Goal: Task Accomplishment & Management: Manage account settings

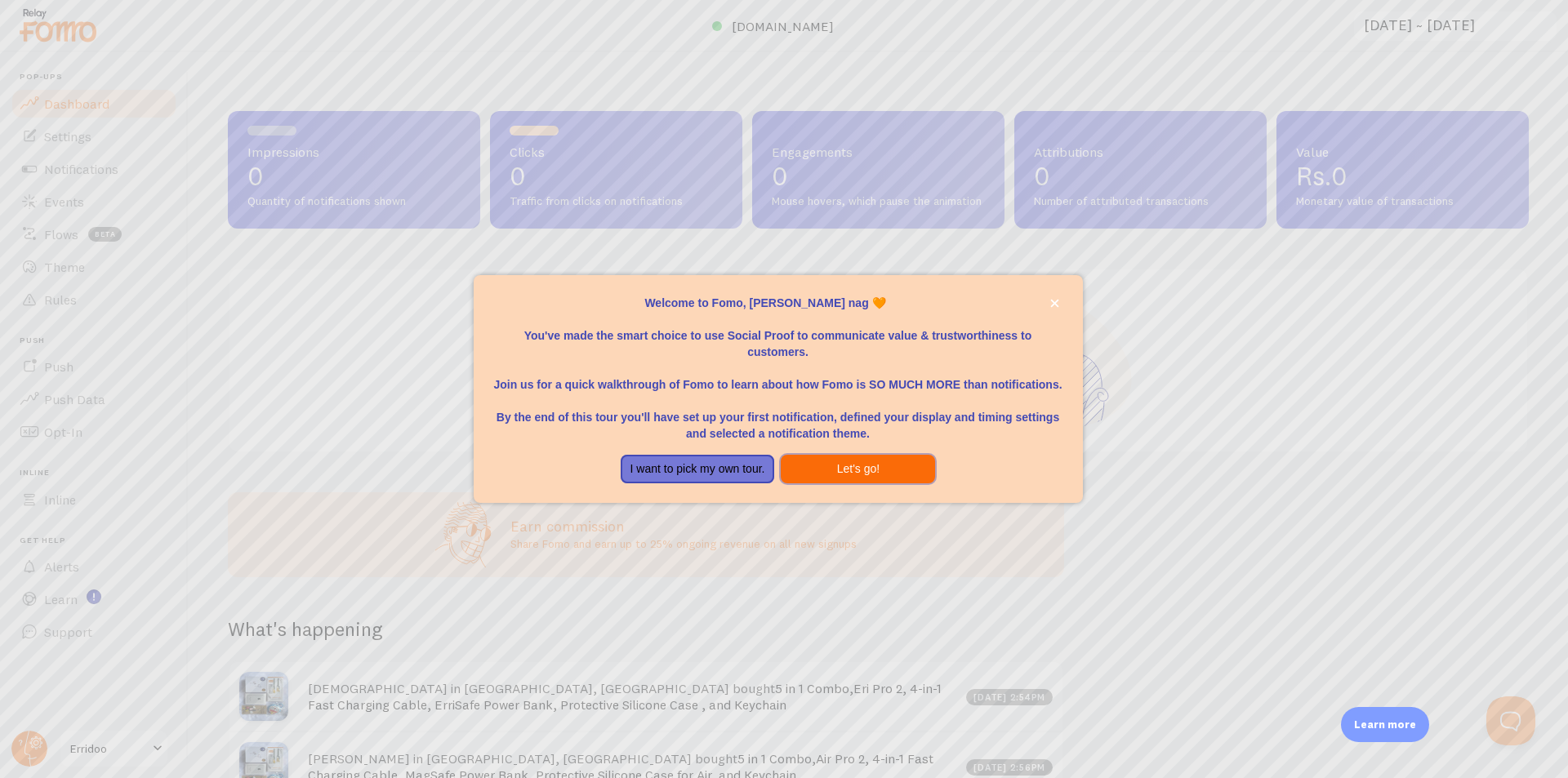
click at [837, 463] on button "Let's go!" at bounding box center [858, 469] width 154 height 30
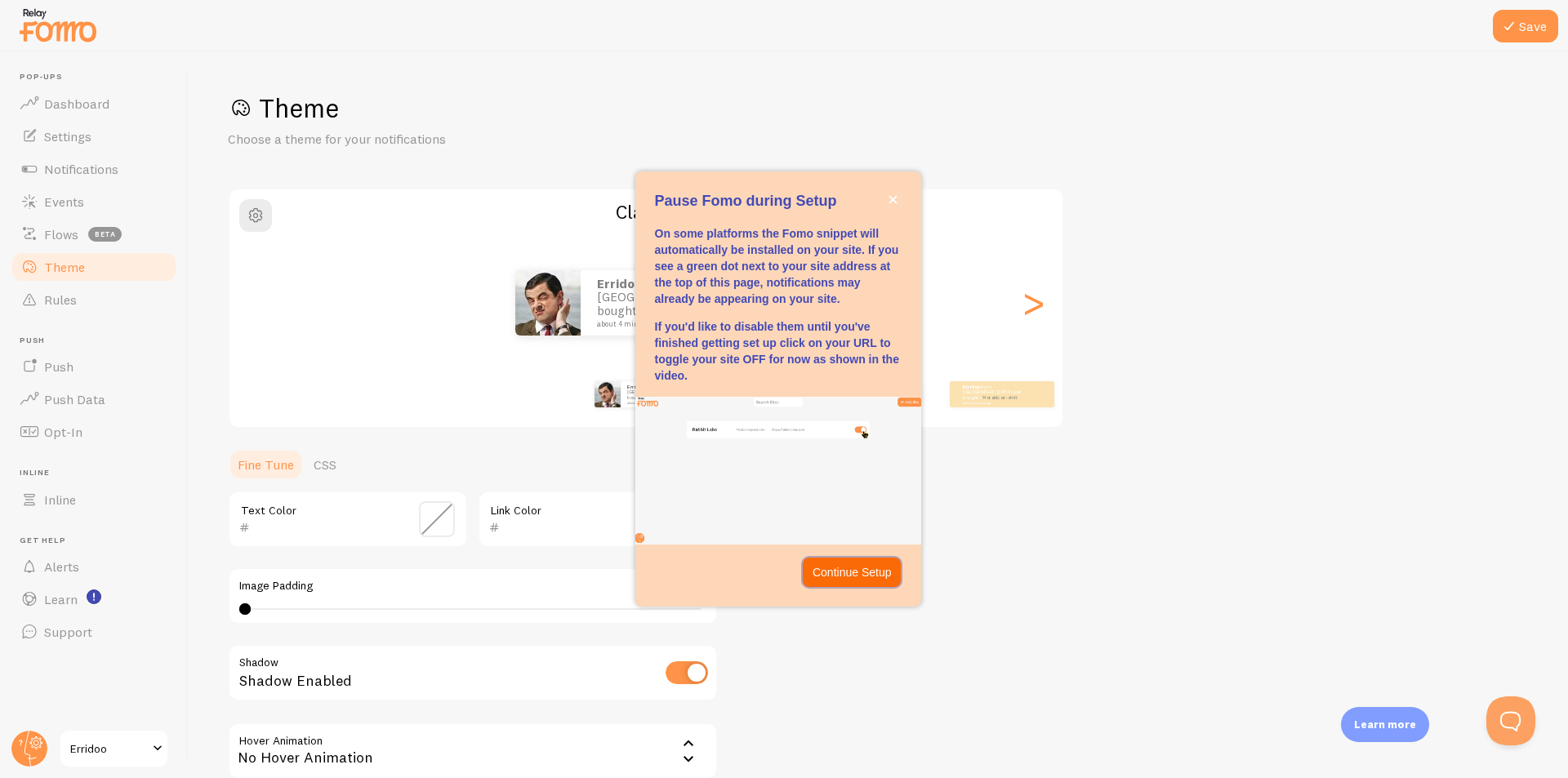
click at [857, 575] on p "Continue Setup" at bounding box center [852, 572] width 79 height 16
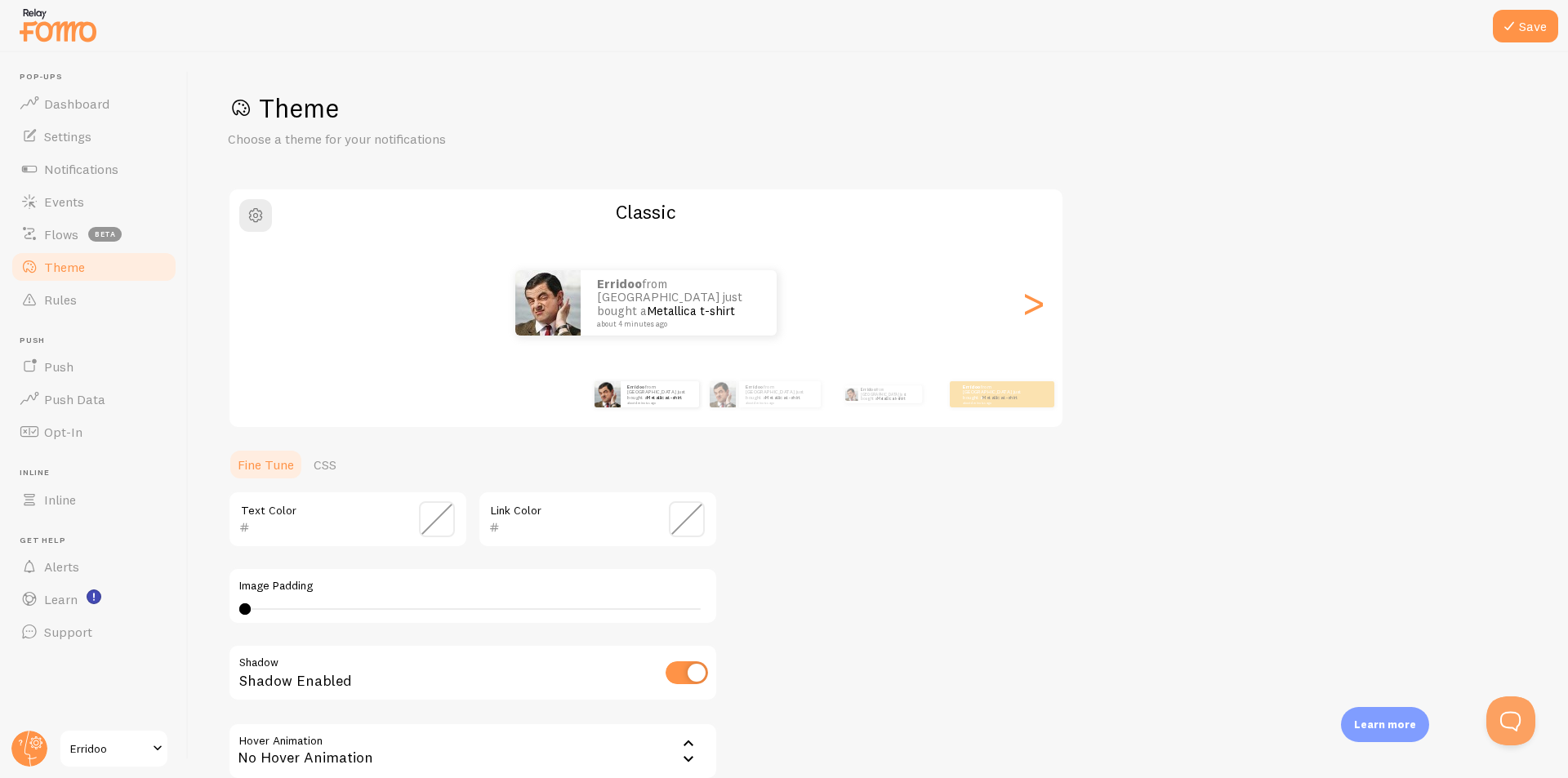
scroll to position [167, 0]
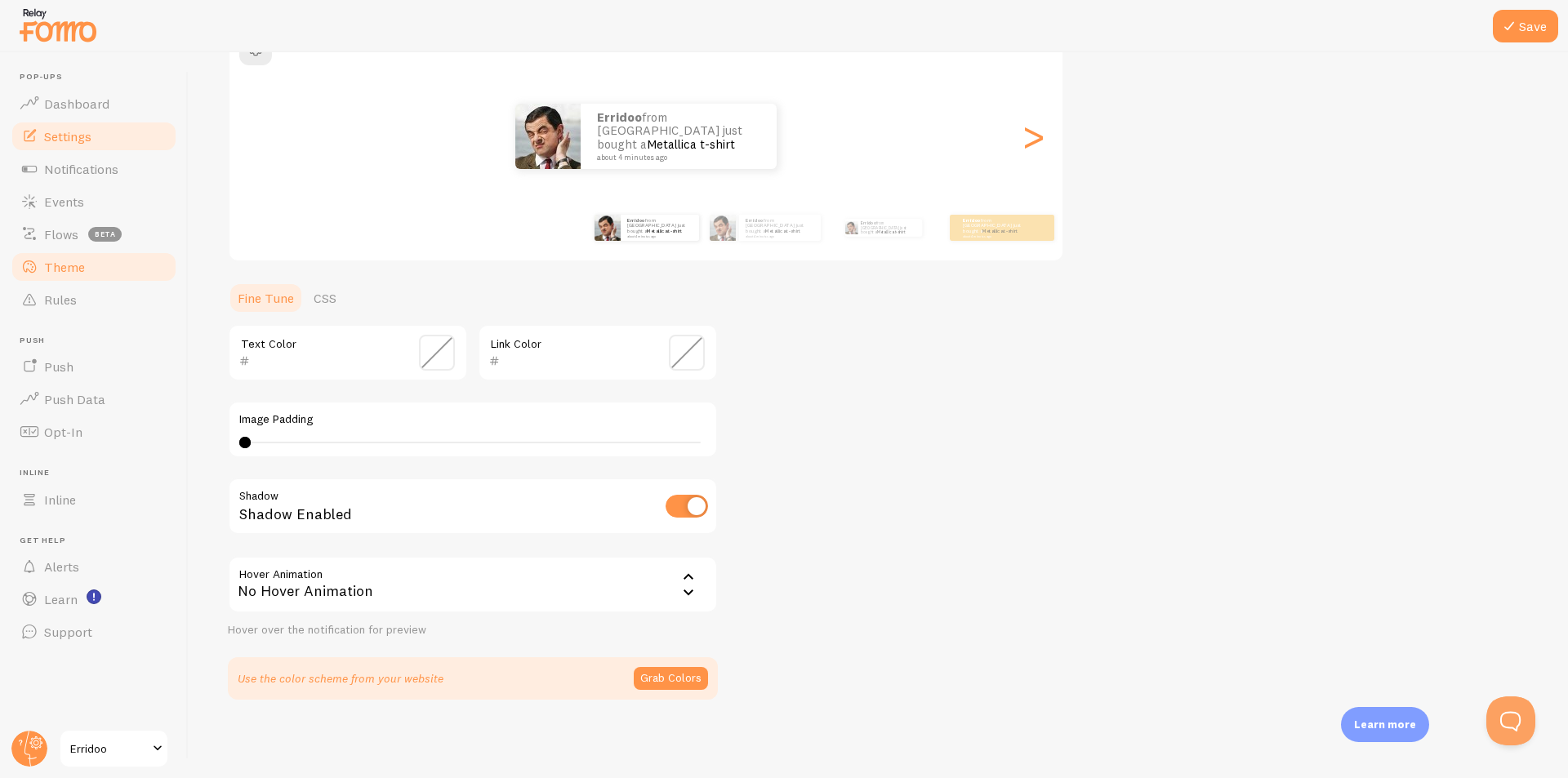
click at [81, 138] on span "Settings" at bounding box center [68, 136] width 48 height 16
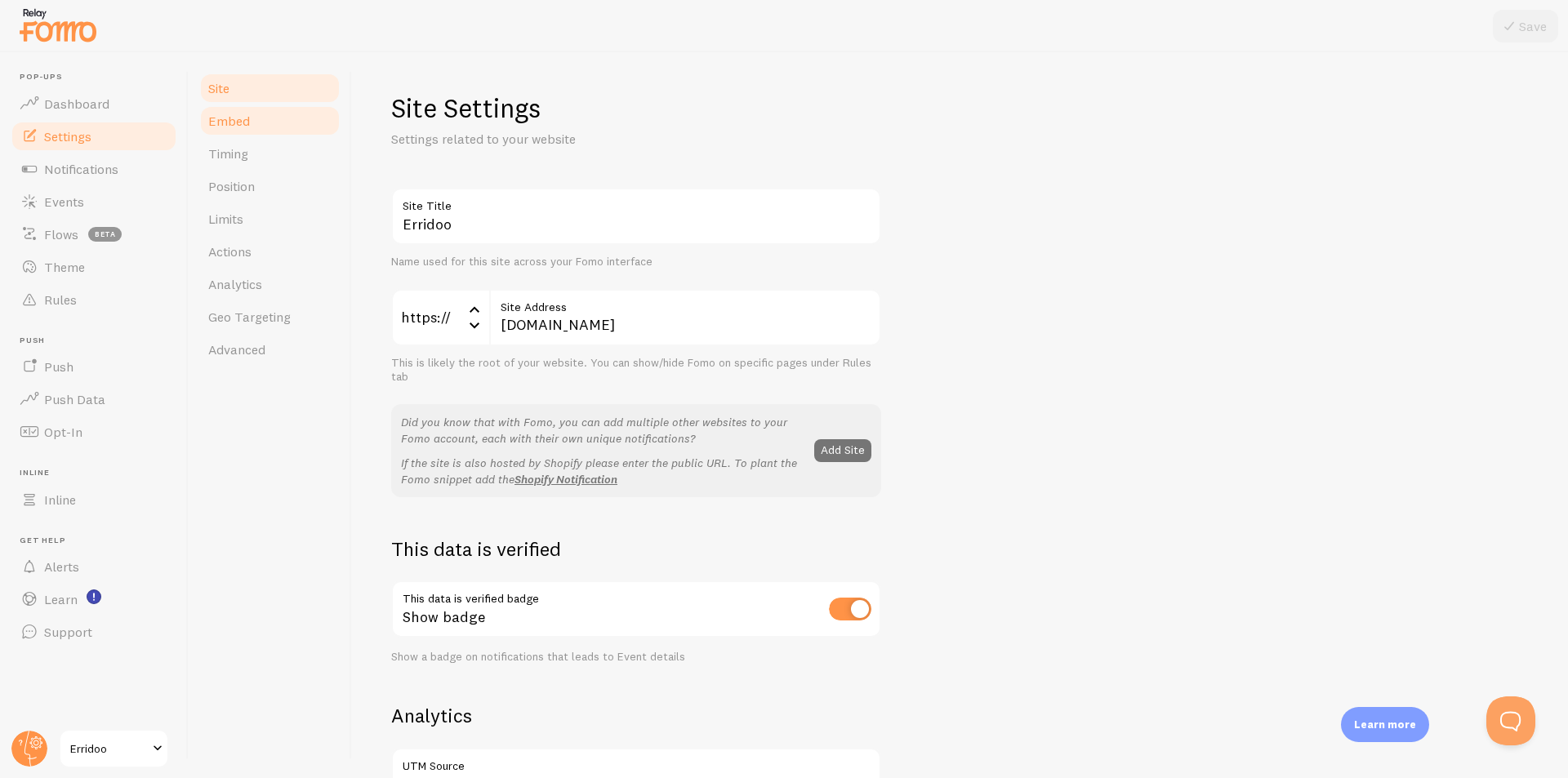
click at [232, 122] on span "Embed" at bounding box center [229, 120] width 42 height 16
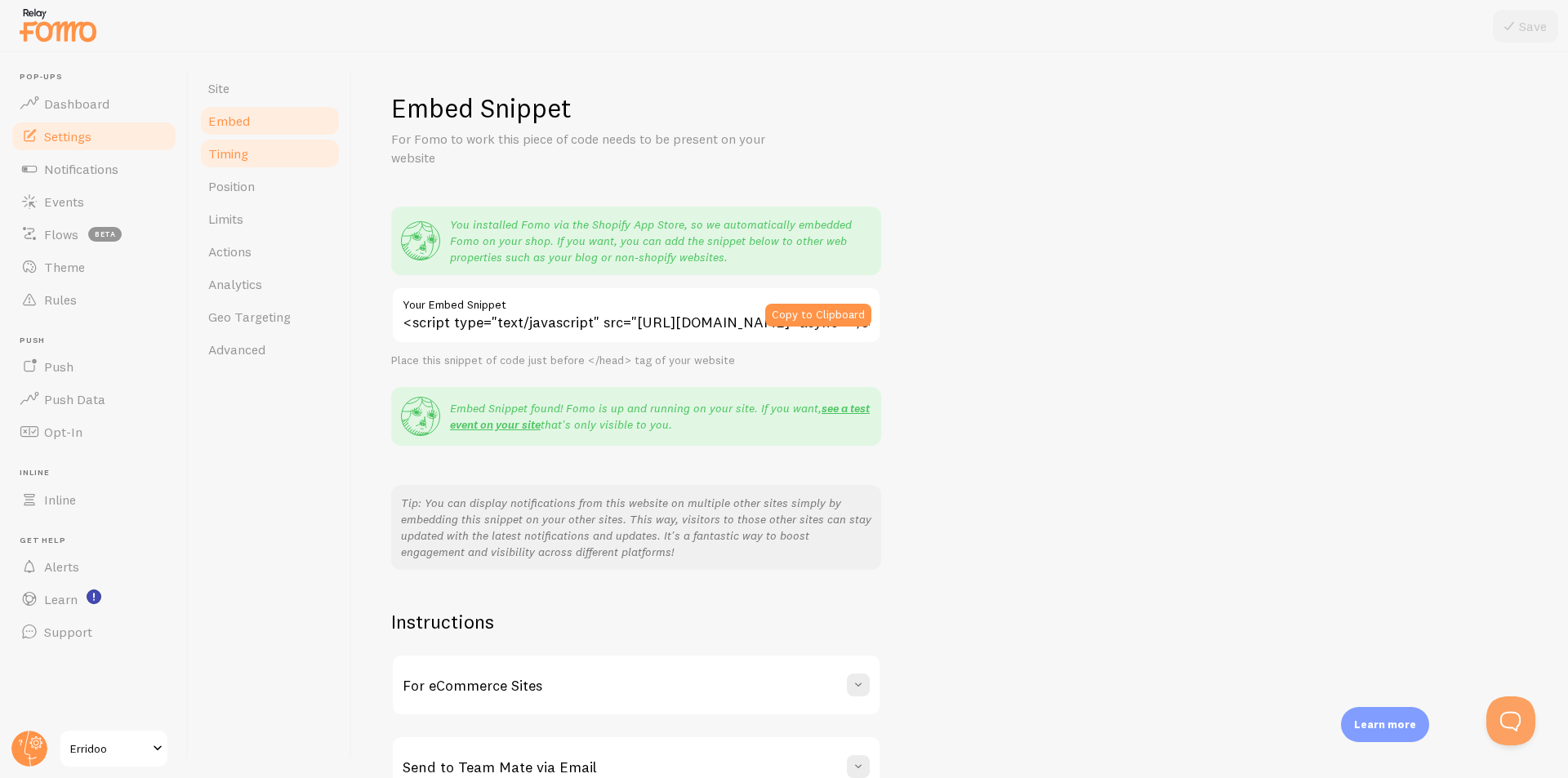
click at [246, 161] on span "Timing" at bounding box center [228, 153] width 40 height 16
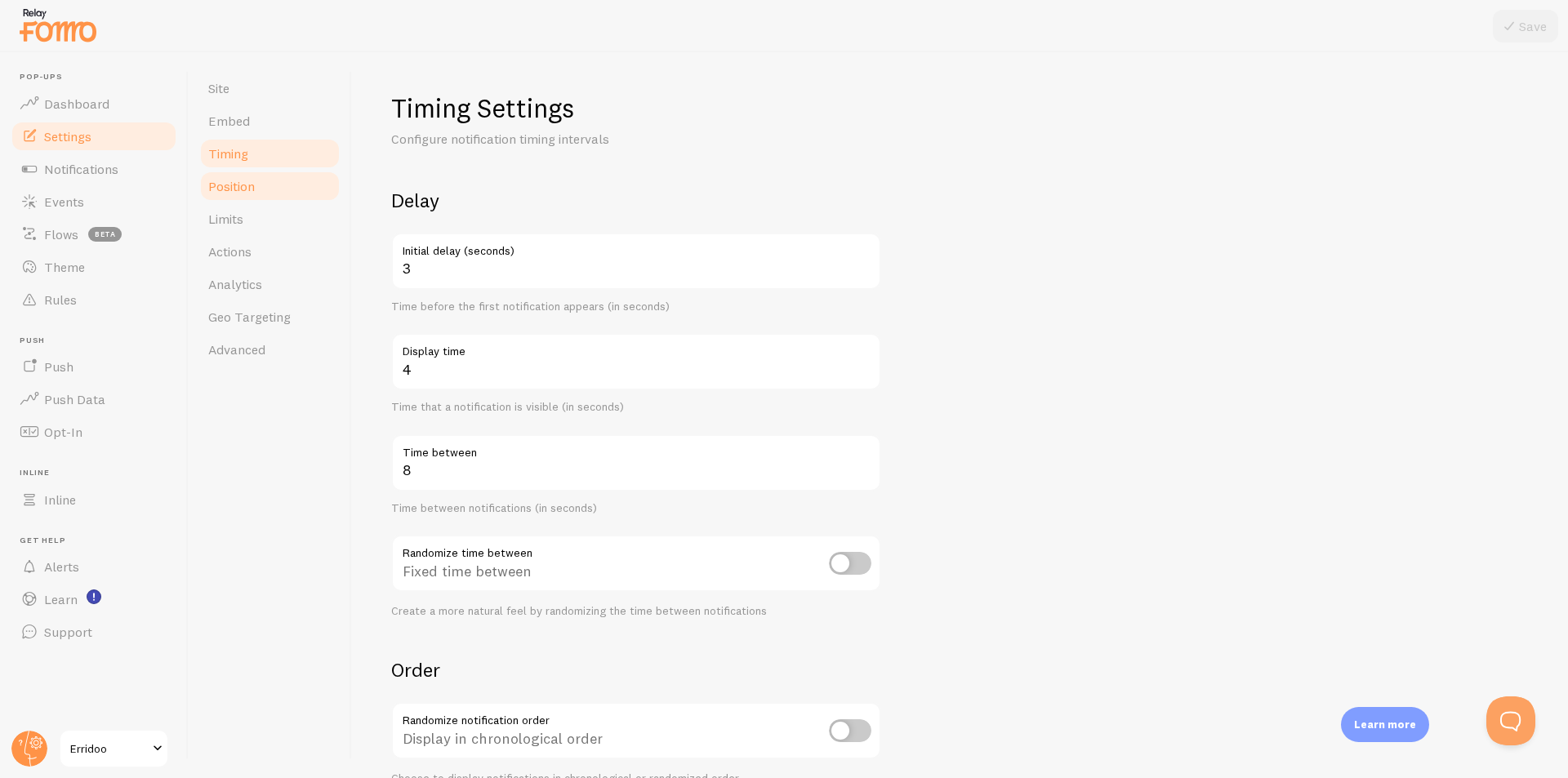
click at [247, 187] on span "Position" at bounding box center [232, 186] width 47 height 16
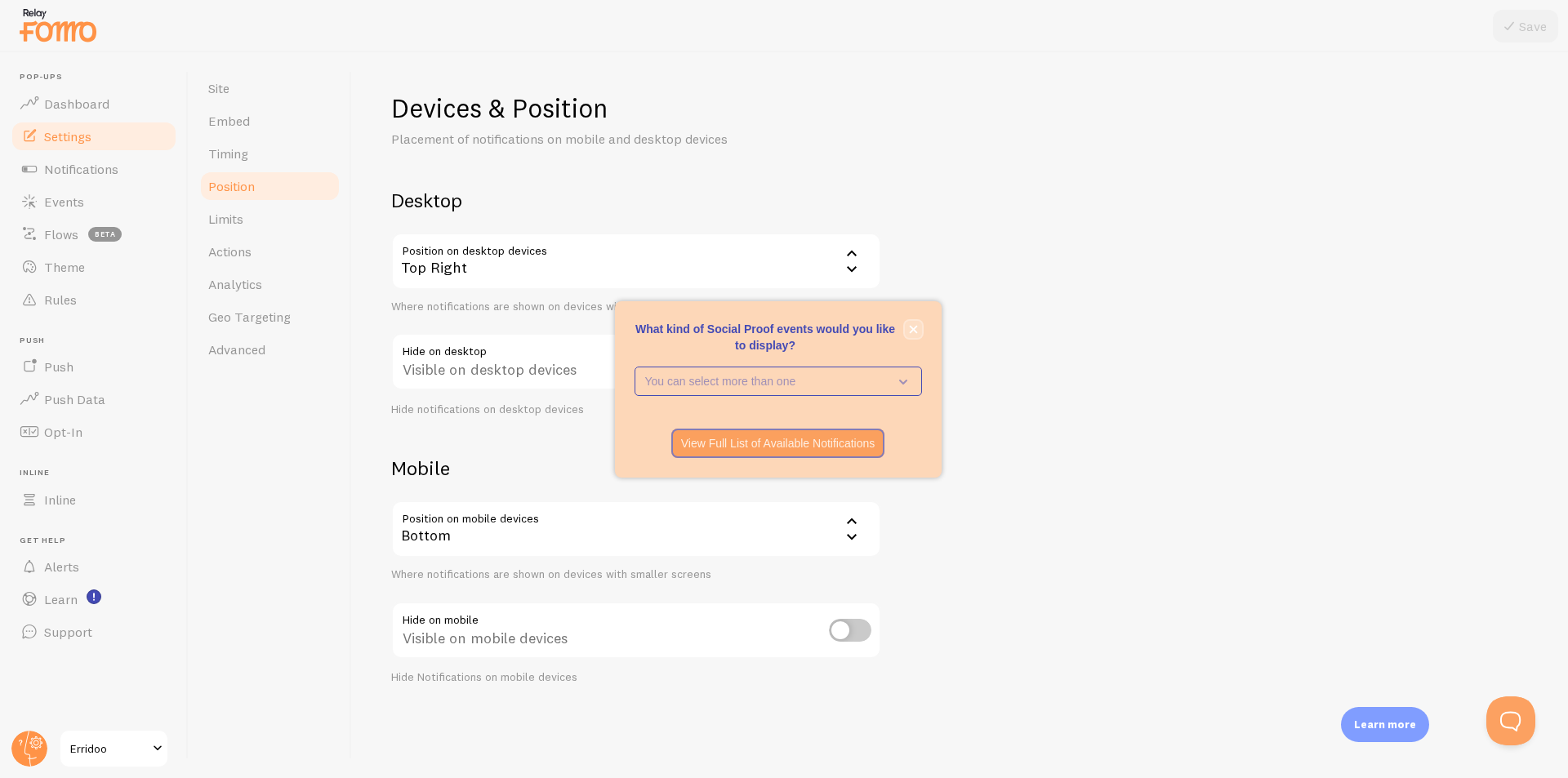
click at [912, 327] on icon "close," at bounding box center [913, 329] width 9 height 9
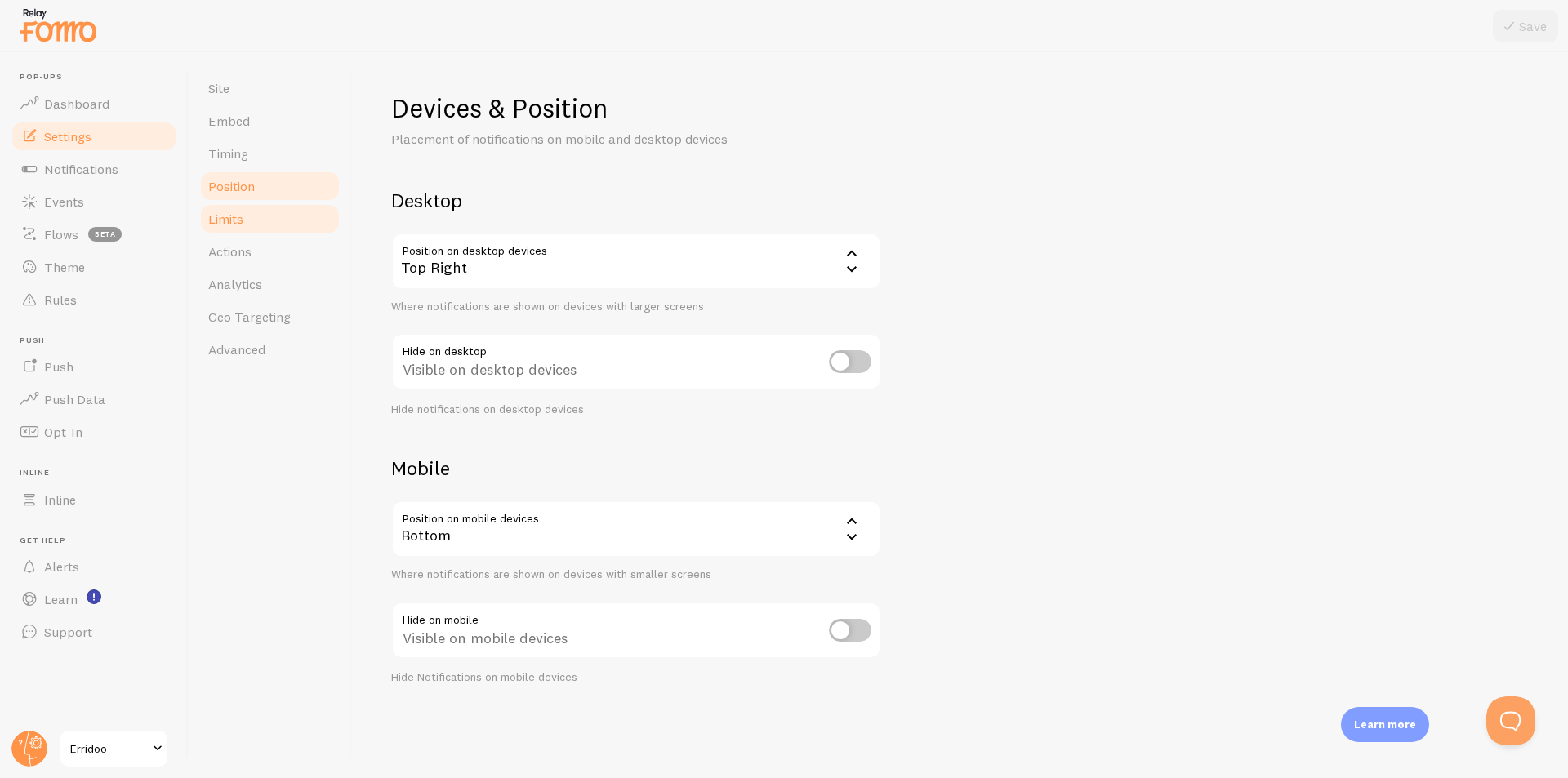
click at [267, 214] on link "Limits" at bounding box center [270, 219] width 143 height 32
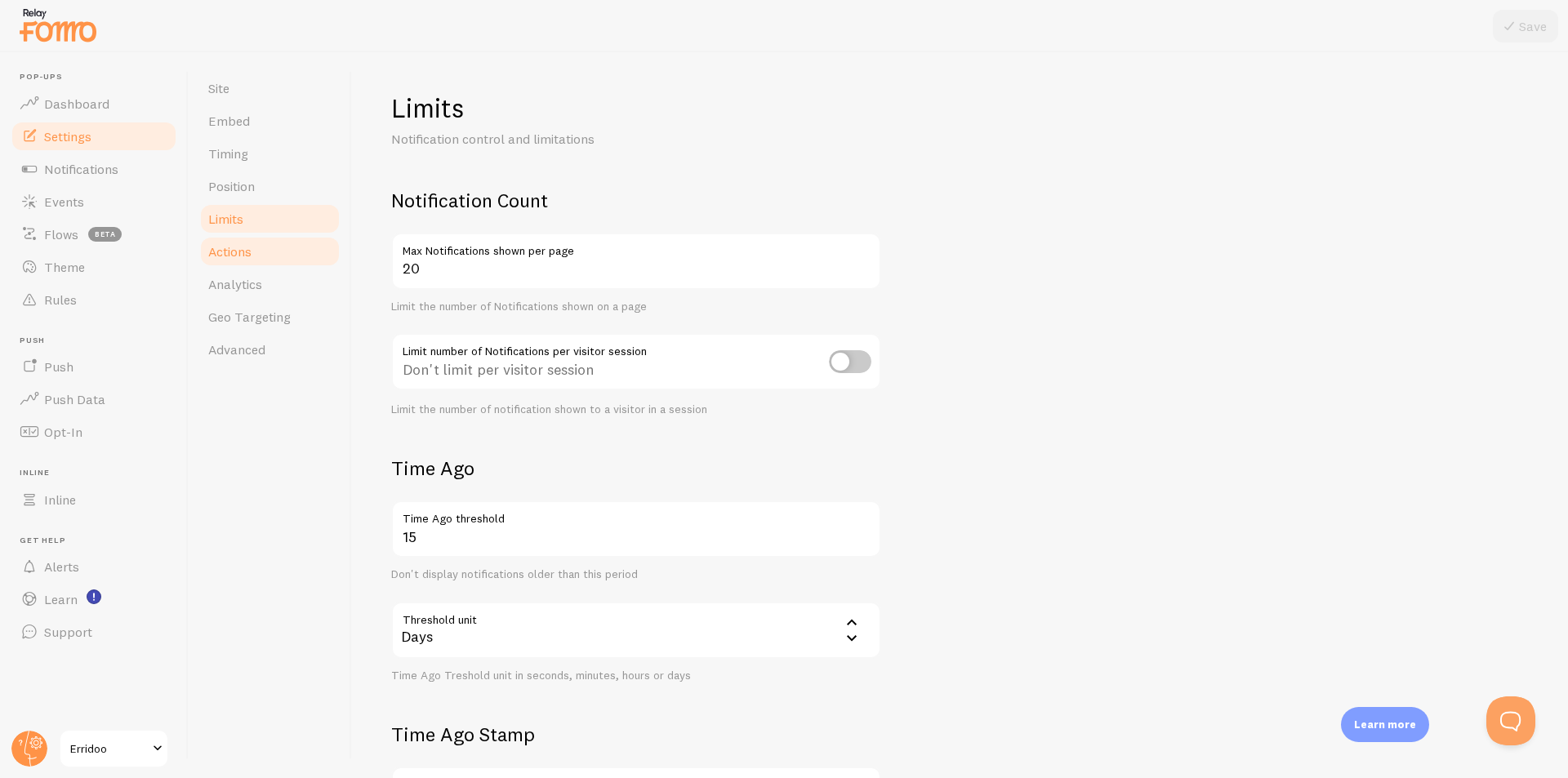
click at [244, 258] on link "Actions" at bounding box center [270, 251] width 143 height 32
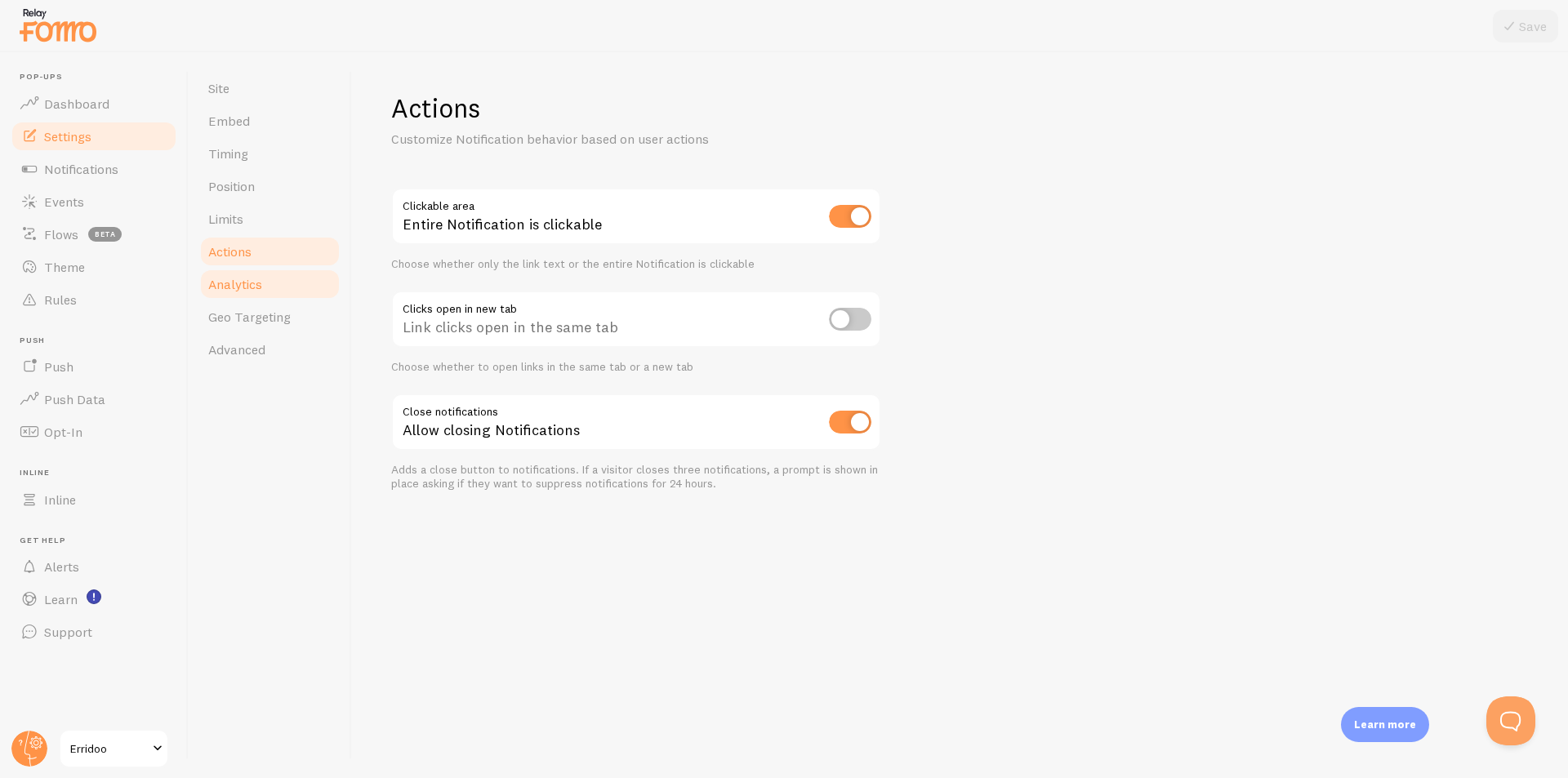
click at [249, 286] on span "Analytics" at bounding box center [235, 283] width 54 height 16
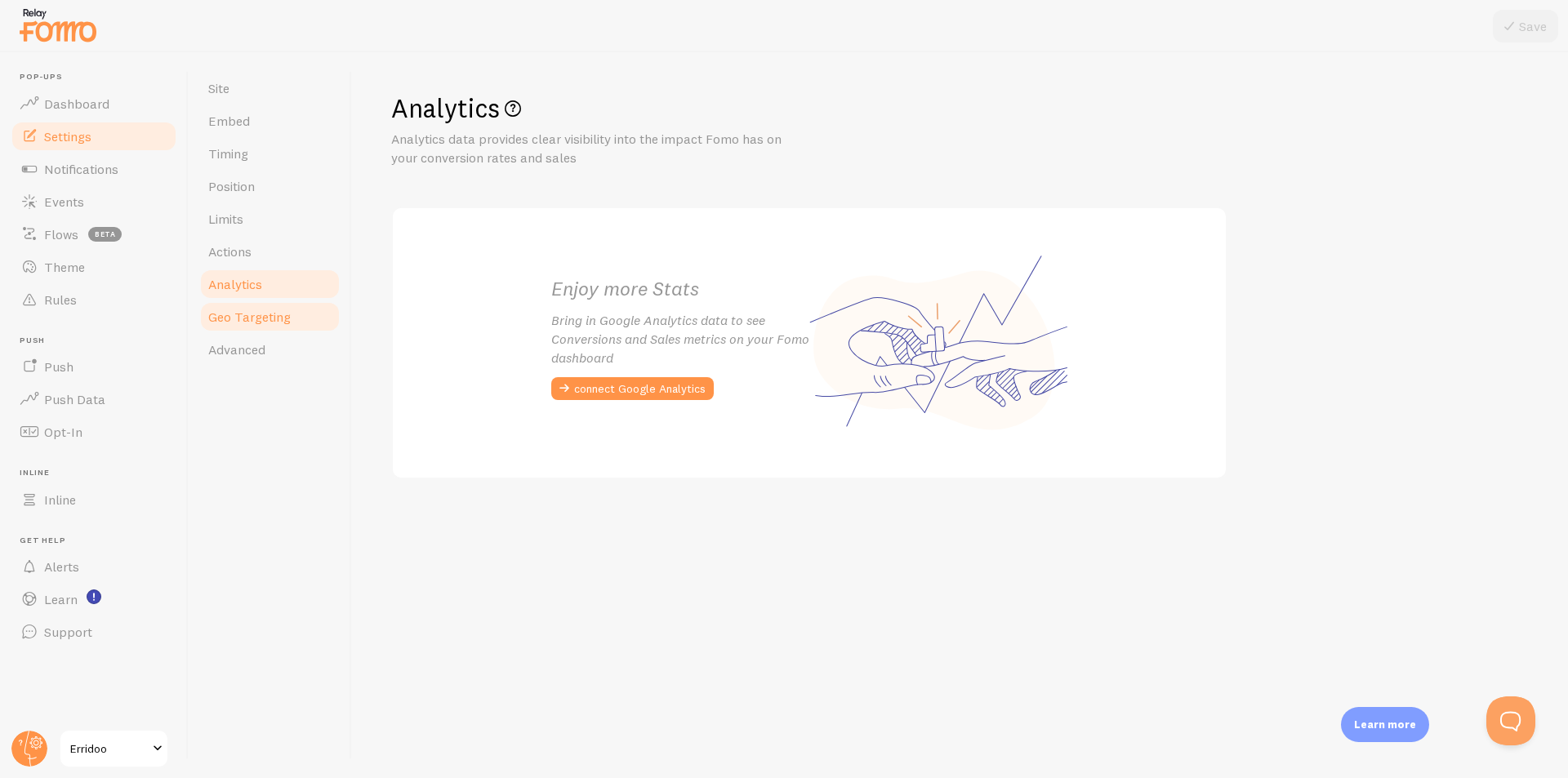
click at [258, 321] on span "Geo Targeting" at bounding box center [250, 317] width 83 height 16
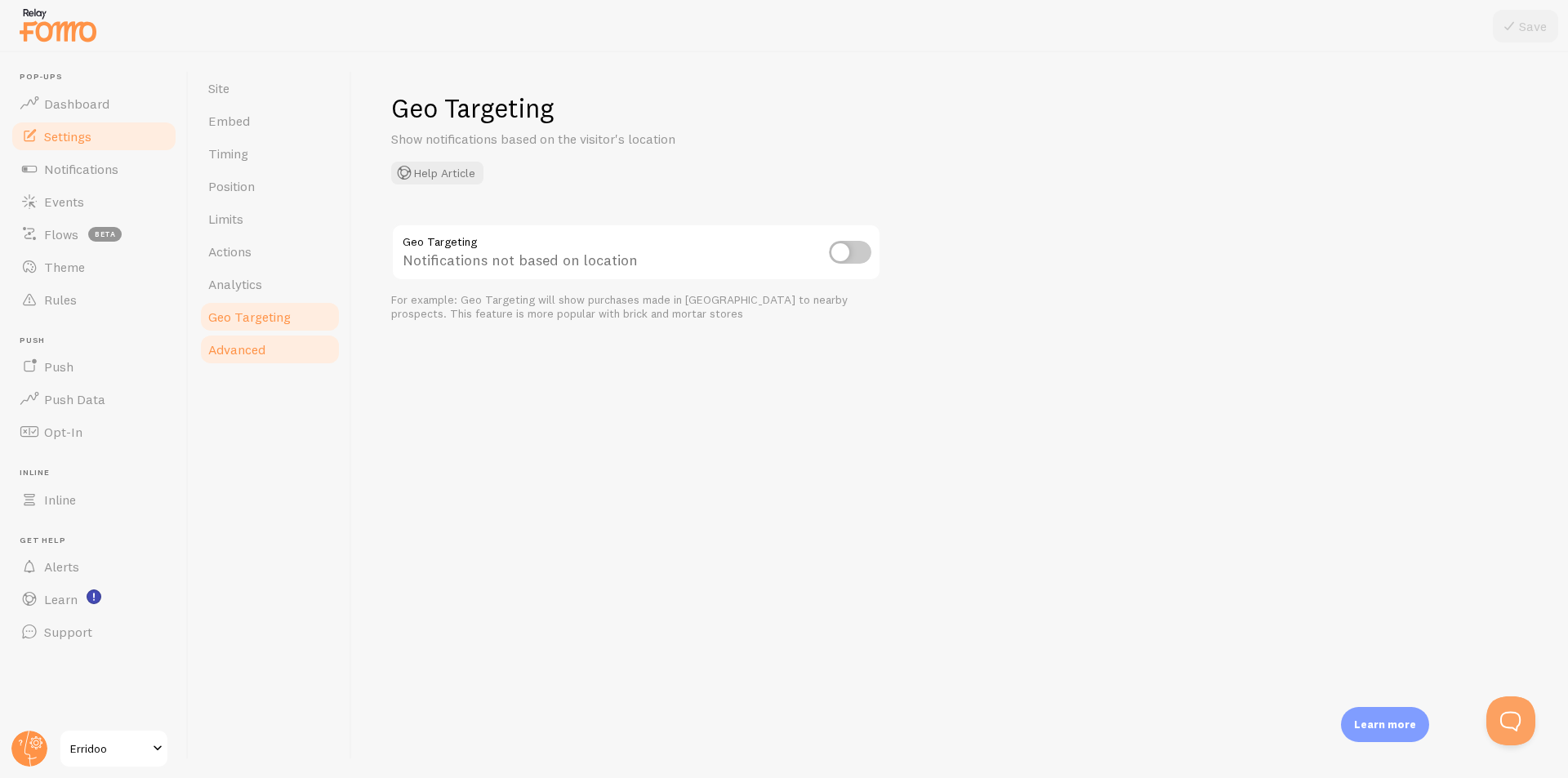
click at [250, 352] on span "Advanced" at bounding box center [237, 349] width 57 height 16
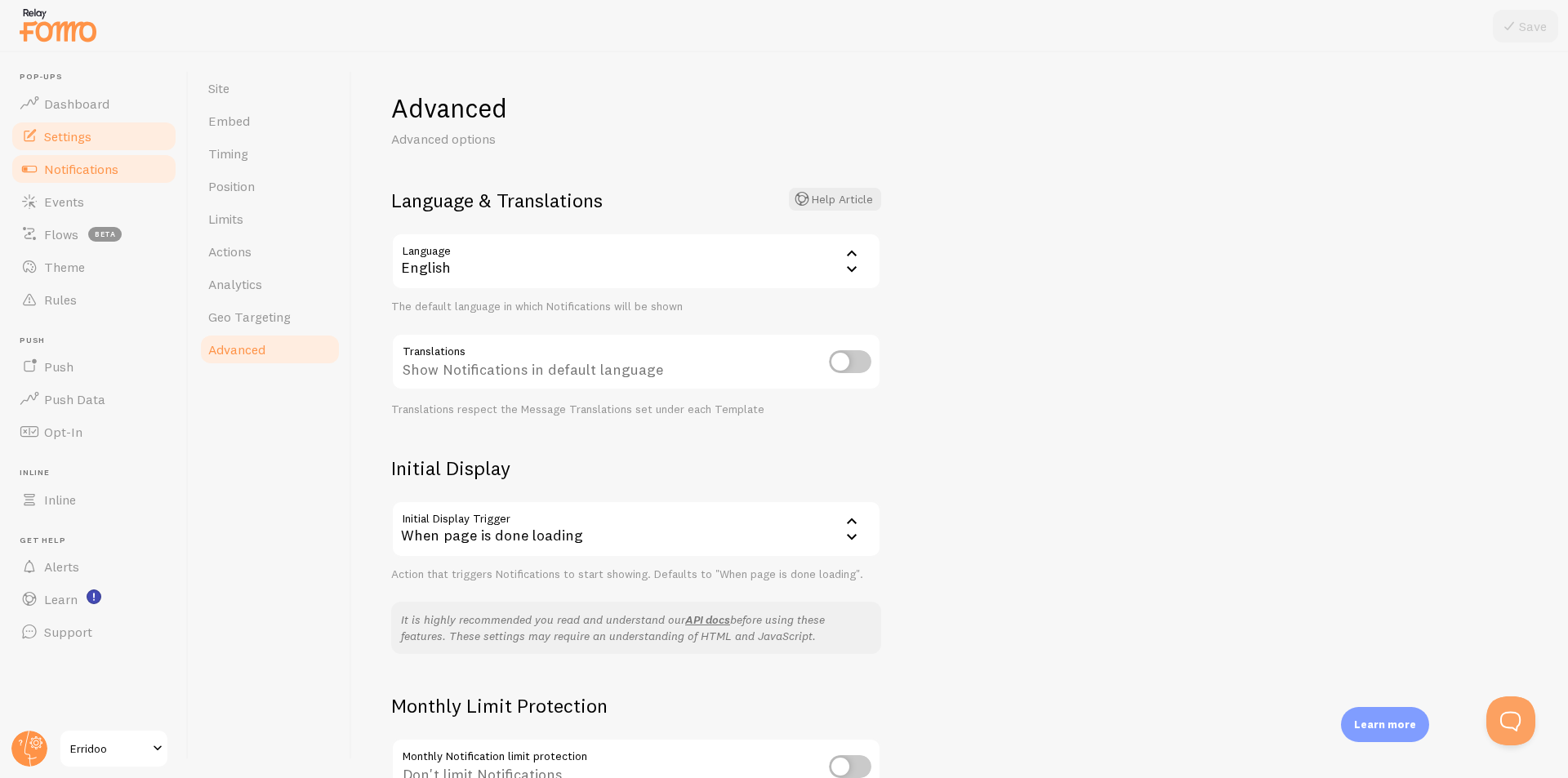
click at [62, 169] on span "Notifications" at bounding box center [81, 169] width 74 height 16
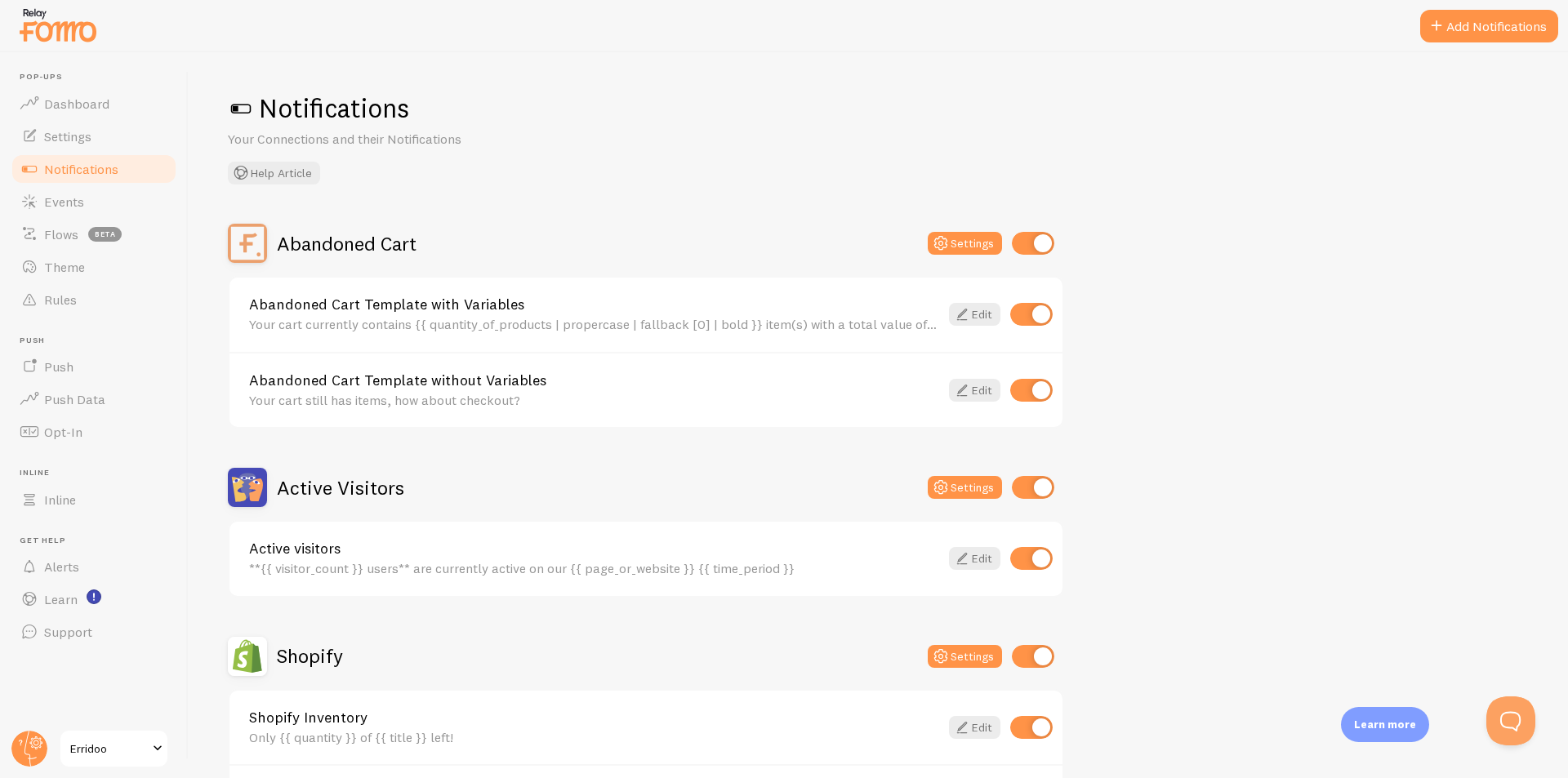
click at [1037, 312] on input "checkbox" at bounding box center [1031, 314] width 43 height 23
checkbox input "false"
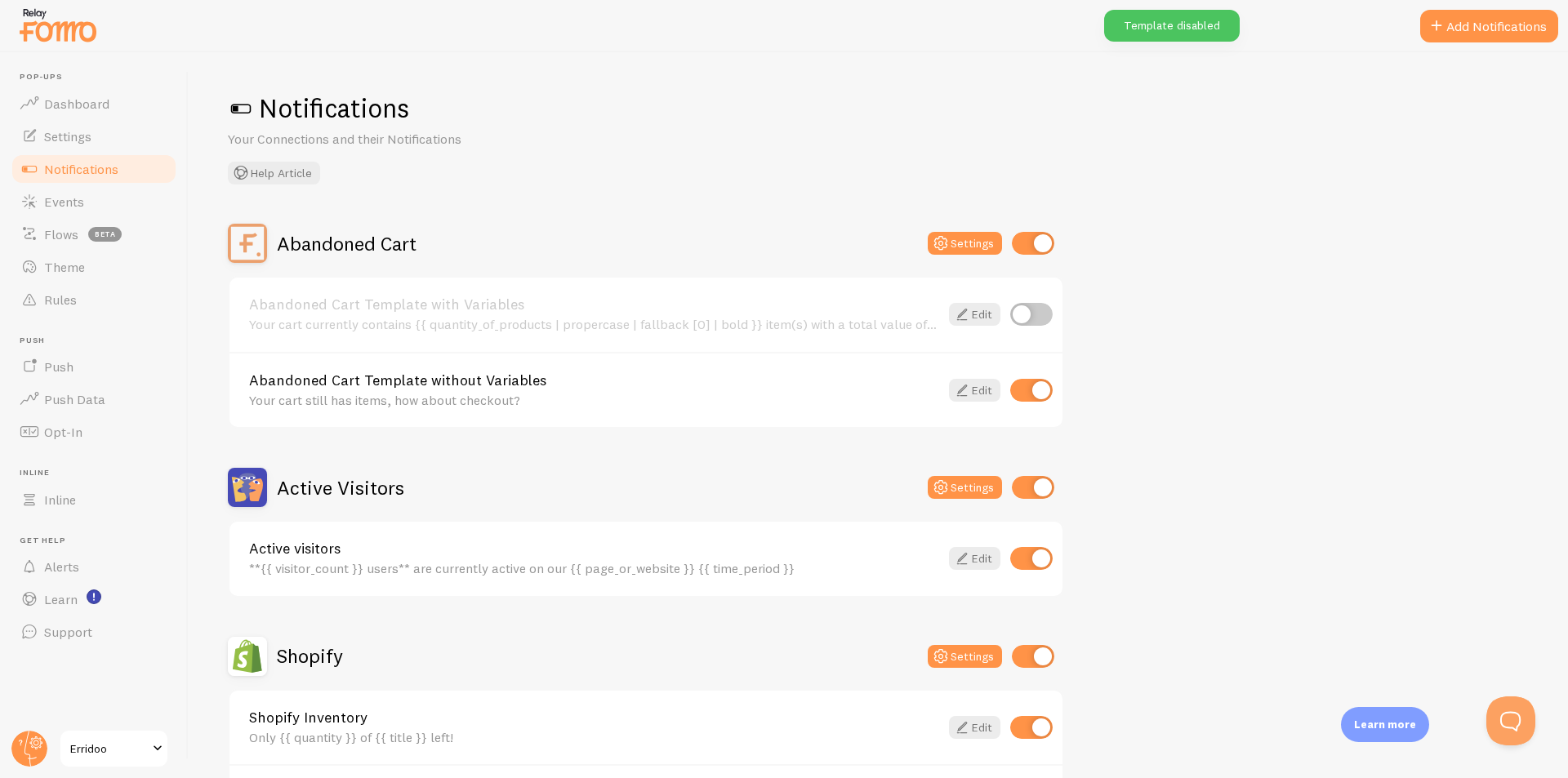
click at [1023, 392] on input "checkbox" at bounding box center [1031, 390] width 43 height 23
checkbox input "false"
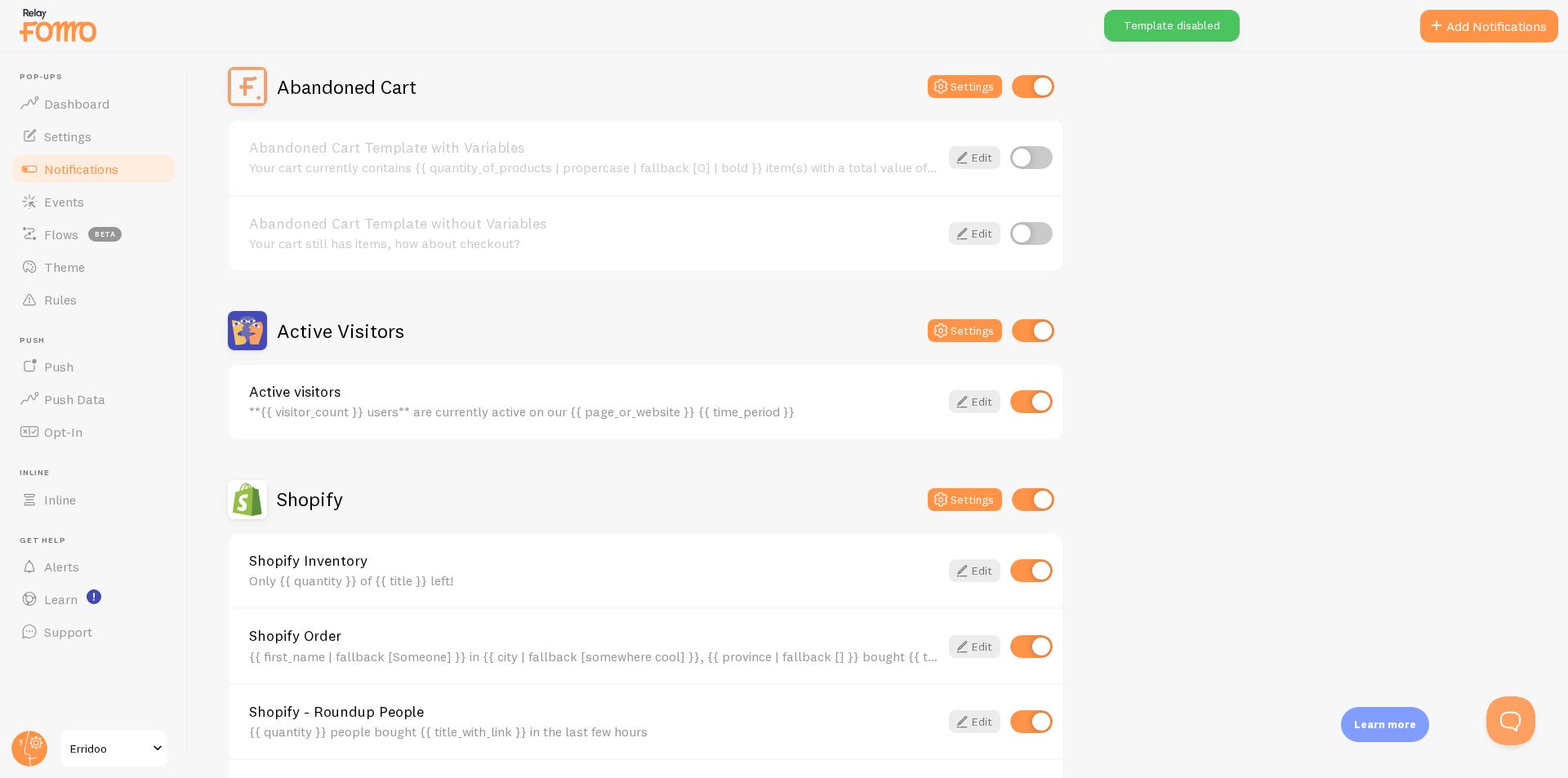
scroll to position [163, 0]
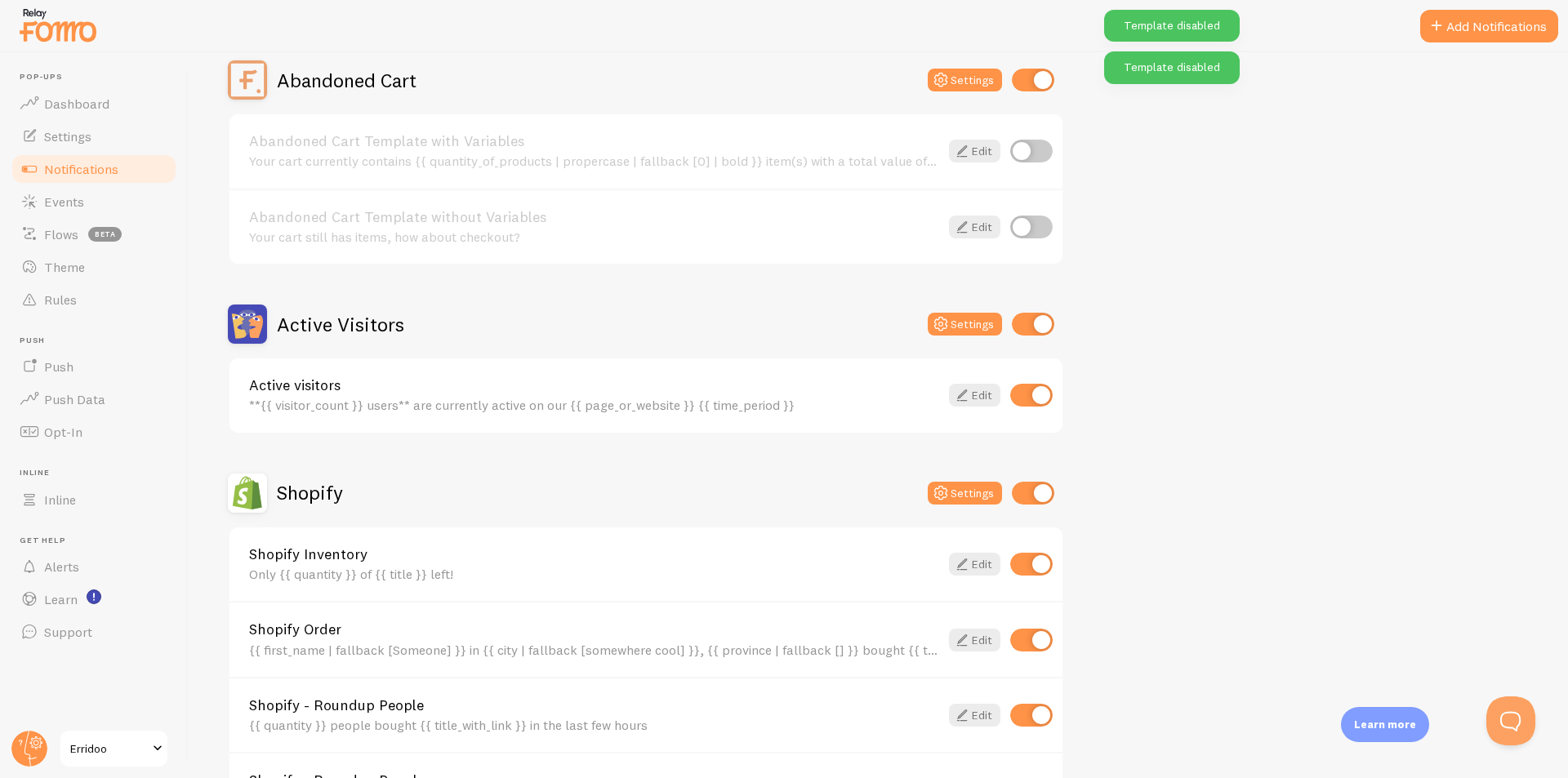
click at [1027, 394] on input "checkbox" at bounding box center [1031, 395] width 43 height 23
checkbox input "false"
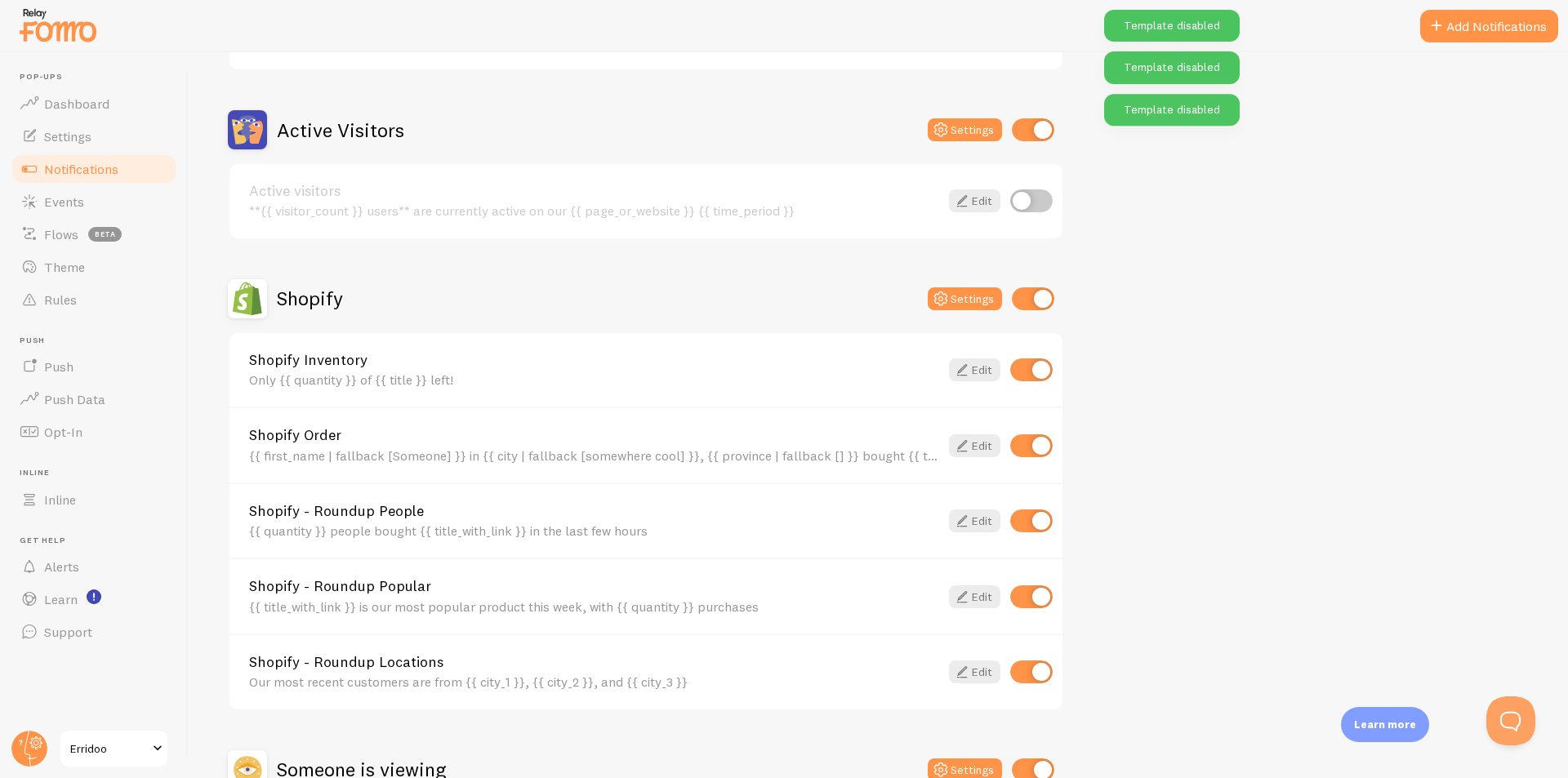
scroll to position [409, 0]
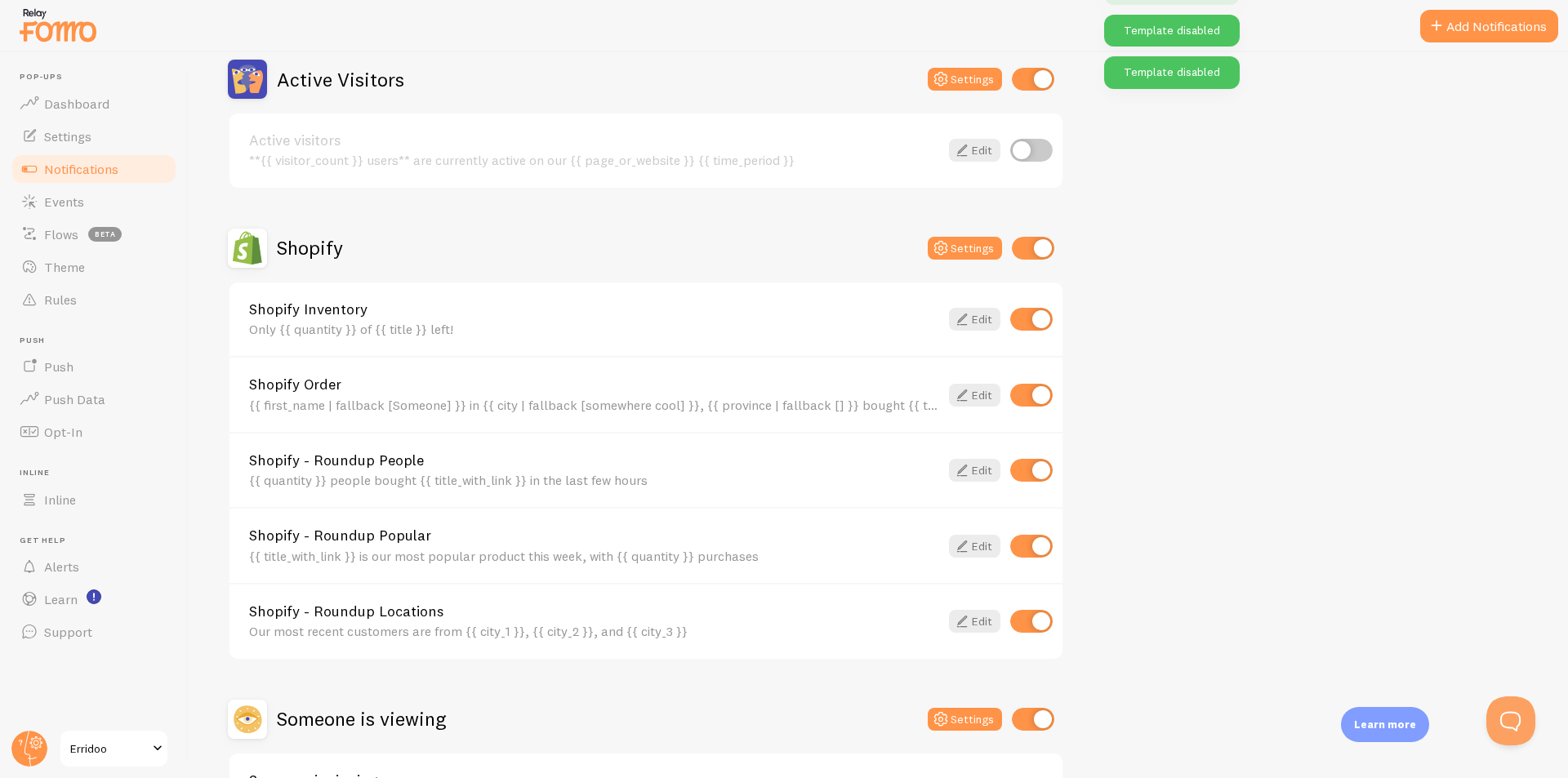
click at [1031, 320] on input "checkbox" at bounding box center [1031, 319] width 43 height 23
checkbox input "false"
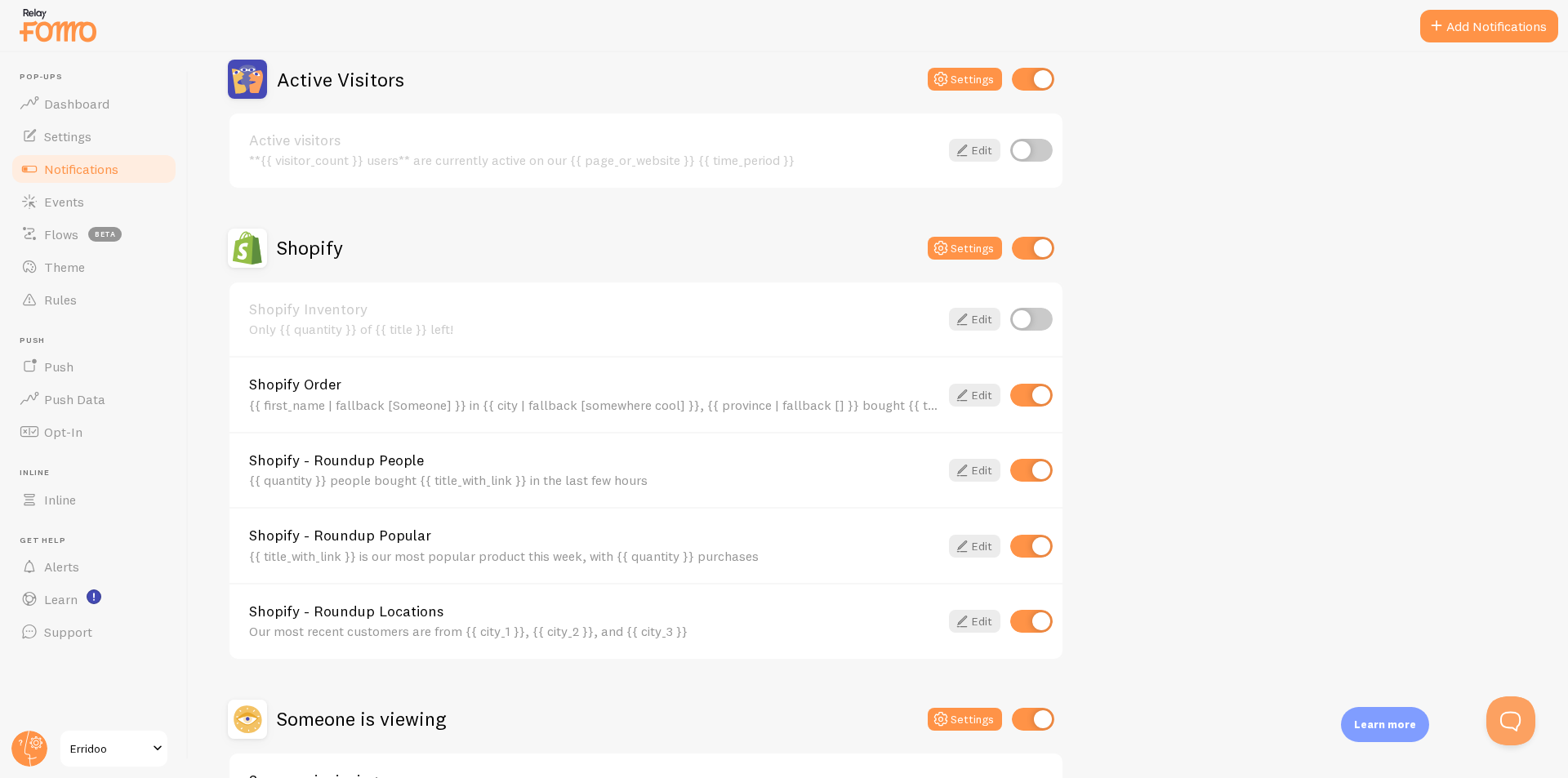
click at [1027, 471] on input "checkbox" at bounding box center [1031, 470] width 43 height 23
checkbox input "false"
click at [1032, 541] on input "checkbox" at bounding box center [1031, 546] width 43 height 23
checkbox input "false"
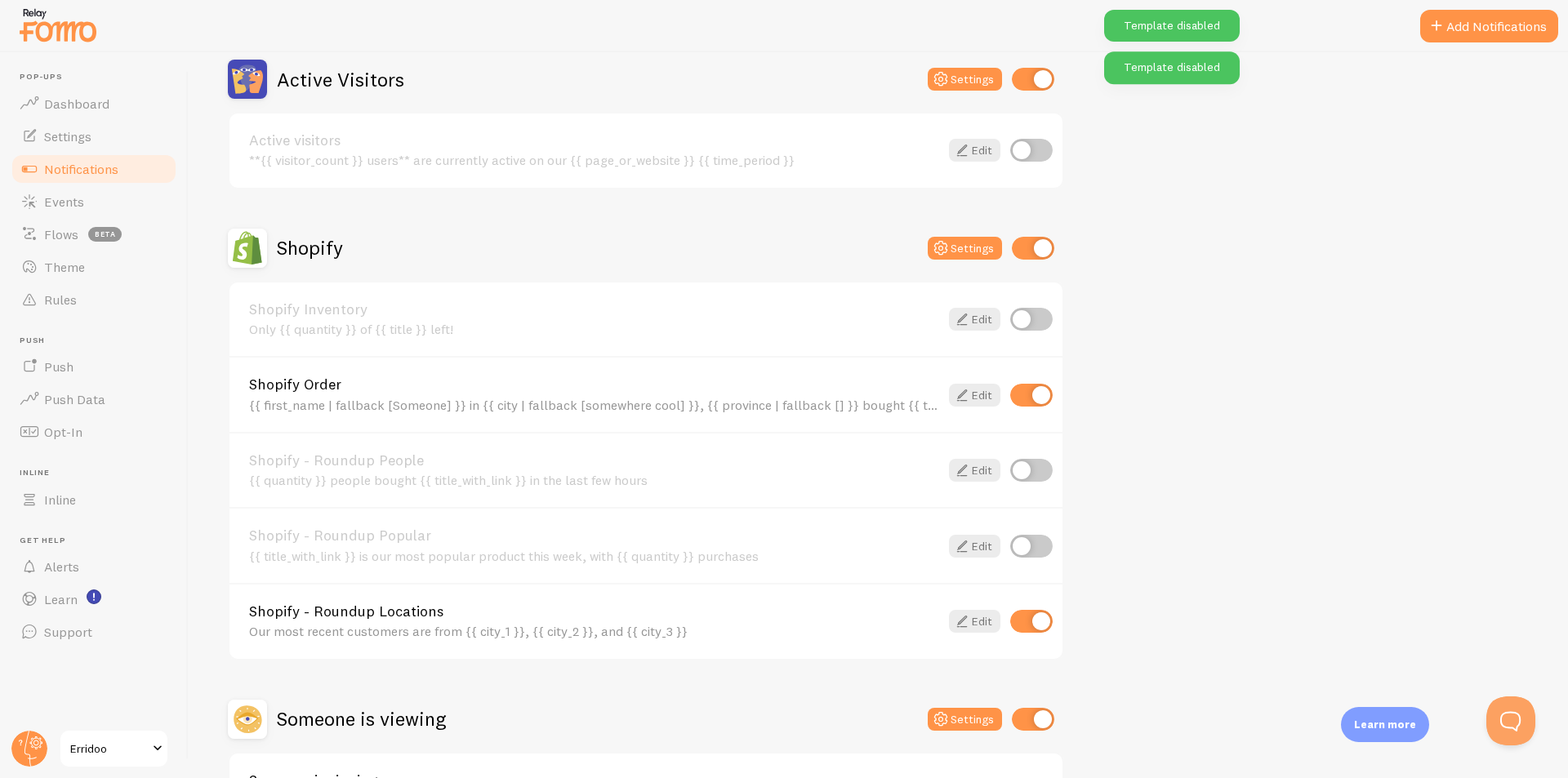
click at [1022, 625] on input "checkbox" at bounding box center [1031, 621] width 43 height 23
checkbox input "false"
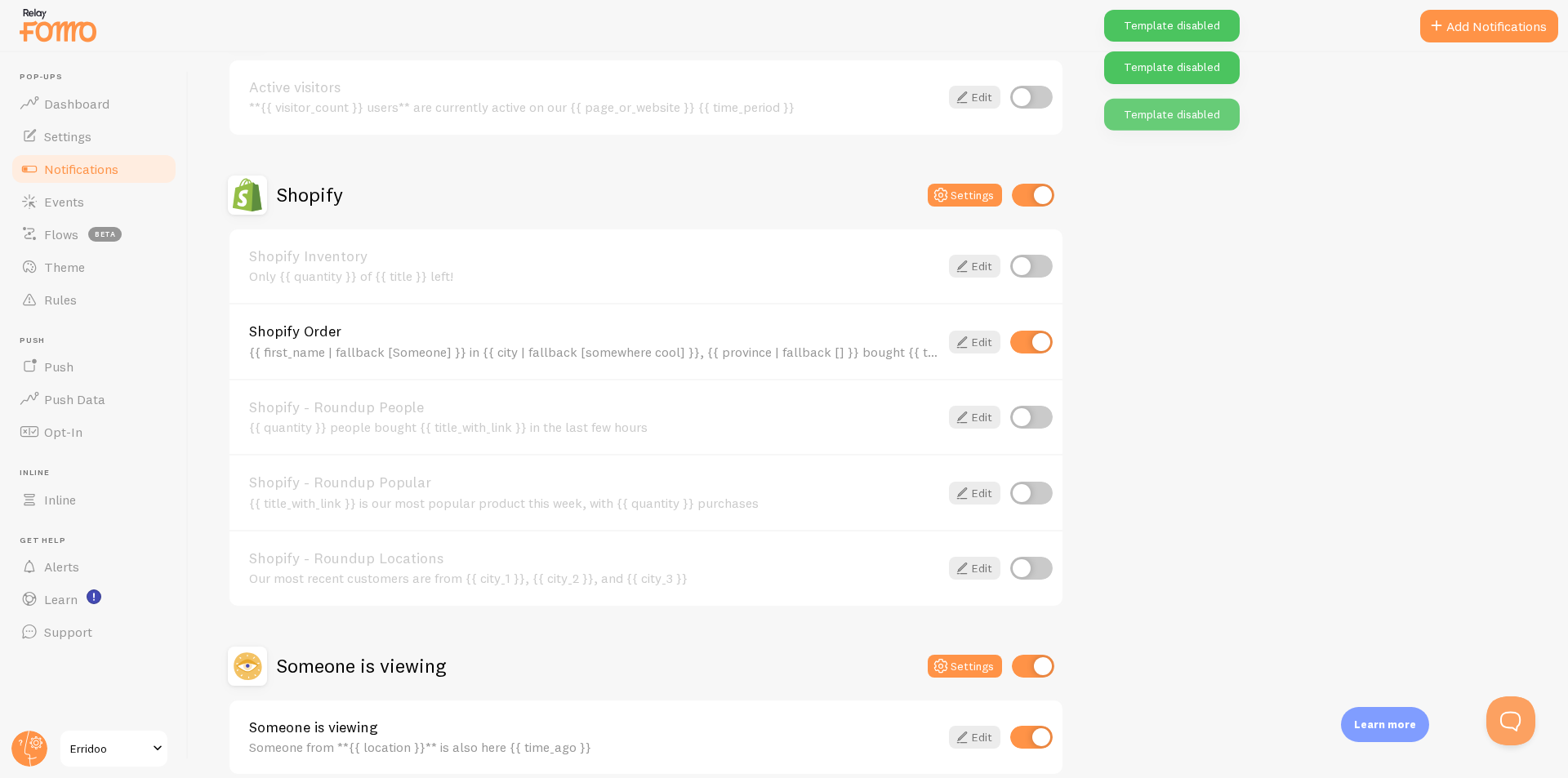
scroll to position [489, 0]
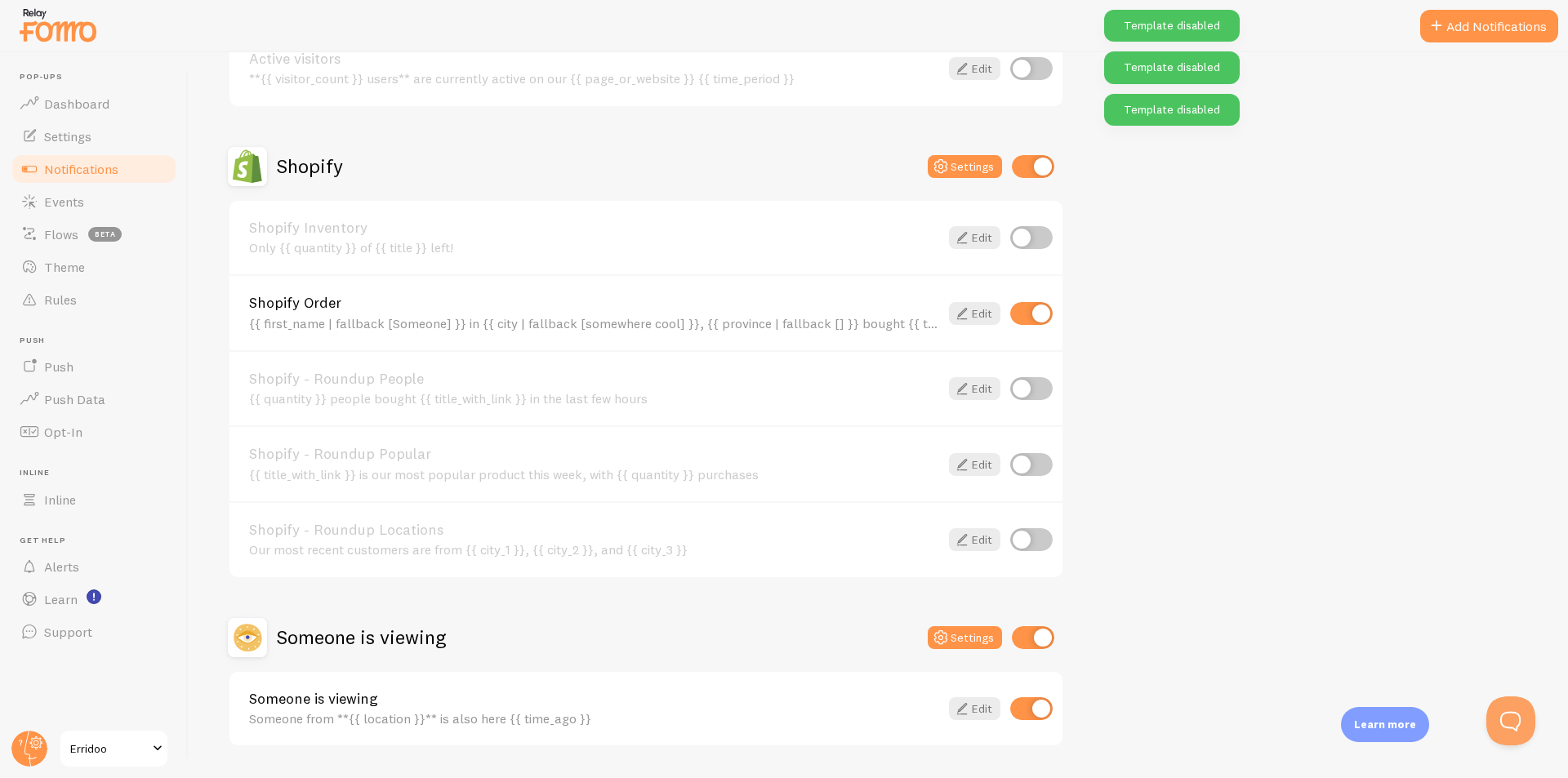
click at [1030, 637] on input "checkbox" at bounding box center [1033, 638] width 43 height 23
checkbox input "false"
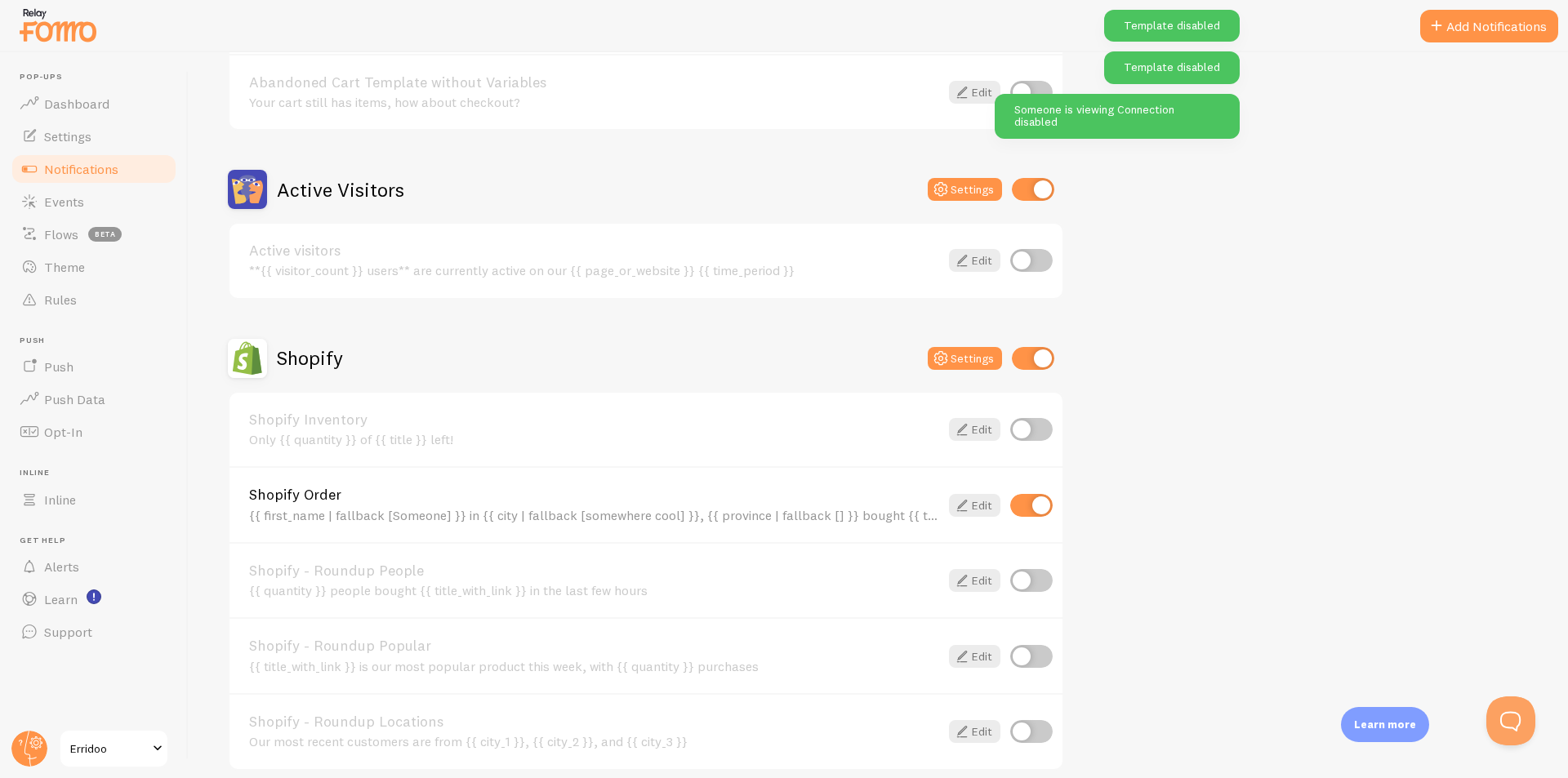
scroll to position [129, 0]
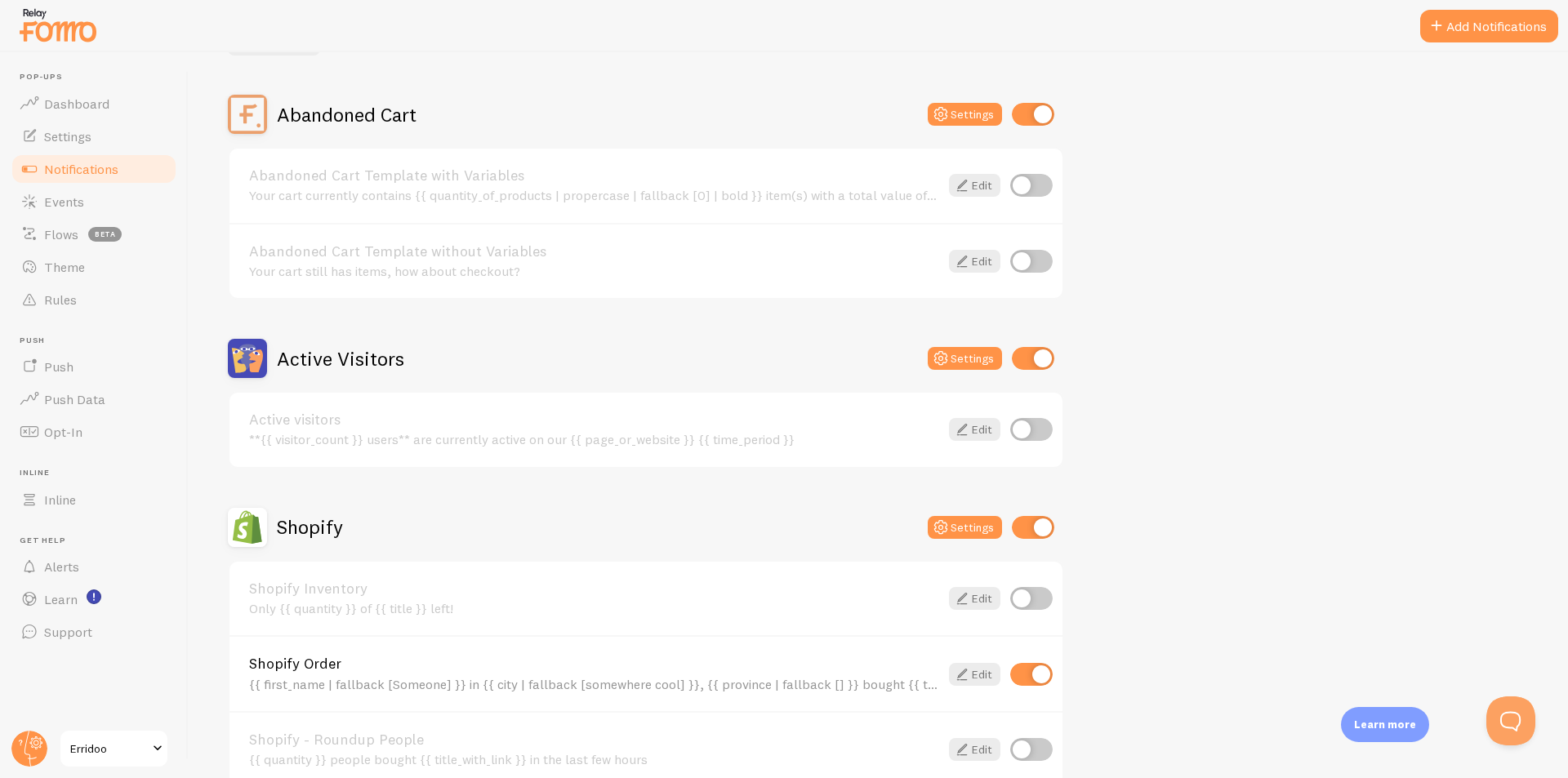
click at [1023, 349] on input "checkbox" at bounding box center [1033, 358] width 43 height 23
checkbox input "false"
click at [83, 140] on span "Settings" at bounding box center [68, 136] width 48 height 16
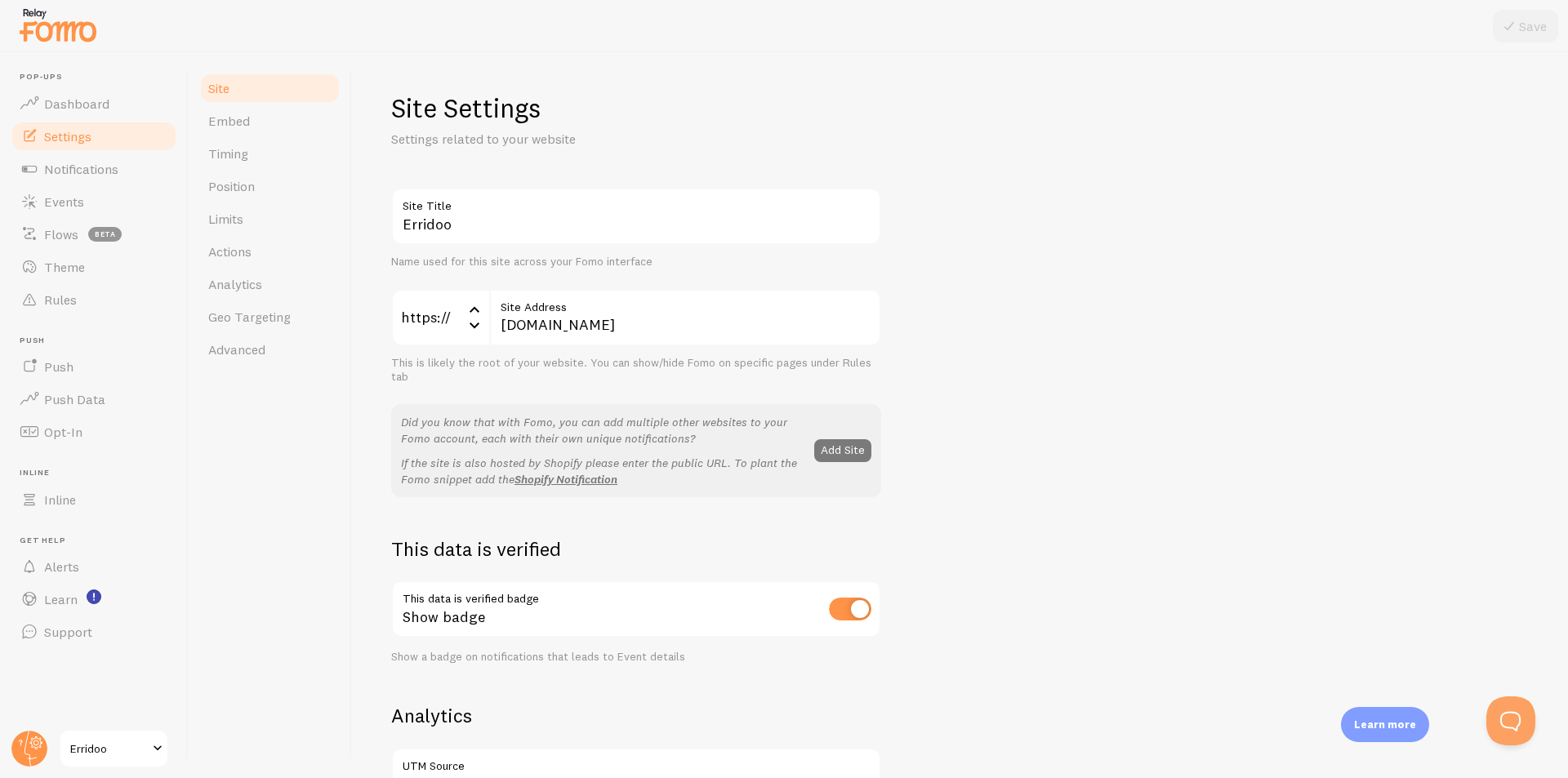
click at [838, 461] on button "Add Site" at bounding box center [842, 450] width 57 height 23
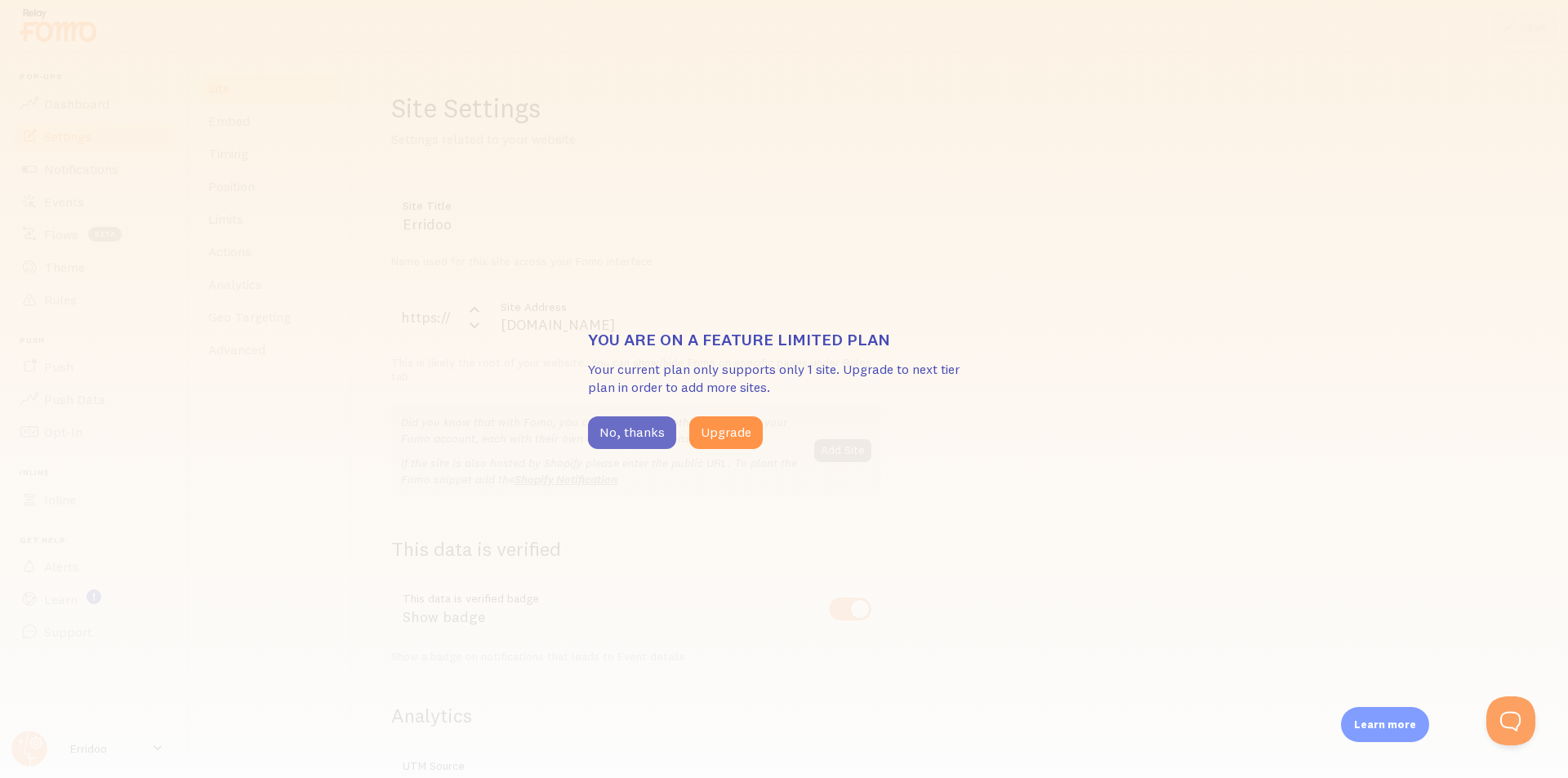
click at [644, 434] on button "No, thanks" at bounding box center [633, 432] width 89 height 32
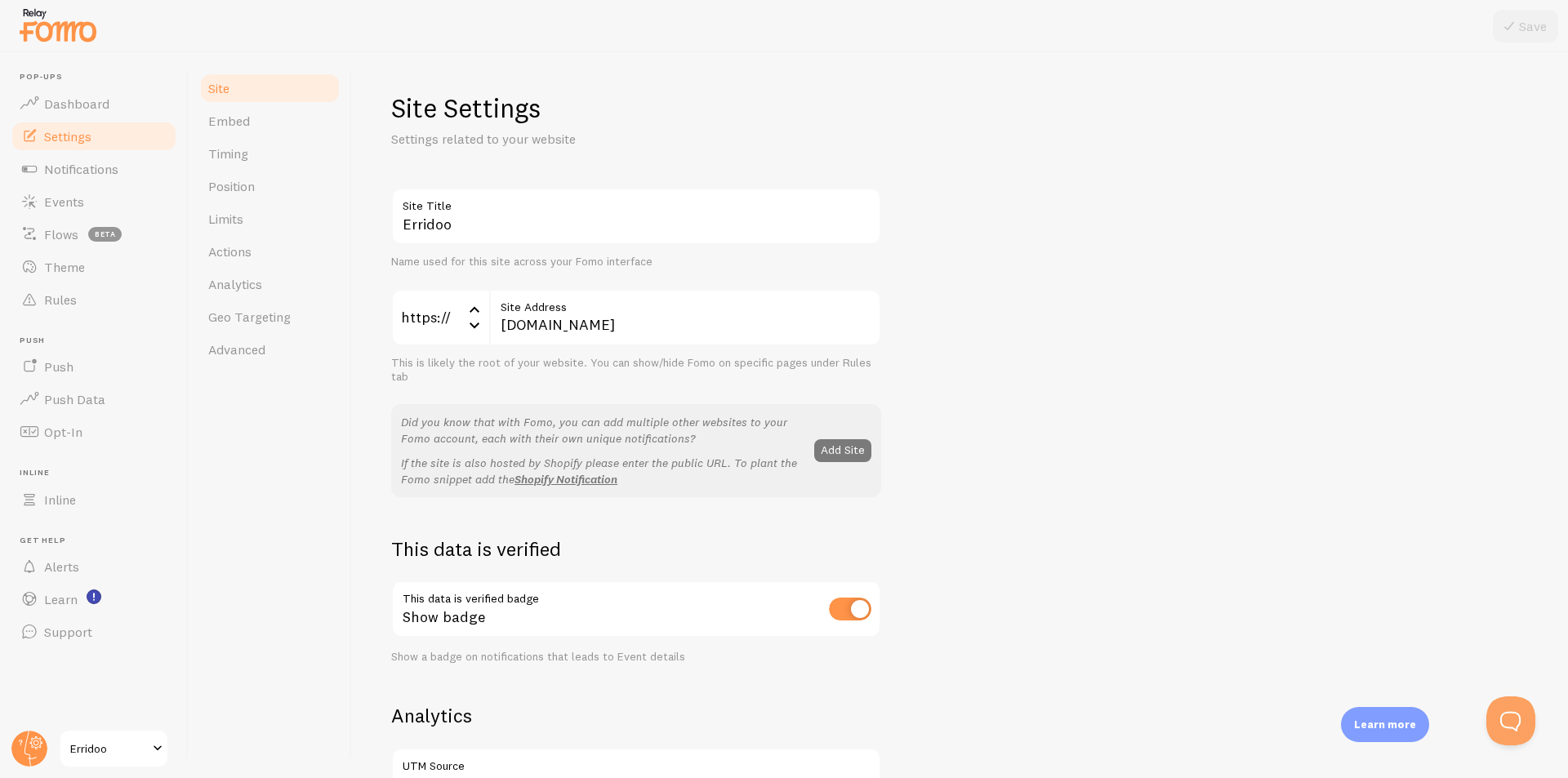
click at [852, 458] on button "Add Site" at bounding box center [842, 450] width 57 height 23
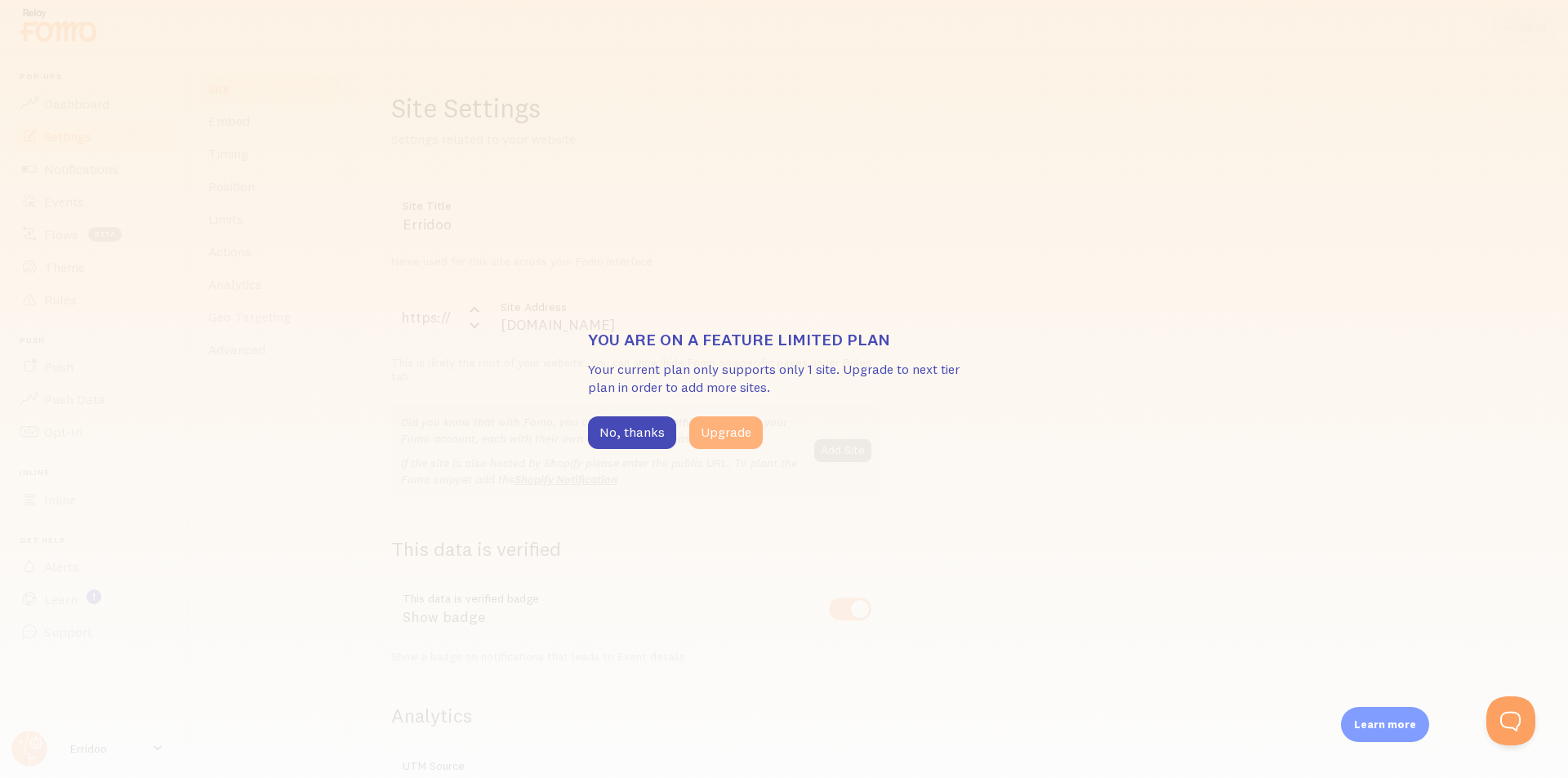
click at [717, 444] on button "Upgrade" at bounding box center [726, 432] width 73 height 32
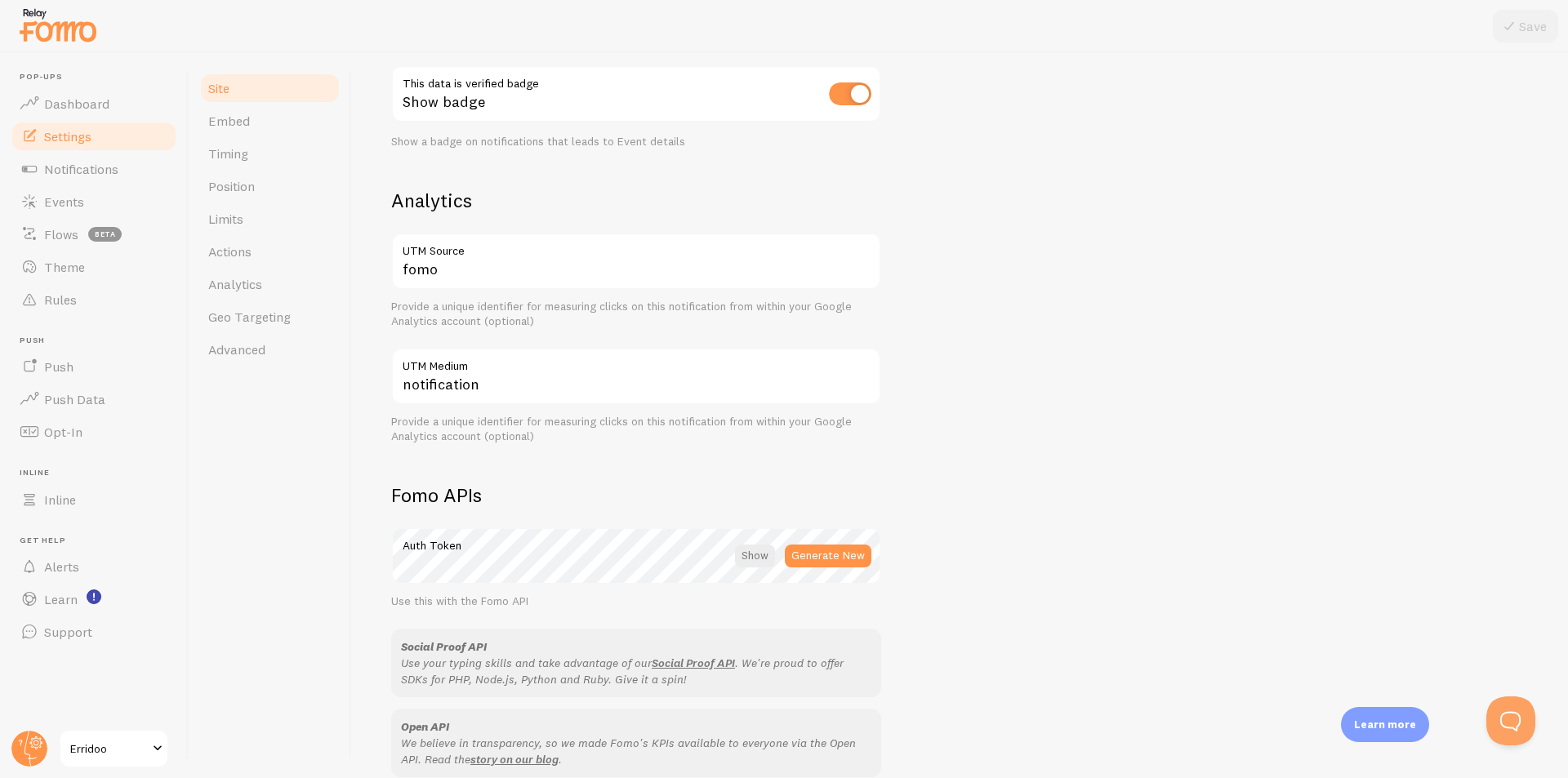
scroll to position [571, 0]
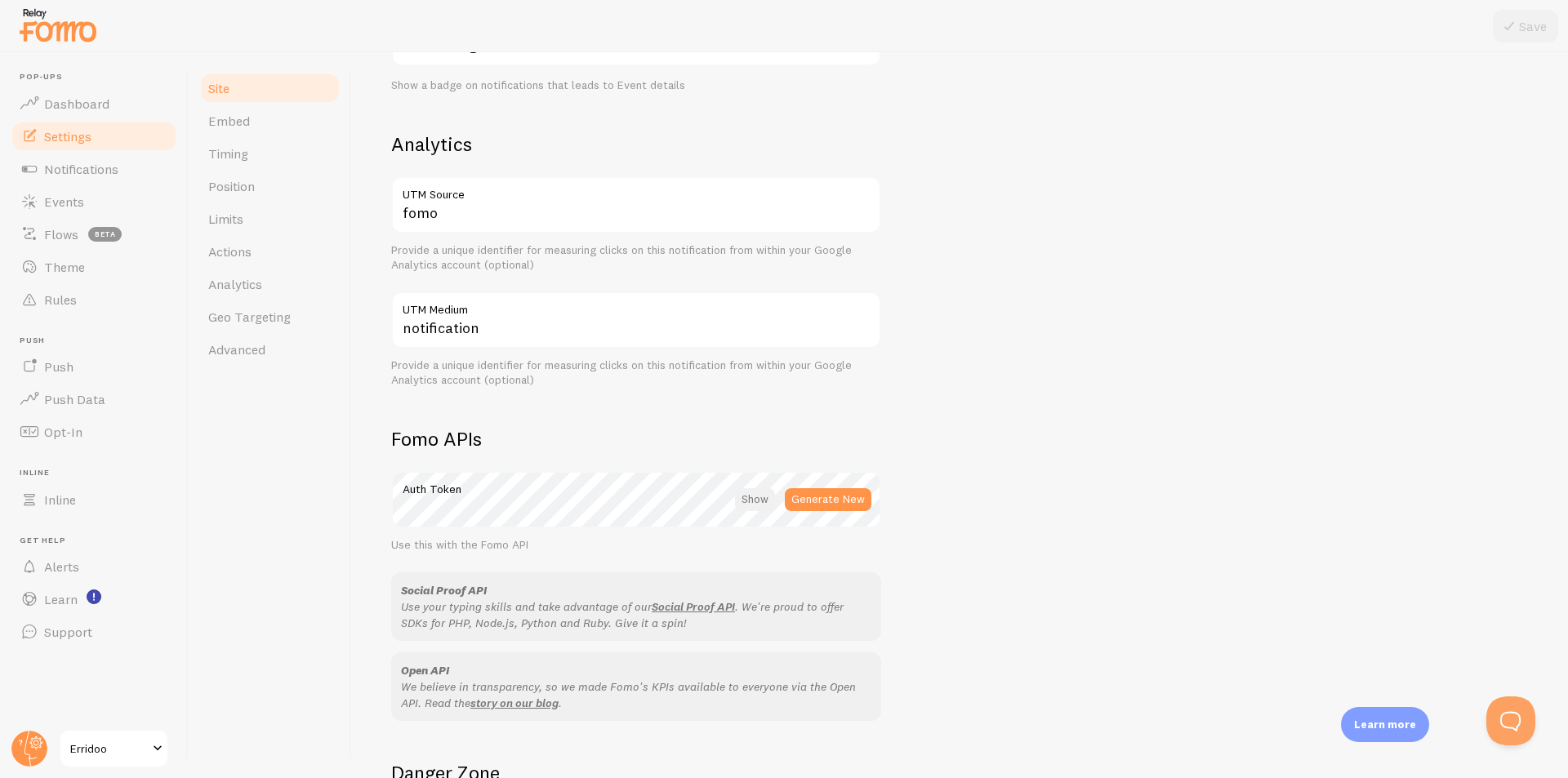
click at [766, 497] on div at bounding box center [755, 500] width 40 height 23
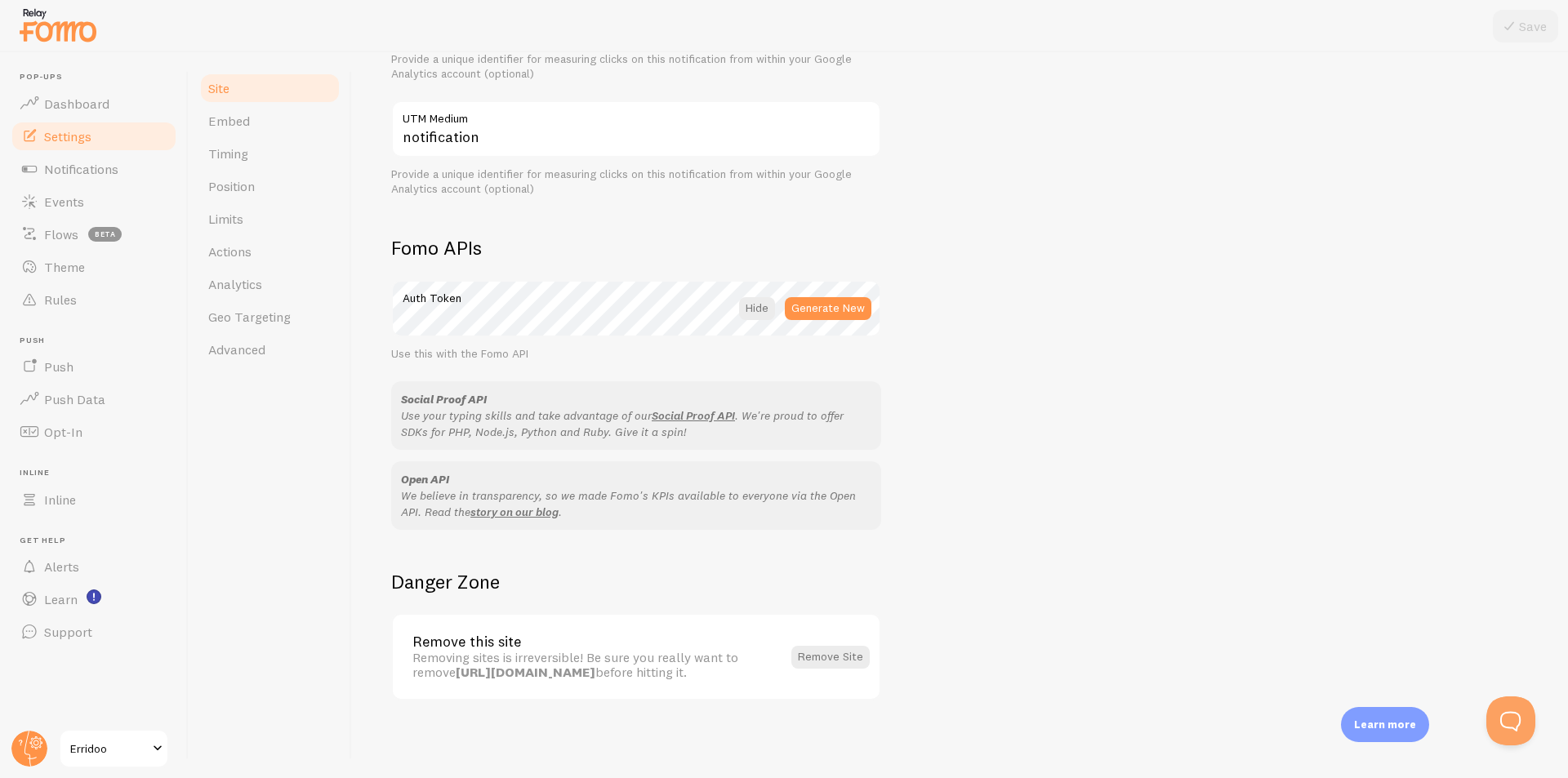
scroll to position [764, 0]
click at [72, 600] on span "Learn" at bounding box center [60, 598] width 33 height 16
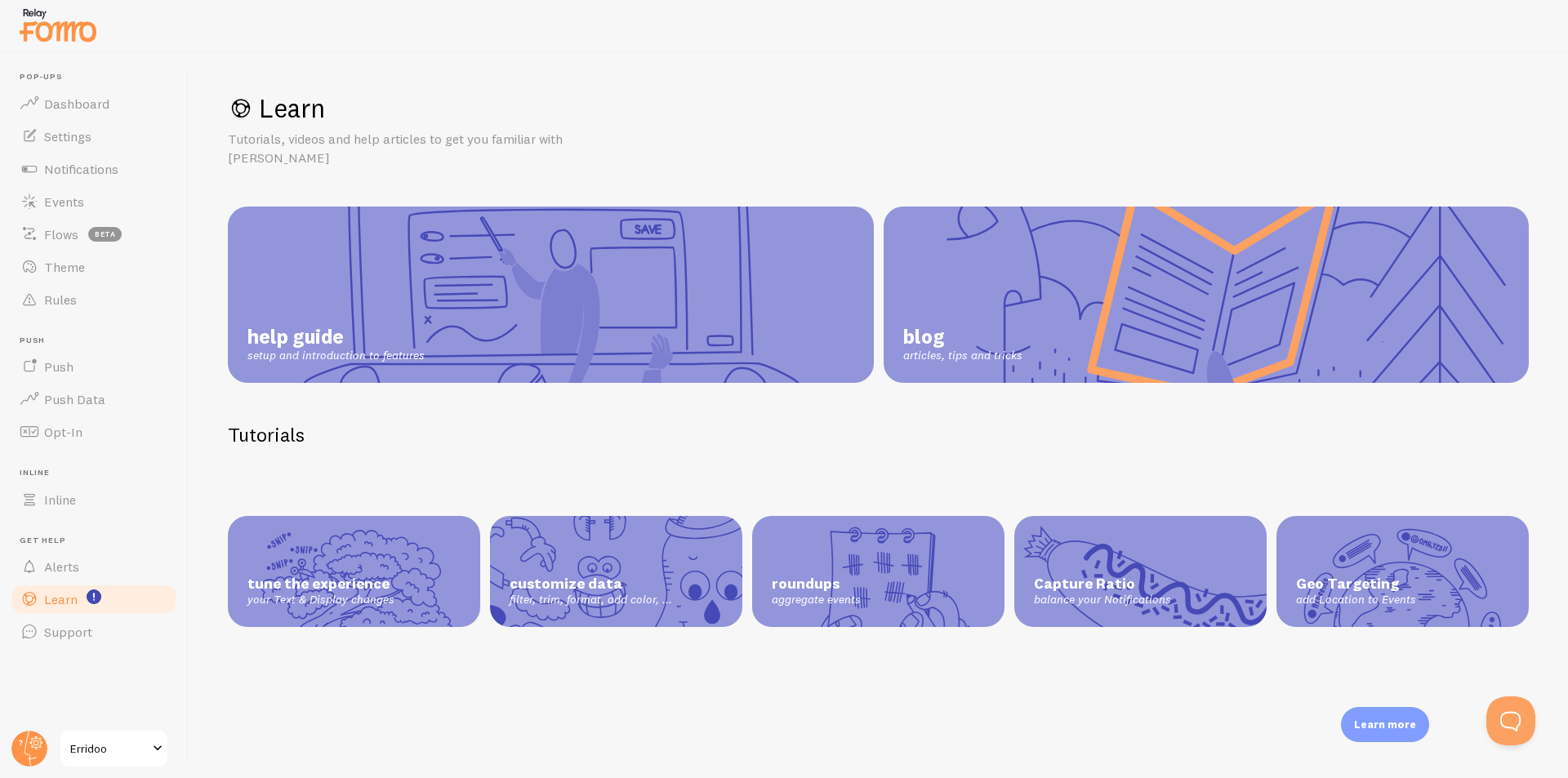
click at [579, 282] on link "help guide setup and introduction to features" at bounding box center [551, 295] width 646 height 176
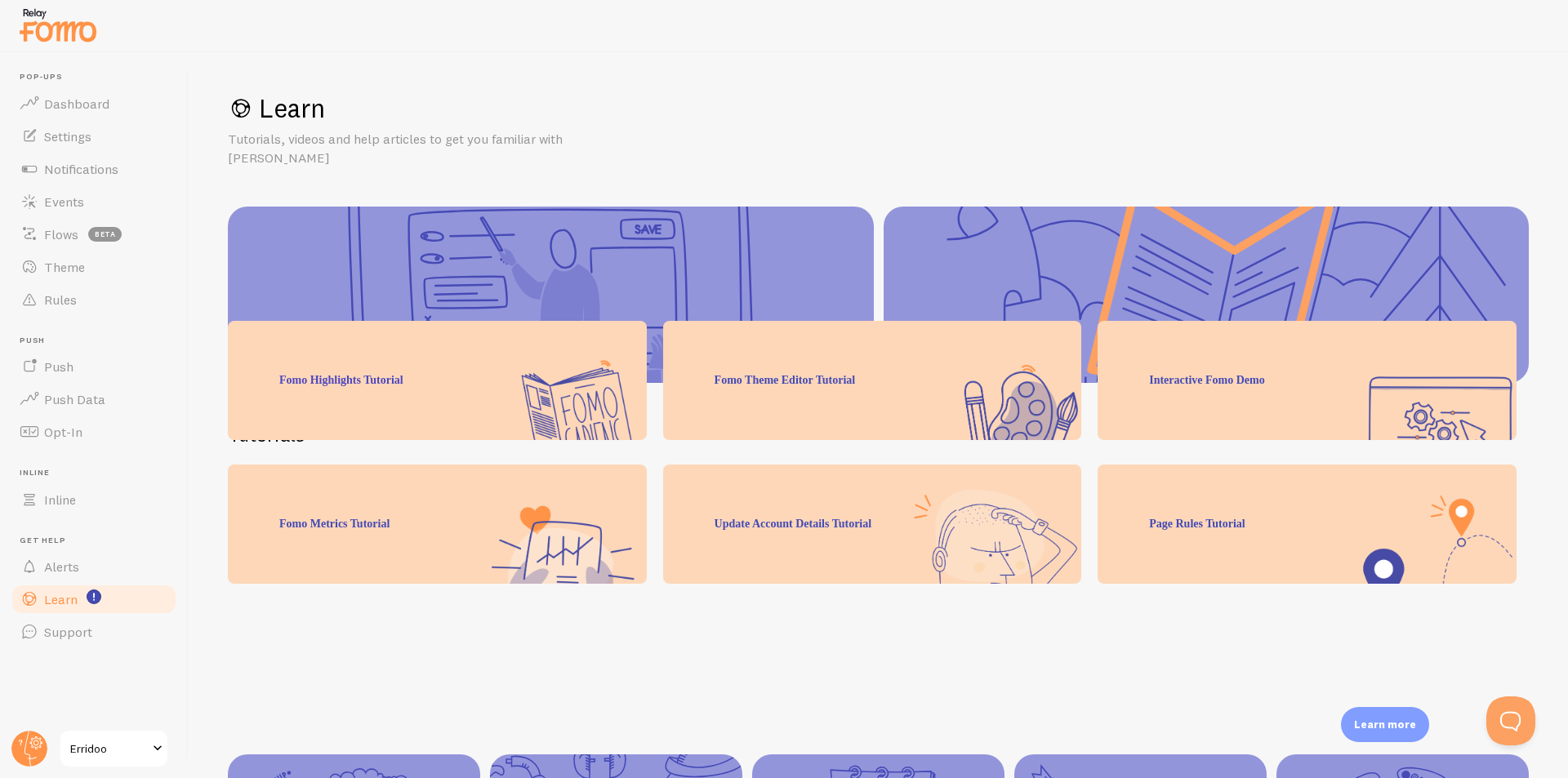
scroll to position [128, 0]
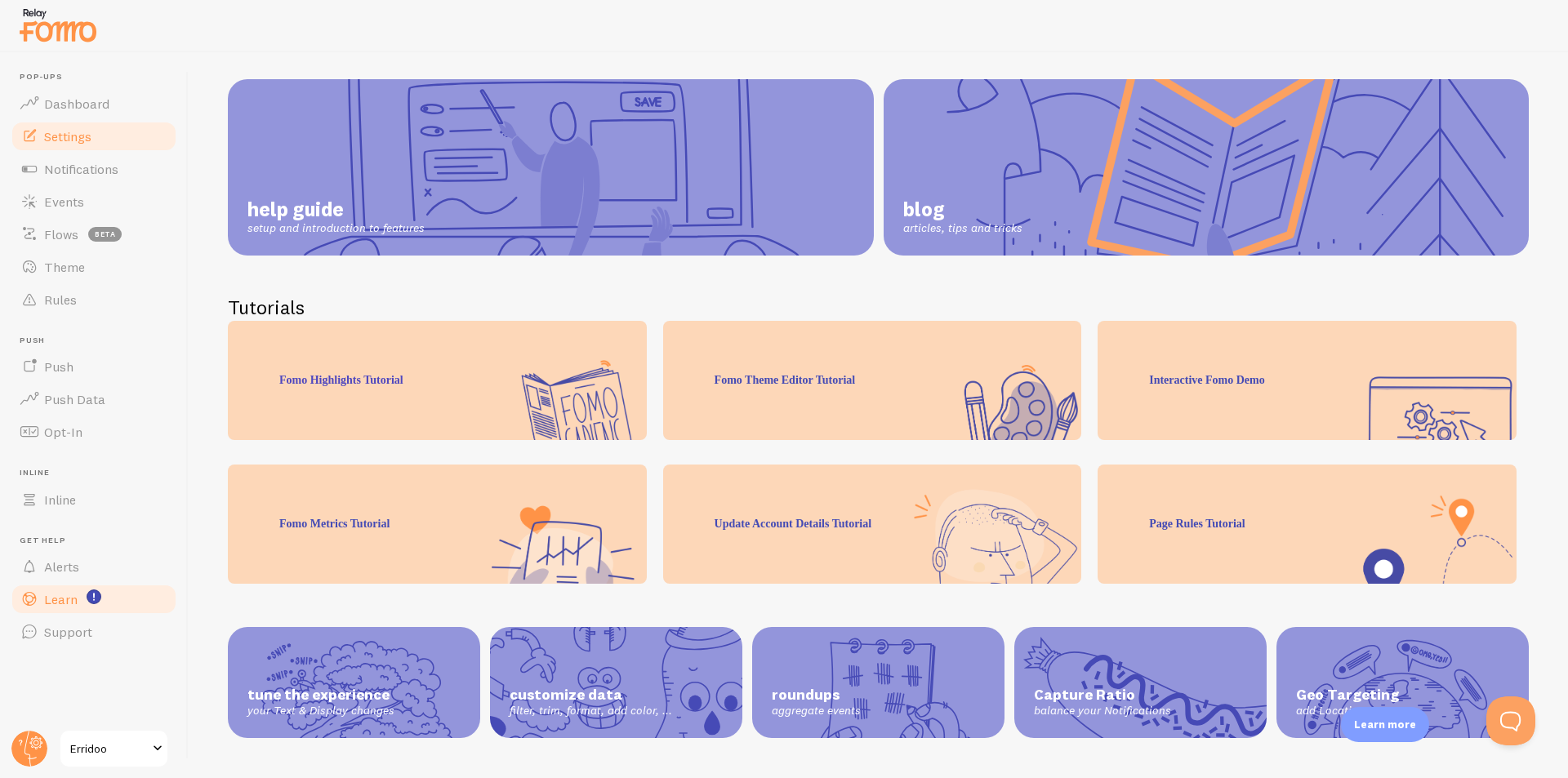
click at [83, 146] on link "Settings" at bounding box center [95, 136] width 169 height 32
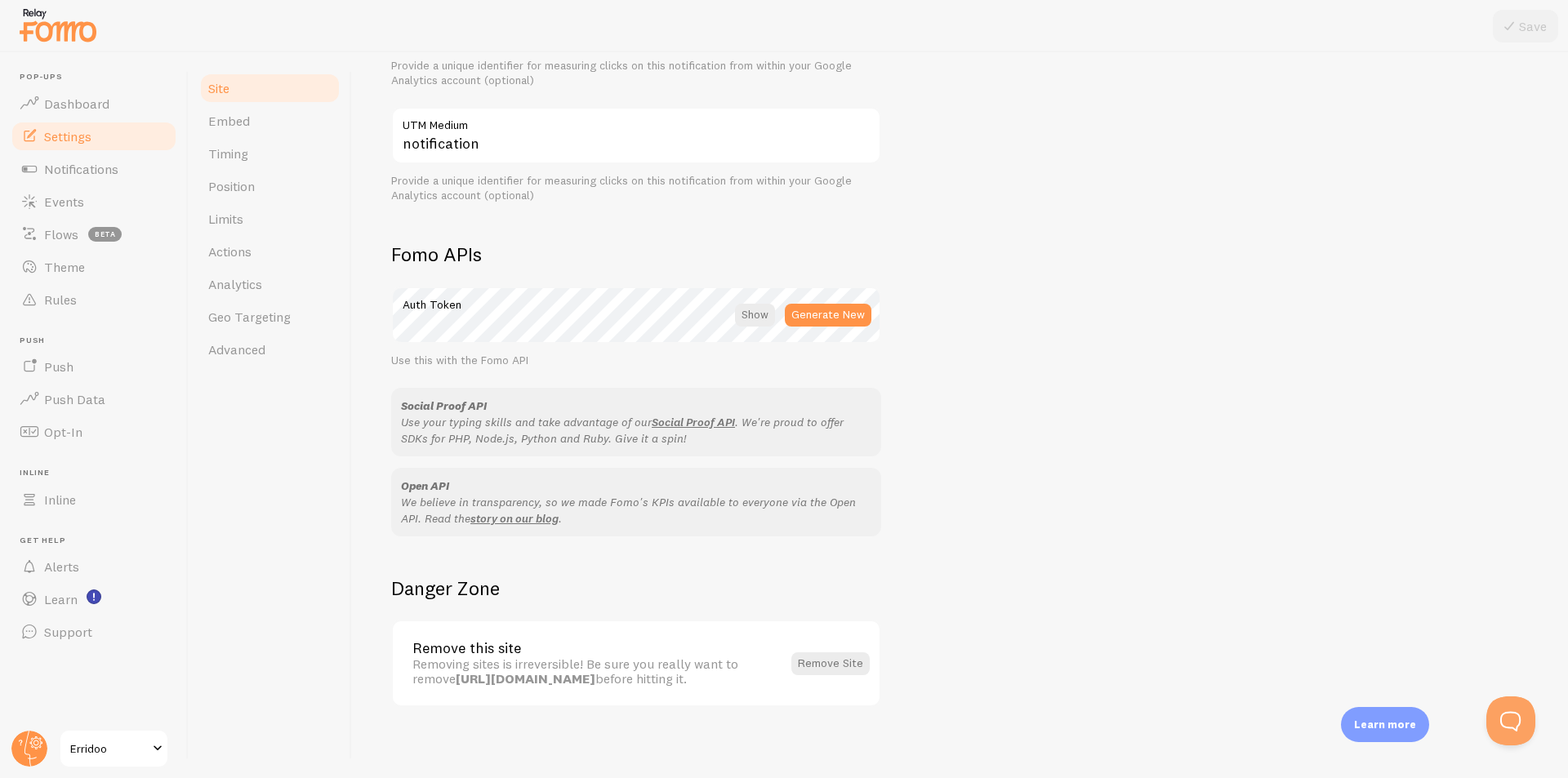
scroll to position [764, 0]
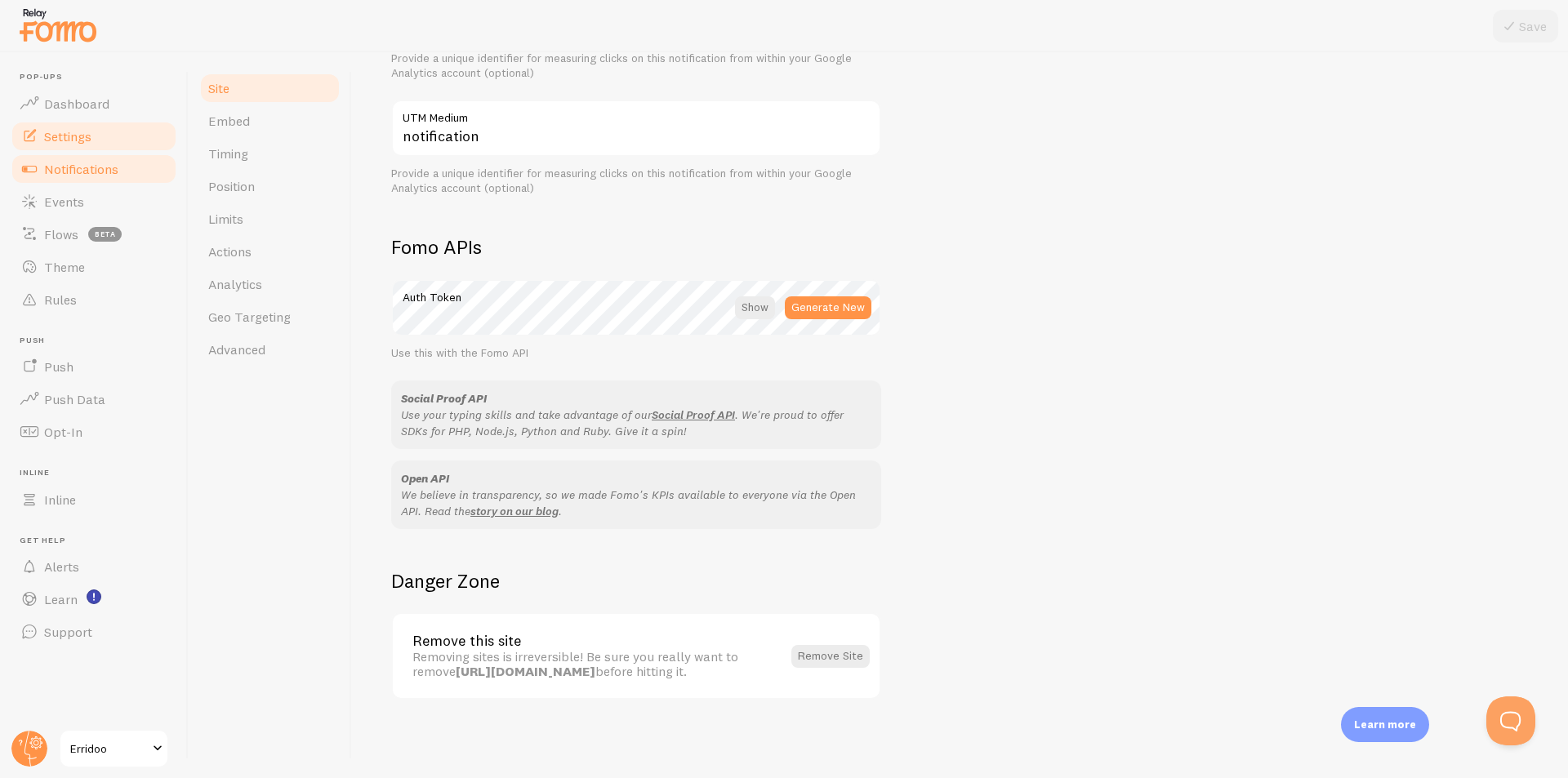
click at [94, 173] on span "Notifications" at bounding box center [81, 169] width 74 height 16
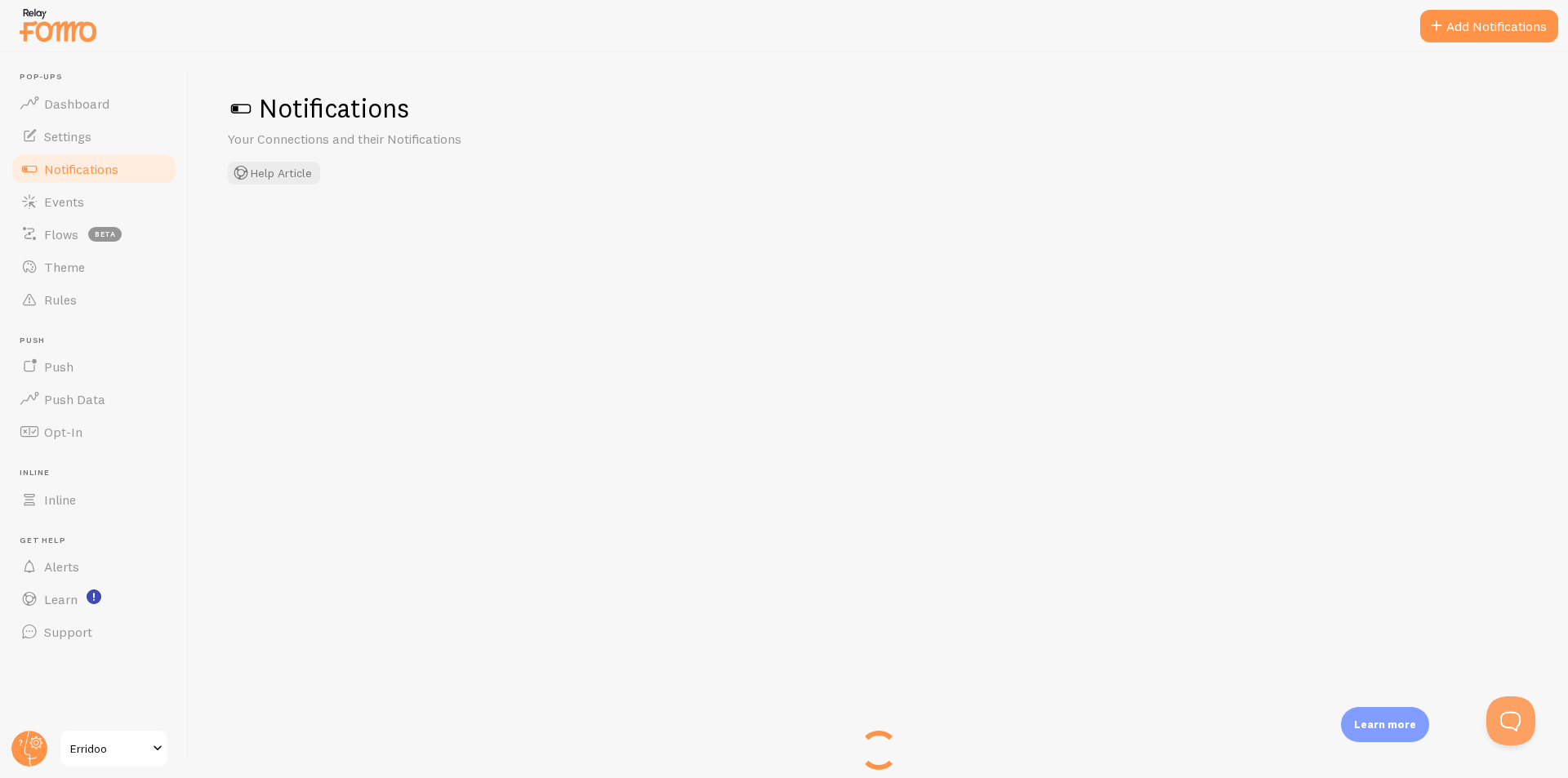
checkbox input "false"
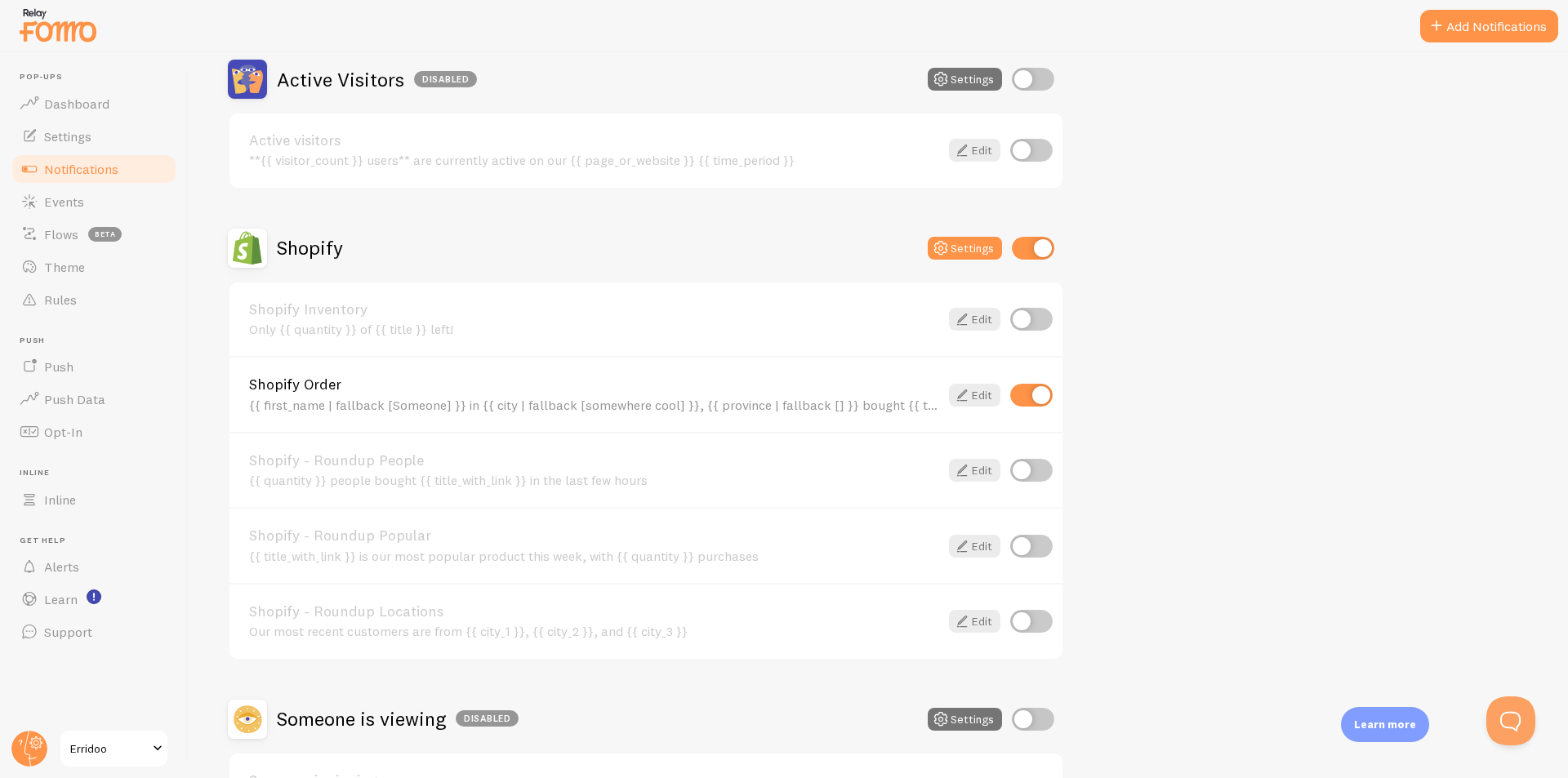
scroll to position [489, 0]
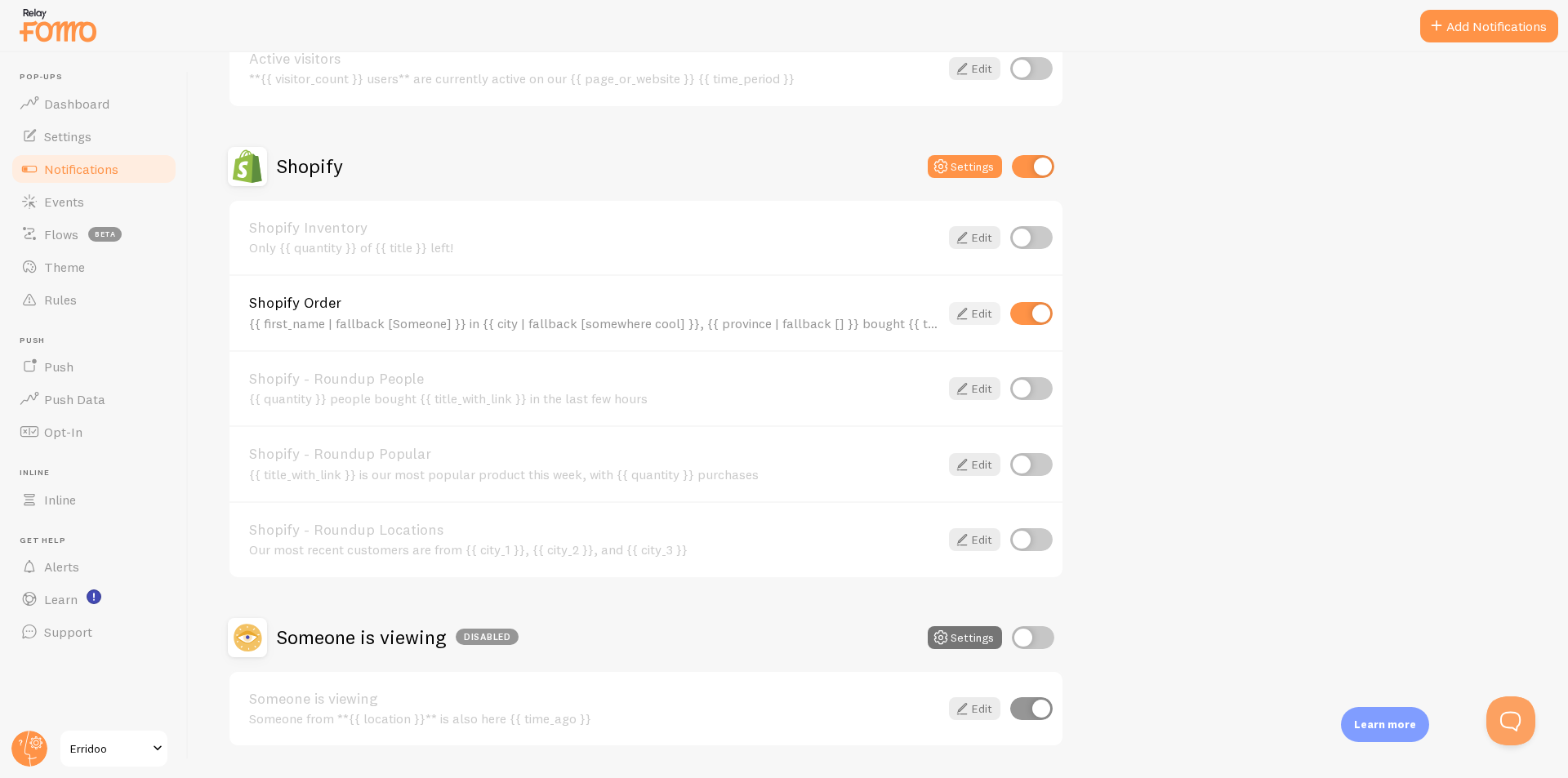
click at [985, 310] on link "Edit" at bounding box center [974, 313] width 51 height 23
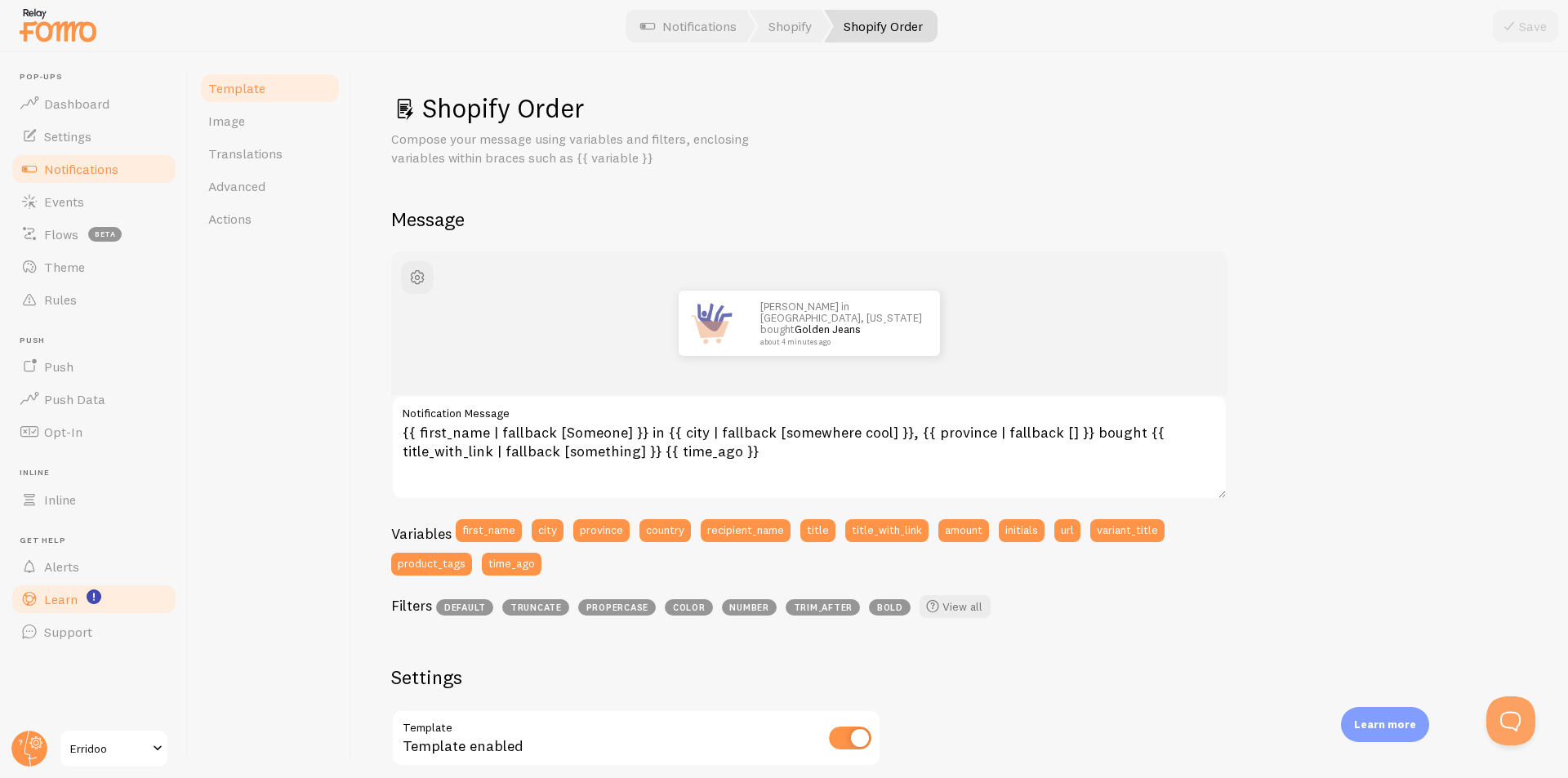
click at [72, 591] on span "Learn" at bounding box center [60, 598] width 33 height 16
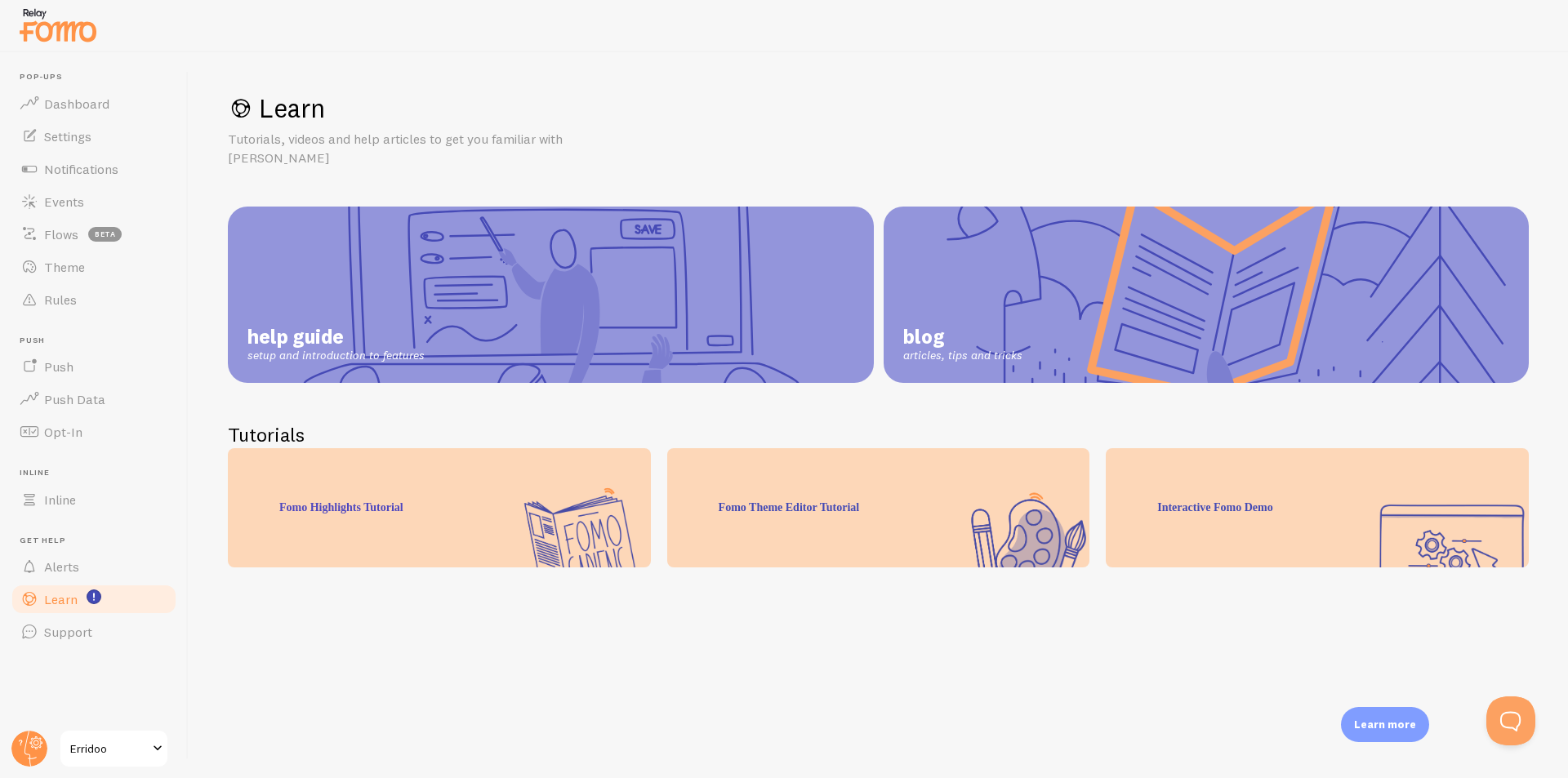
click at [523, 257] on link "help guide setup and introduction to features" at bounding box center [551, 295] width 646 height 176
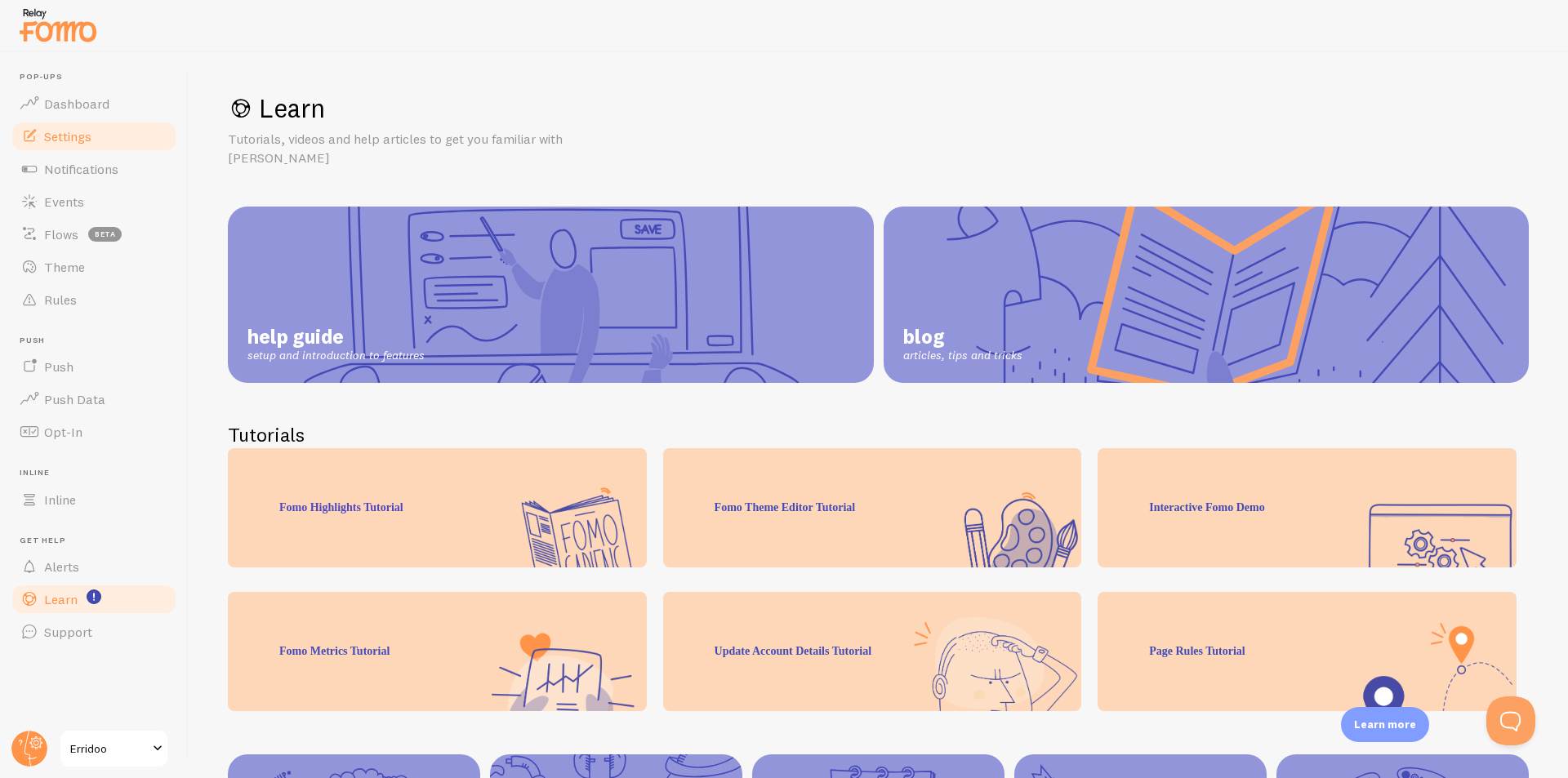
click at [75, 145] on link "Settings" at bounding box center [95, 136] width 169 height 32
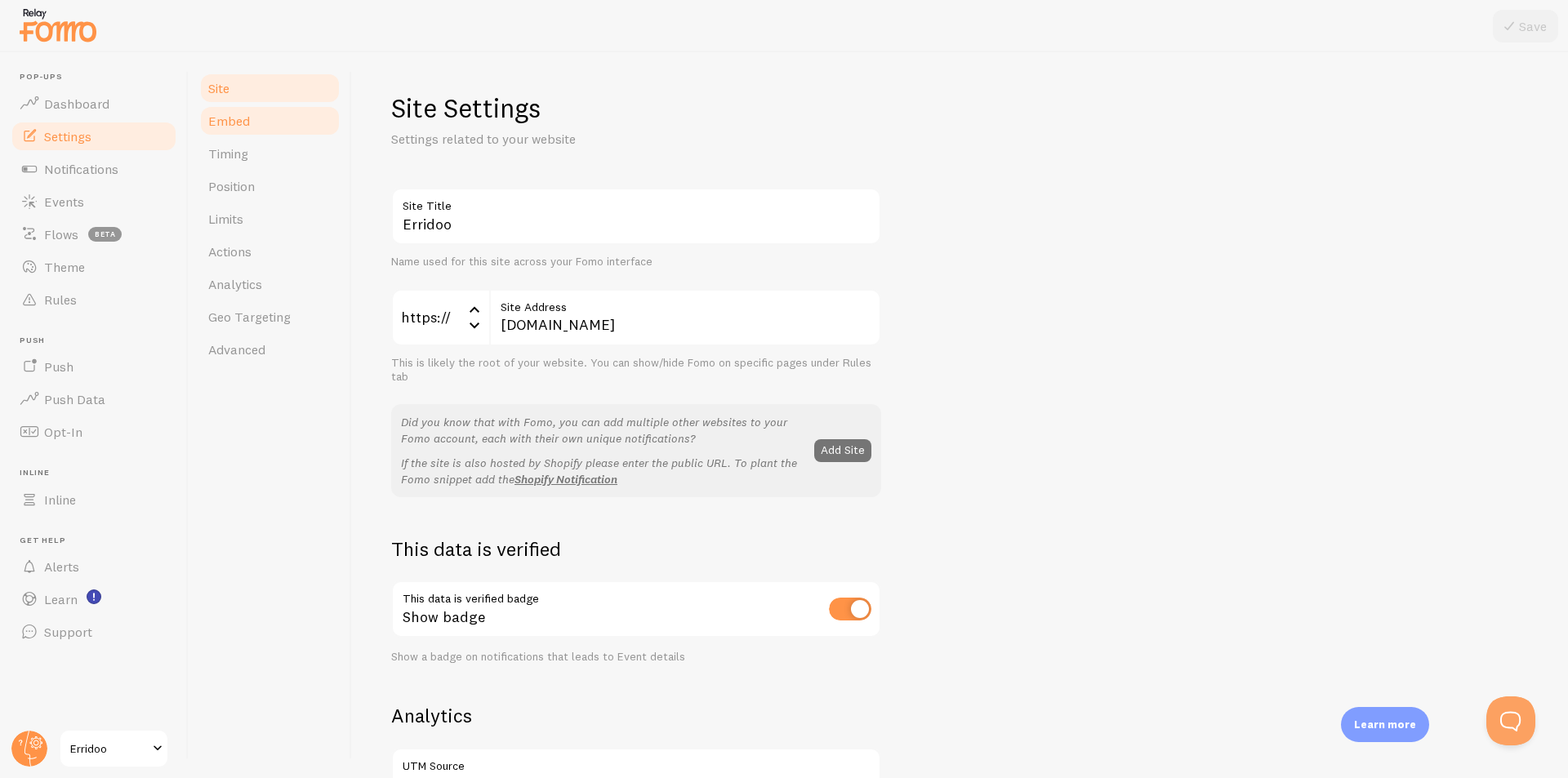
click at [247, 117] on span "Embed" at bounding box center [229, 120] width 42 height 16
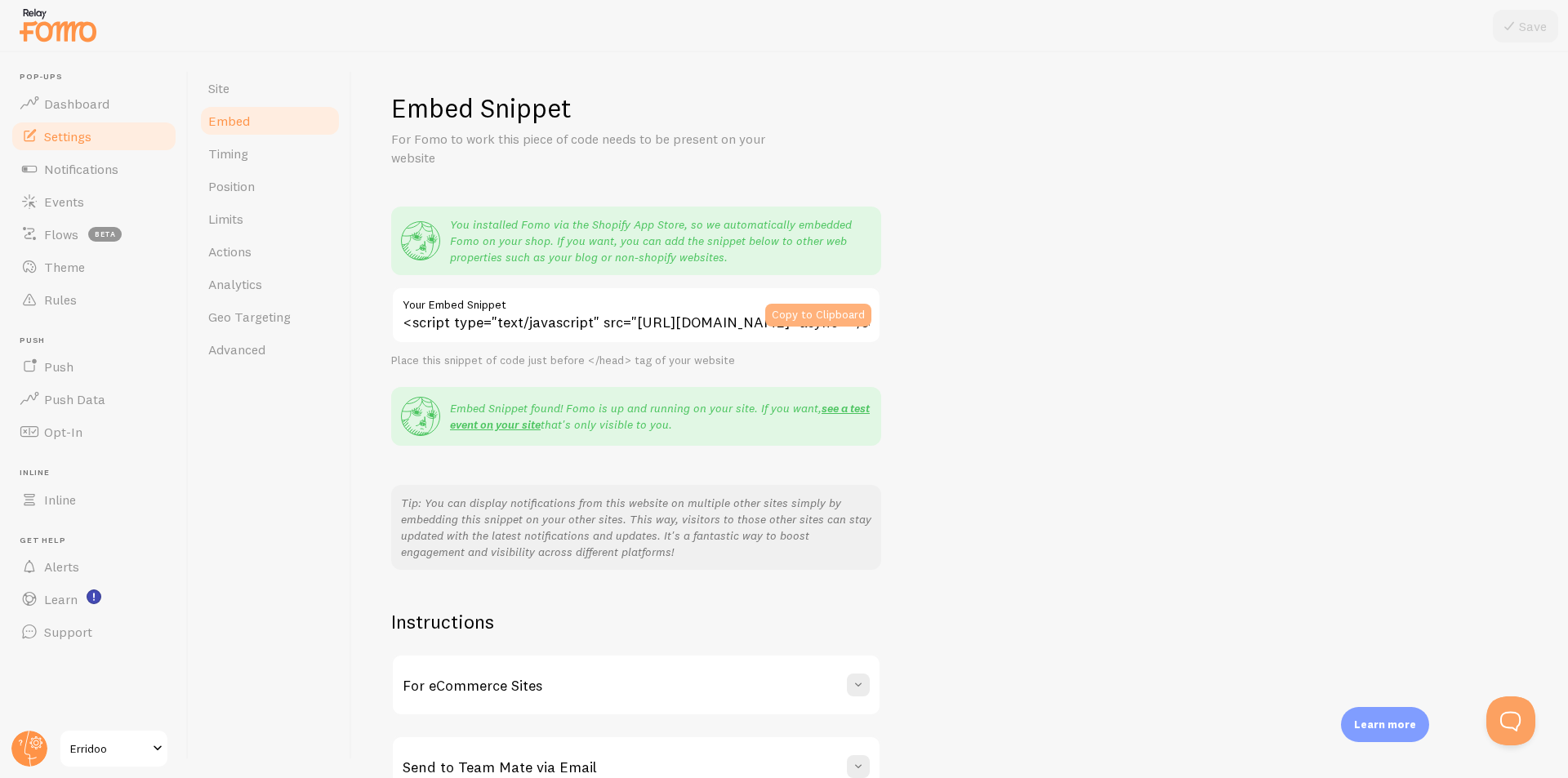
click at [828, 316] on button "Copy to Clipboard" at bounding box center [818, 315] width 106 height 23
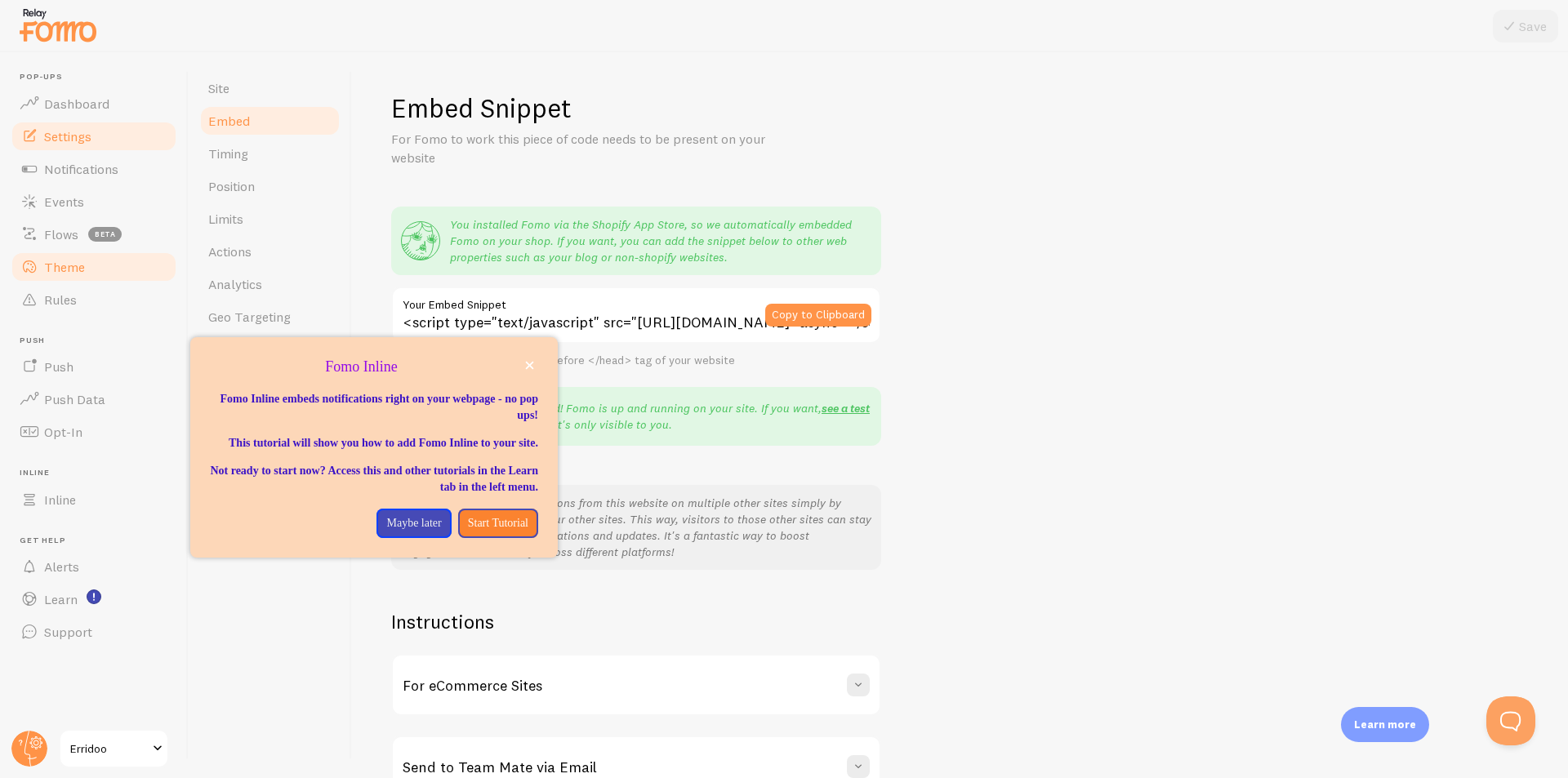
click at [81, 264] on span "Theme" at bounding box center [65, 266] width 41 height 16
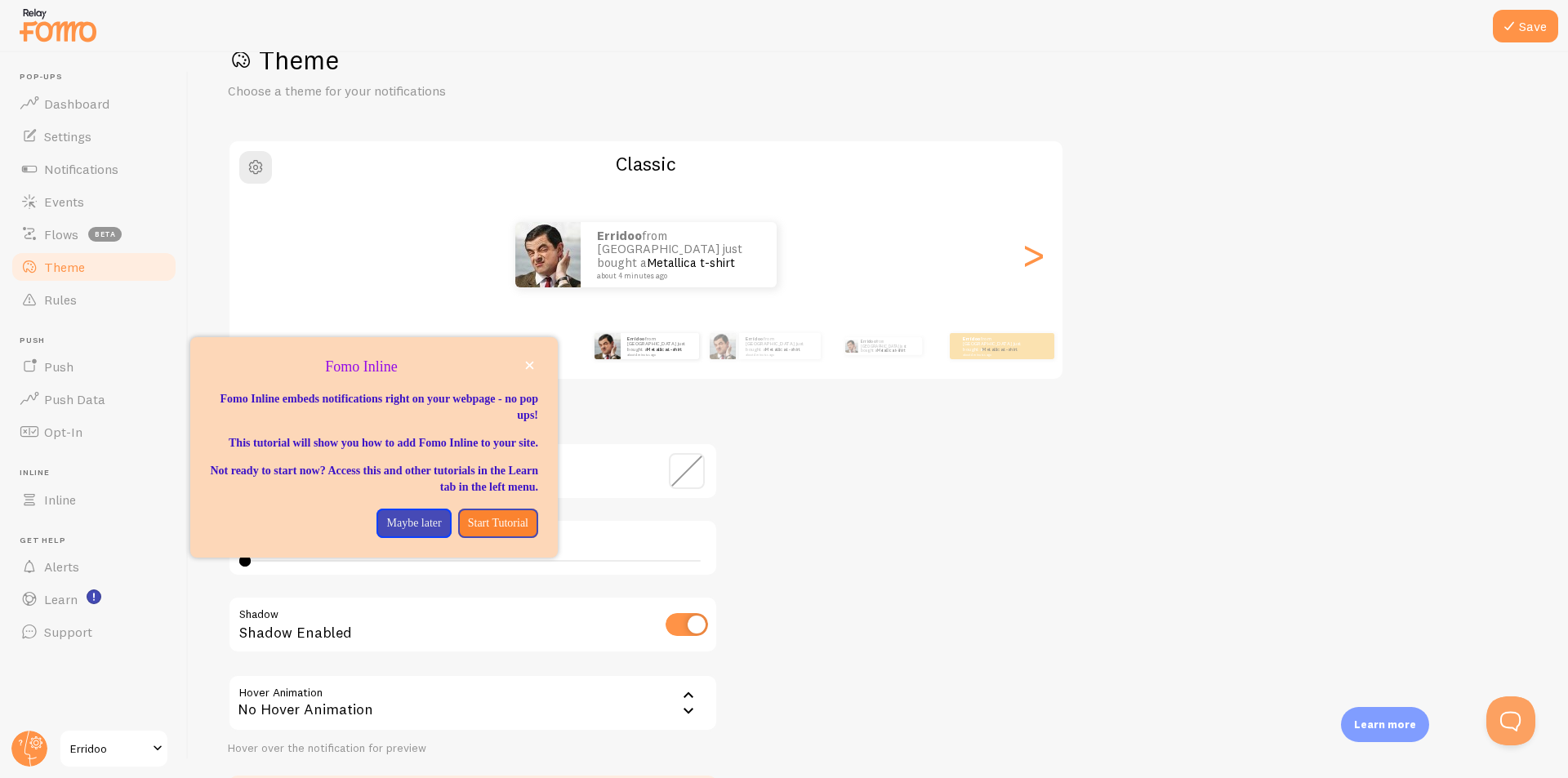
scroll to position [49, 0]
click at [836, 576] on div "Theme Choose a theme for your notifications Classic Erridoo from [GEOGRAPHIC_DA…" at bounding box center [879, 430] width 1301 height 775
click at [420, 531] on p "Maybe later" at bounding box center [414, 523] width 55 height 16
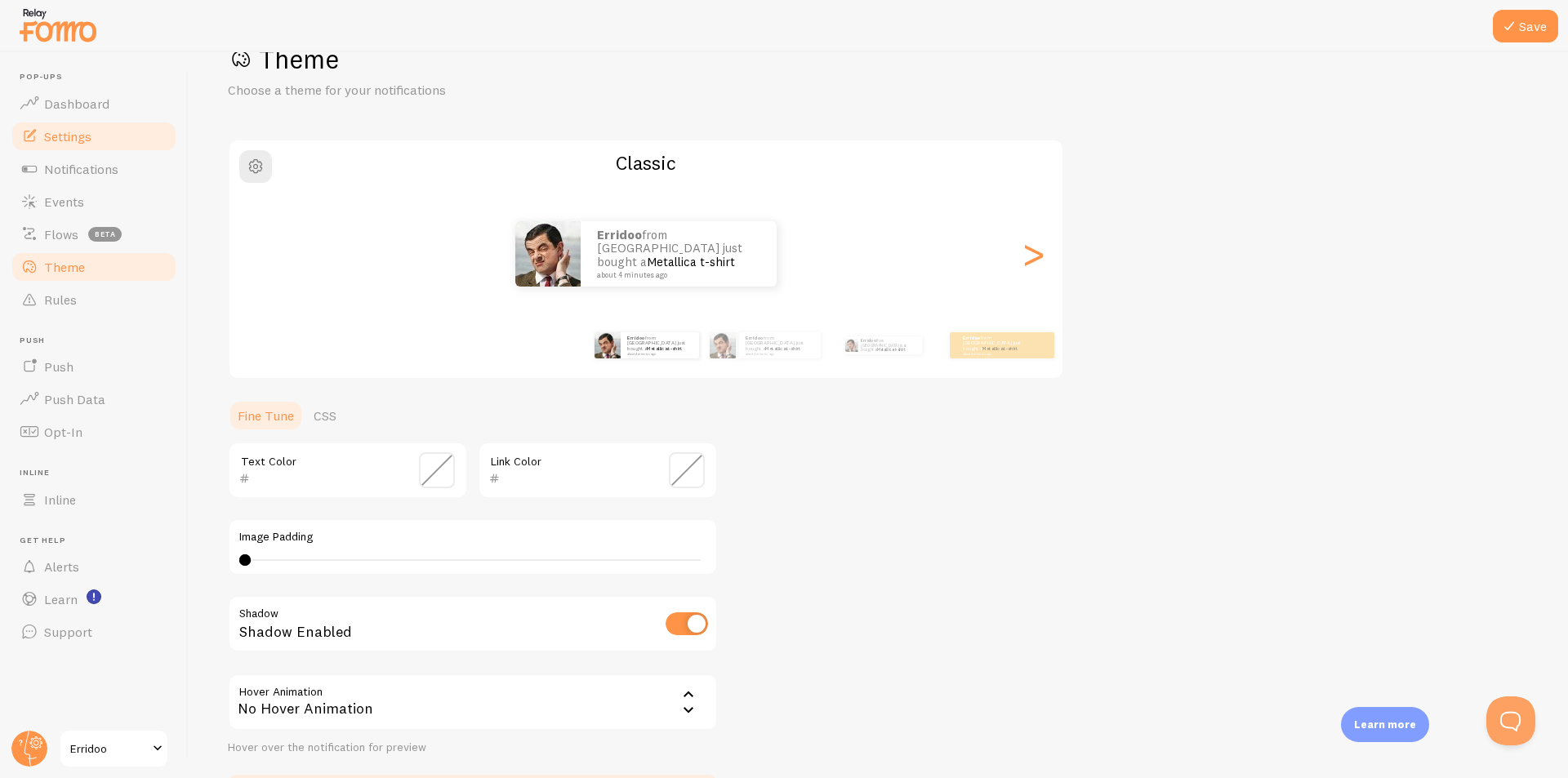
click at [80, 134] on span "Settings" at bounding box center [68, 136] width 48 height 16
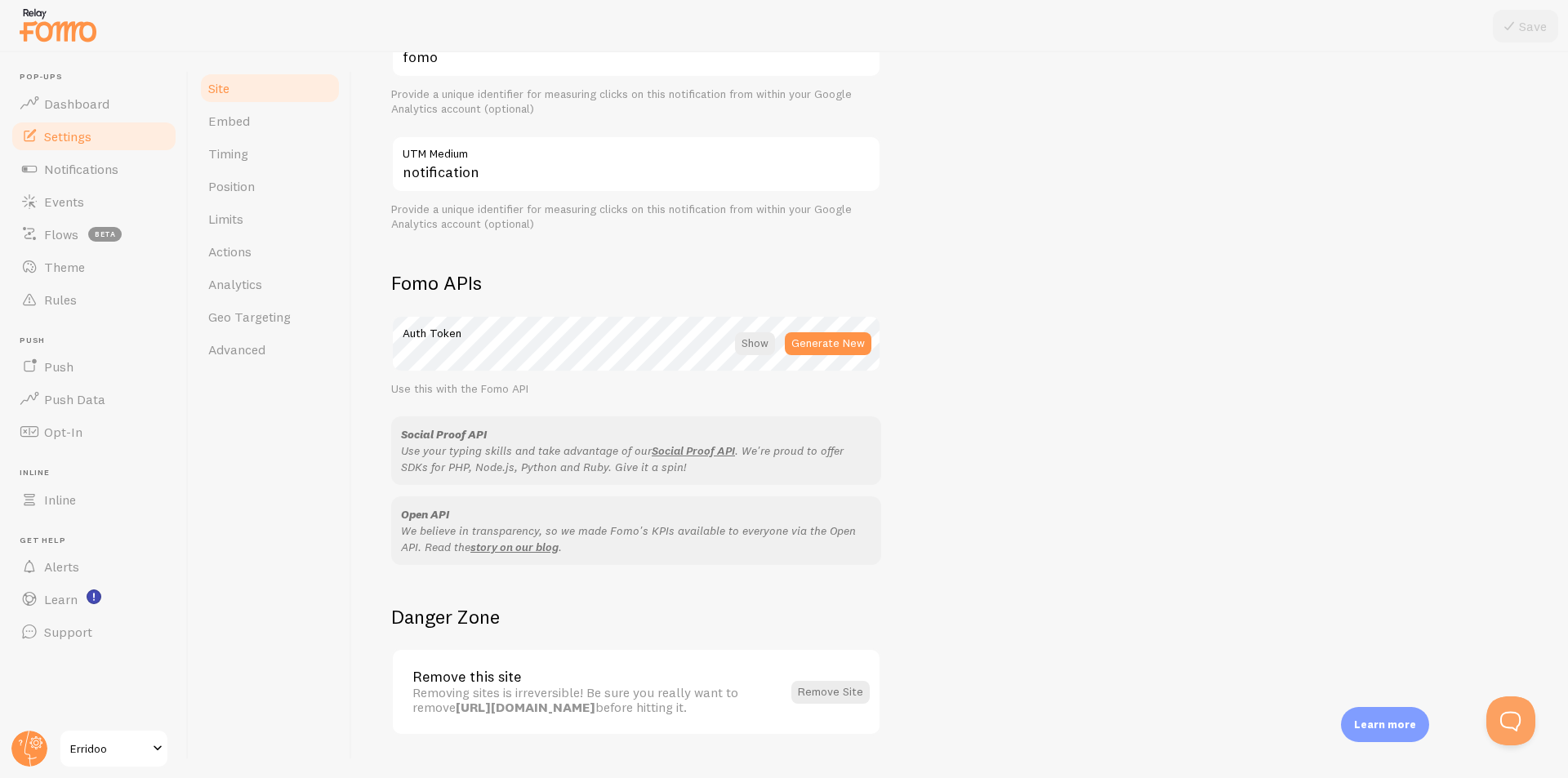
scroll to position [764, 0]
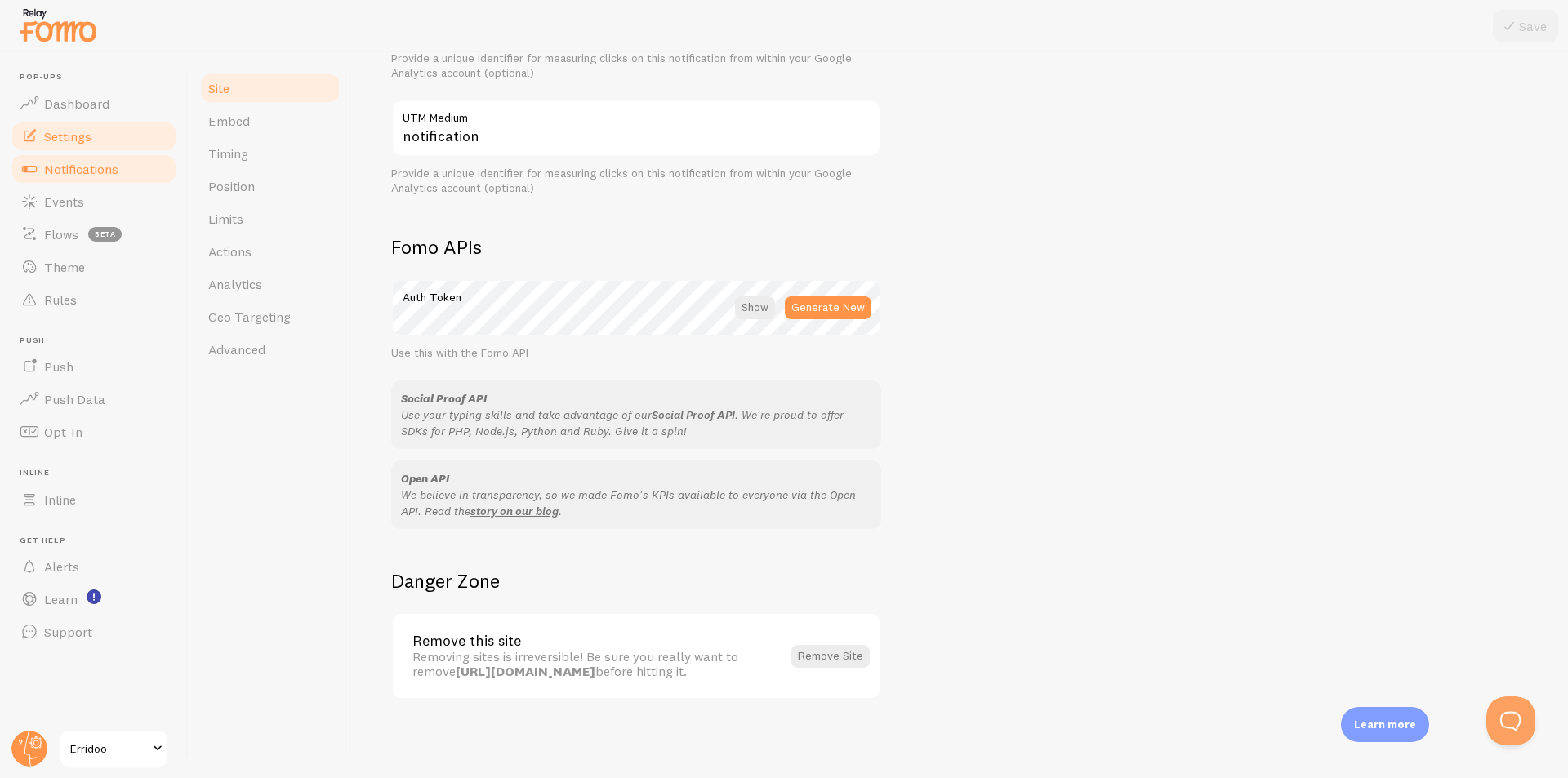
click at [82, 173] on span "Notifications" at bounding box center [81, 169] width 74 height 16
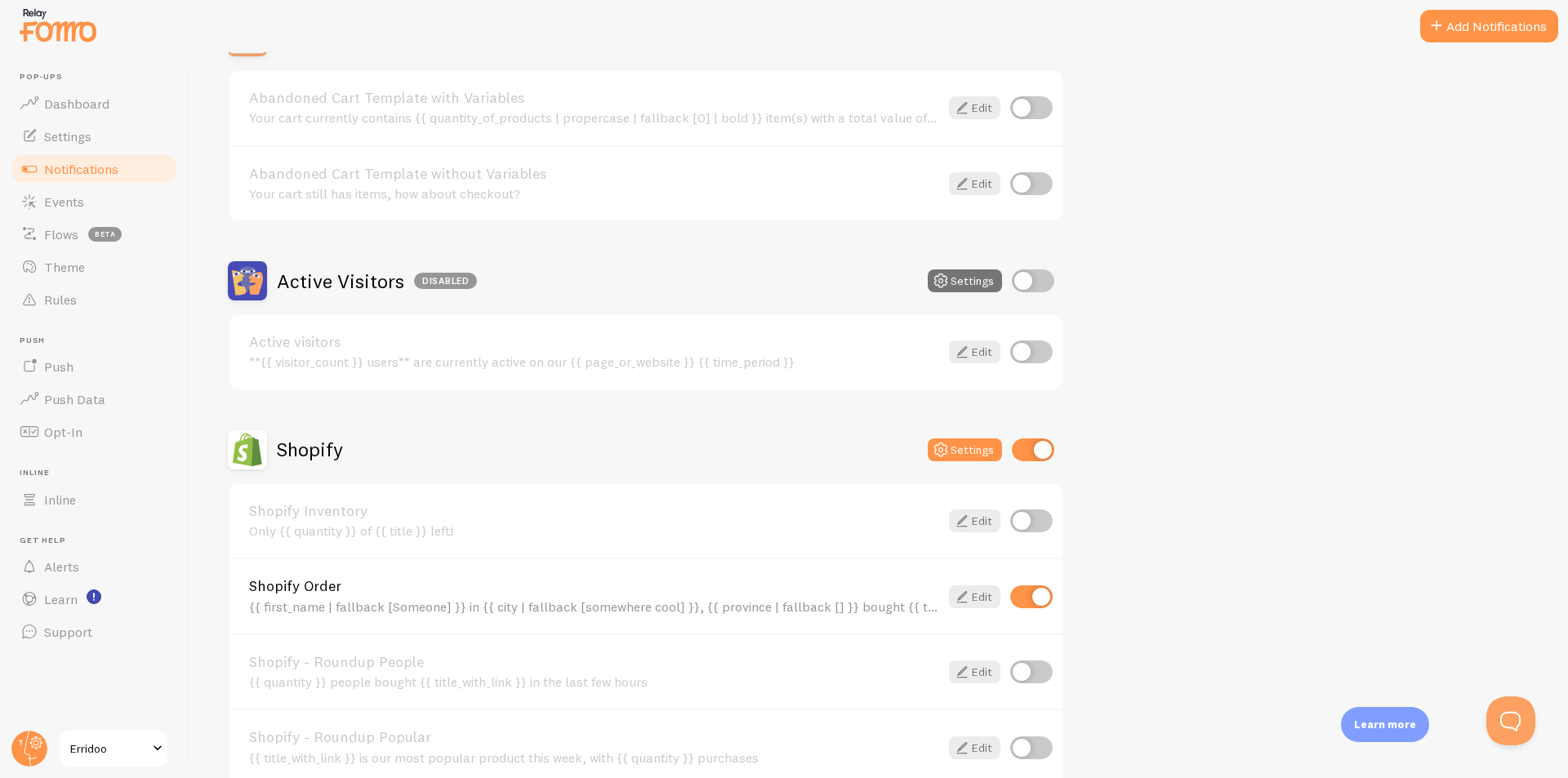
scroll to position [245, 0]
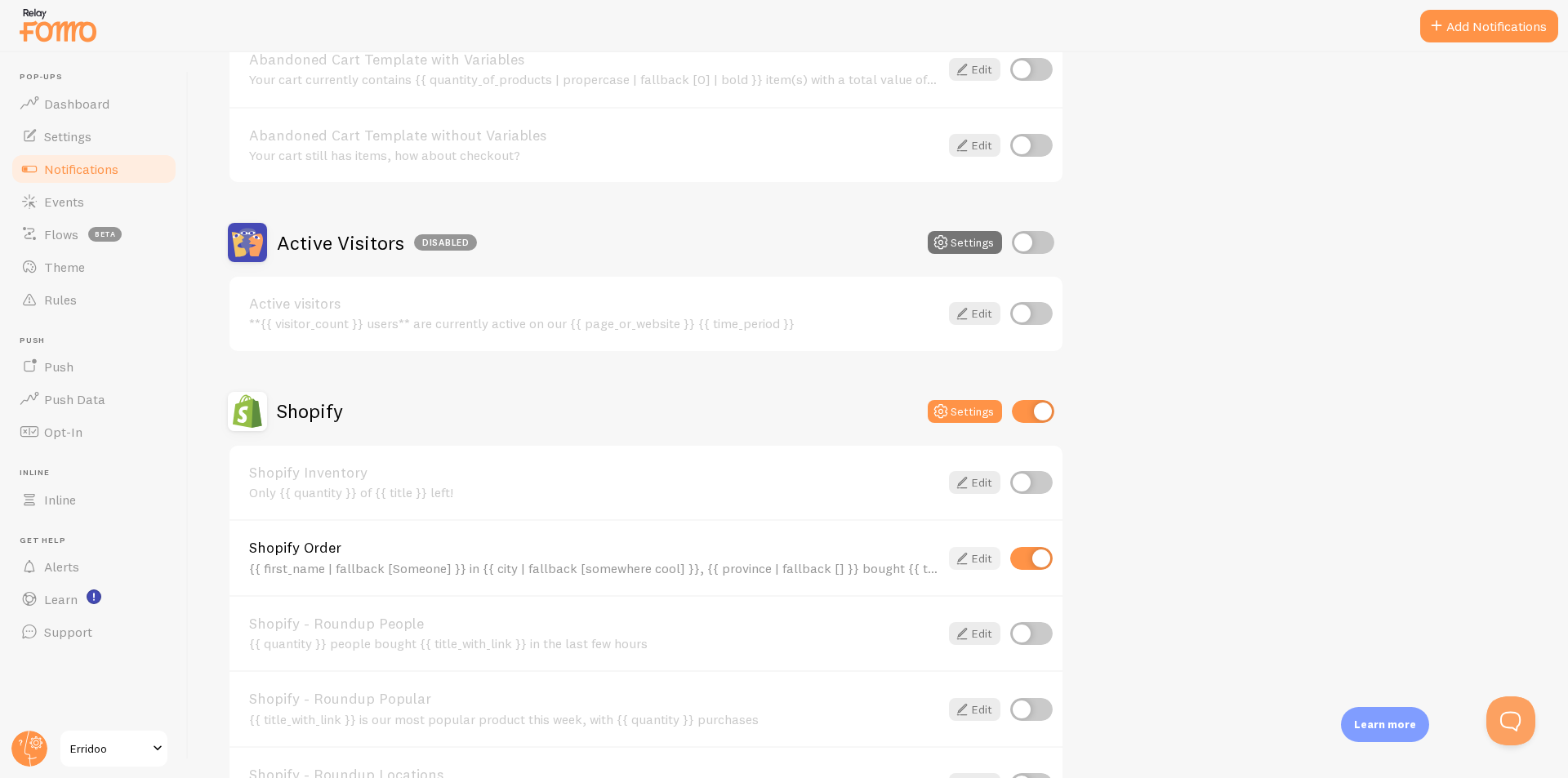
click at [969, 556] on icon at bounding box center [962, 558] width 20 height 20
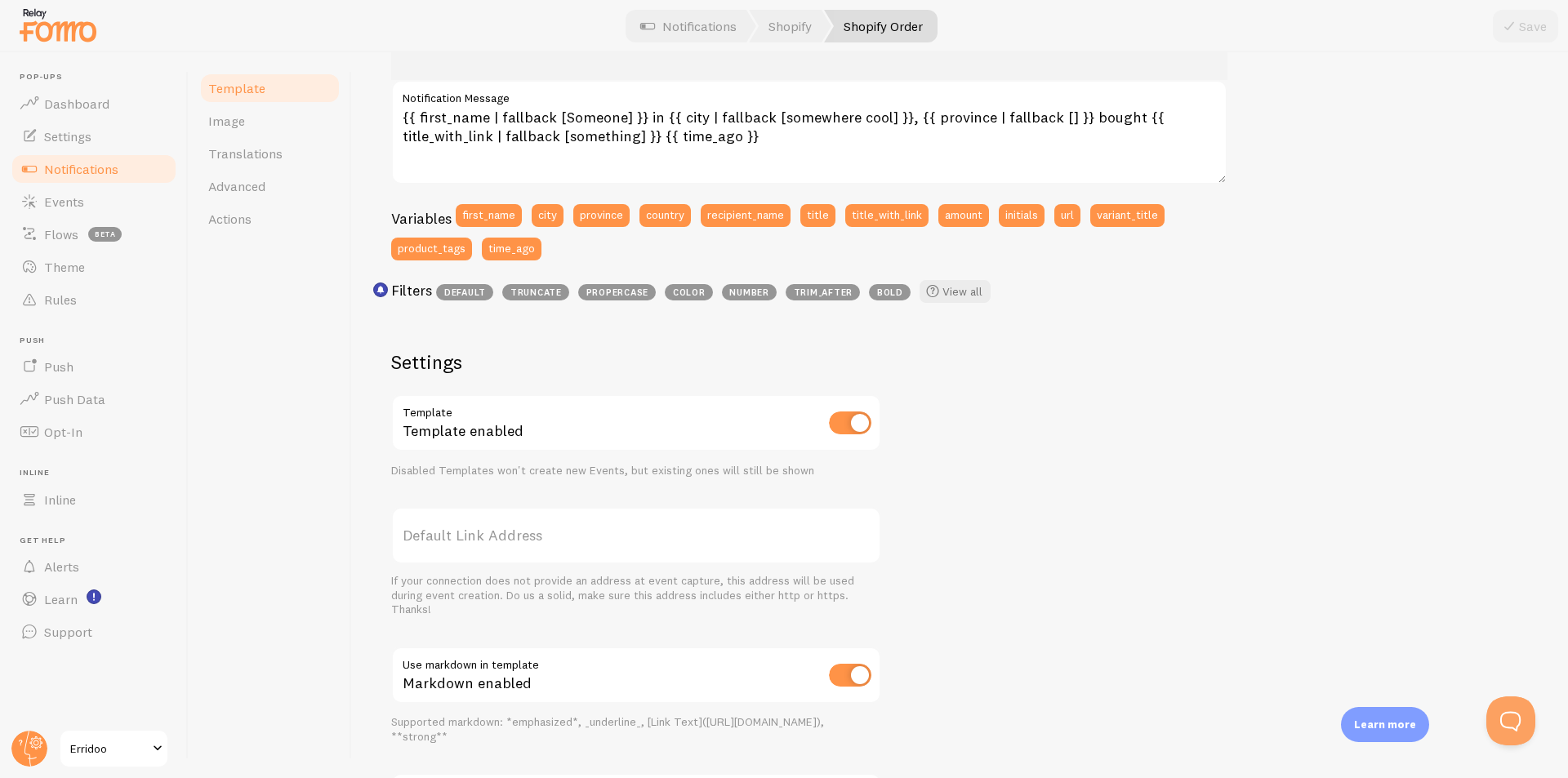
scroll to position [148, 0]
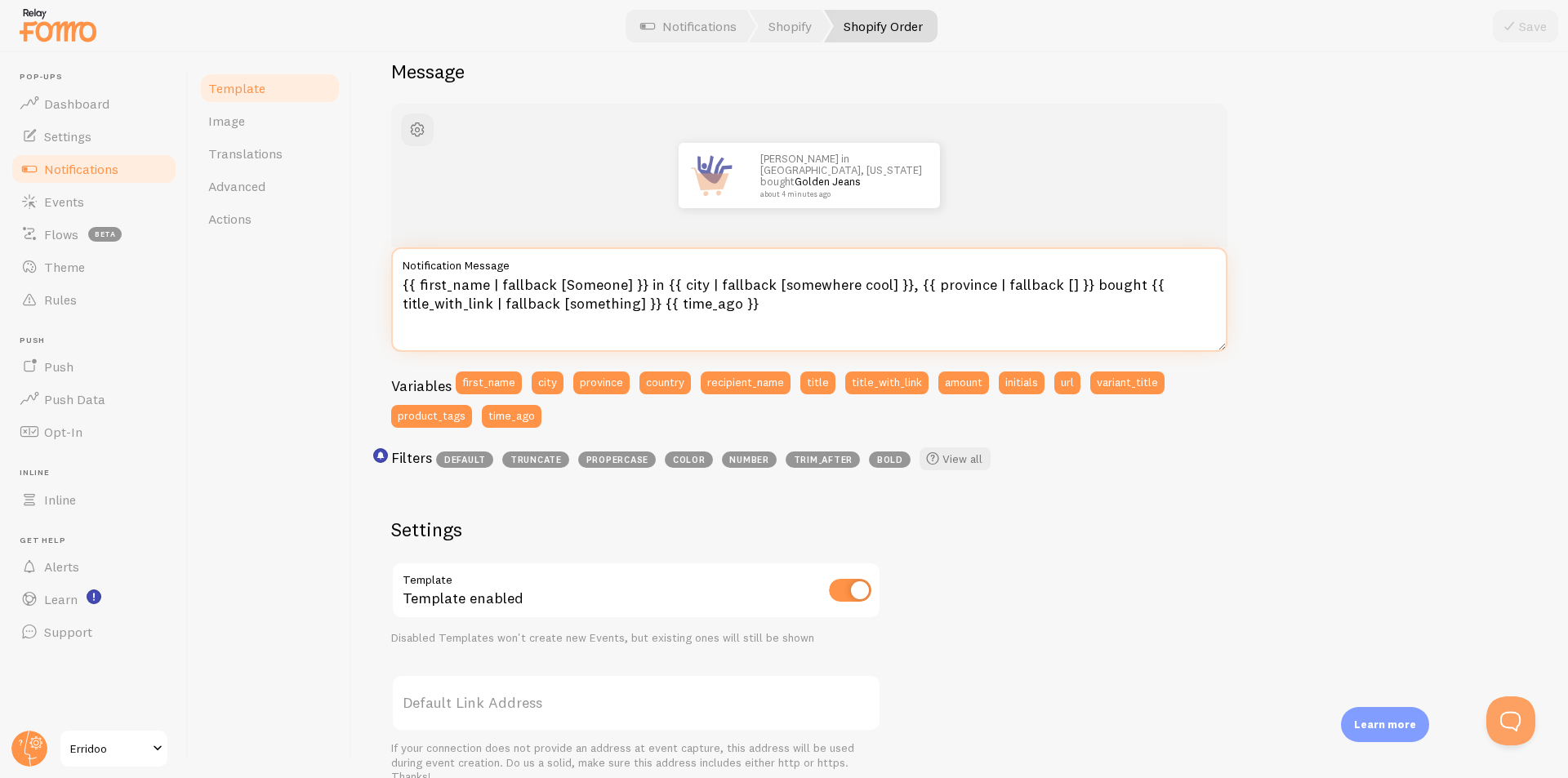
click at [572, 300] on textarea "{{ first_name | fallback [Someone] }} in {{ city | fallback [somewhere cool] }}…" at bounding box center [809, 300] width 836 height 105
paste textarea "<script type="text/javascript" src="[URL][DOMAIN_NAME]" async></script>"
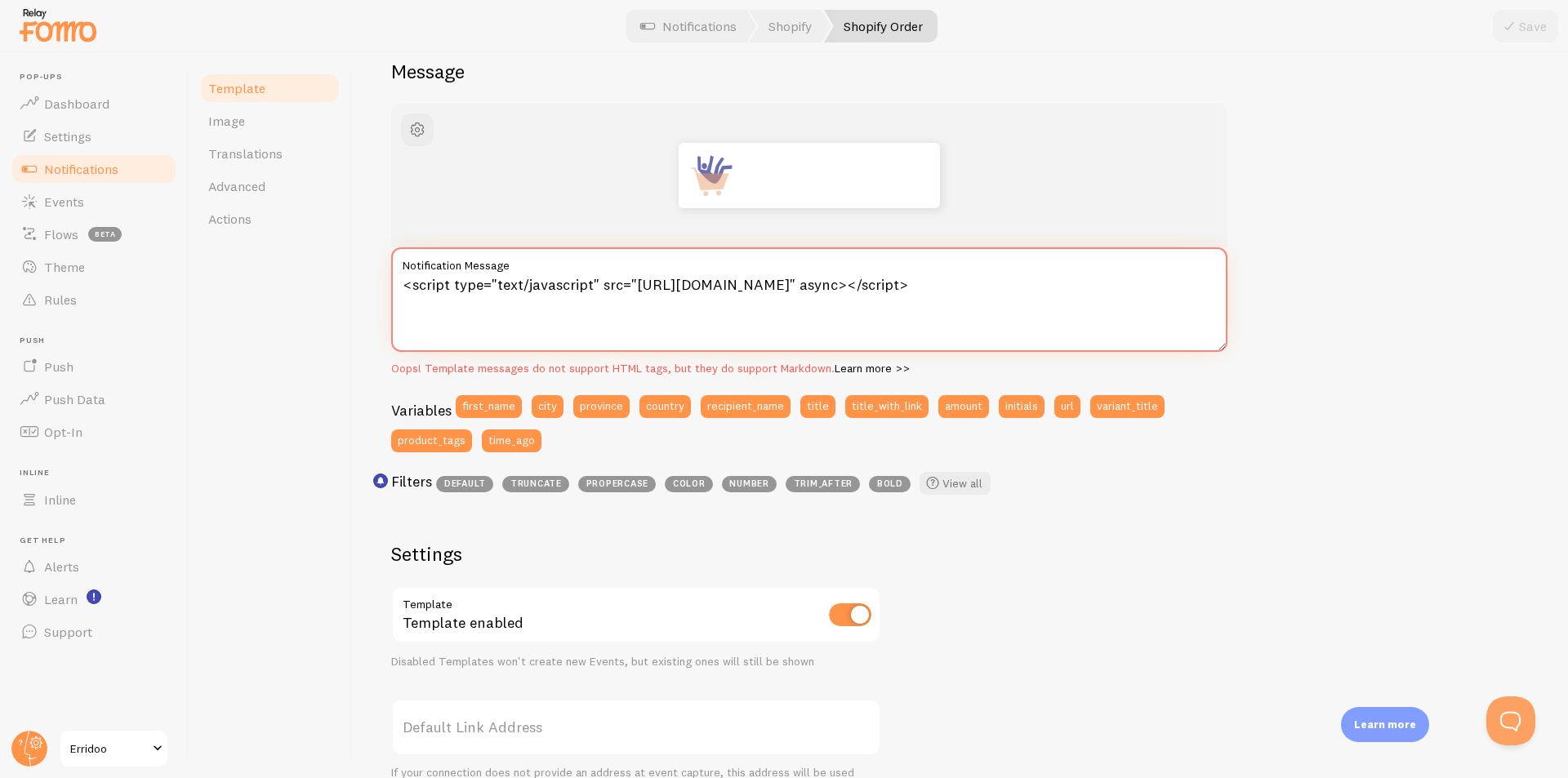
type textarea "<script type="text/javascript" src="[URL][DOMAIN_NAME]" async></script>"
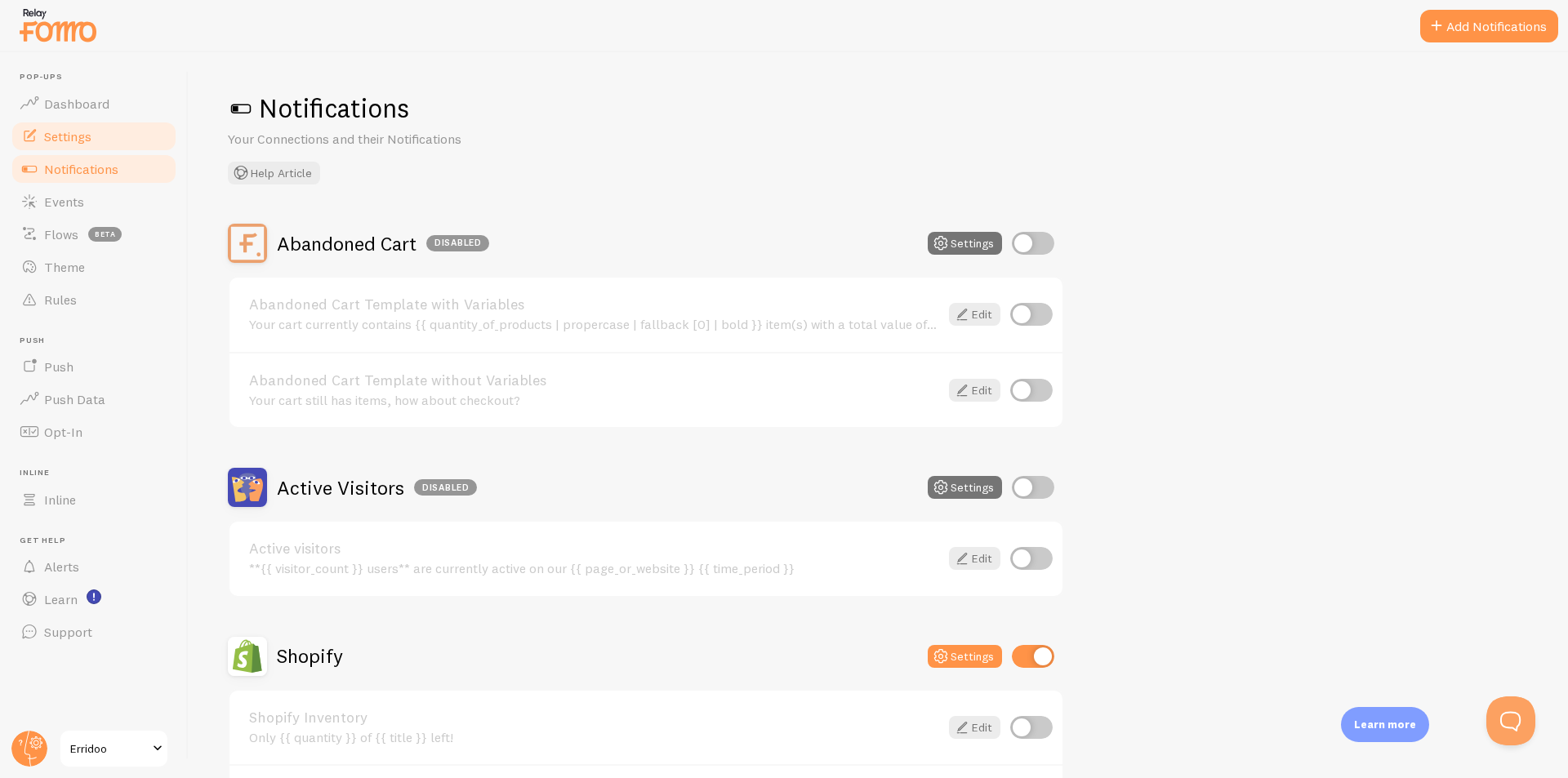
click at [70, 131] on span "Settings" at bounding box center [68, 136] width 48 height 16
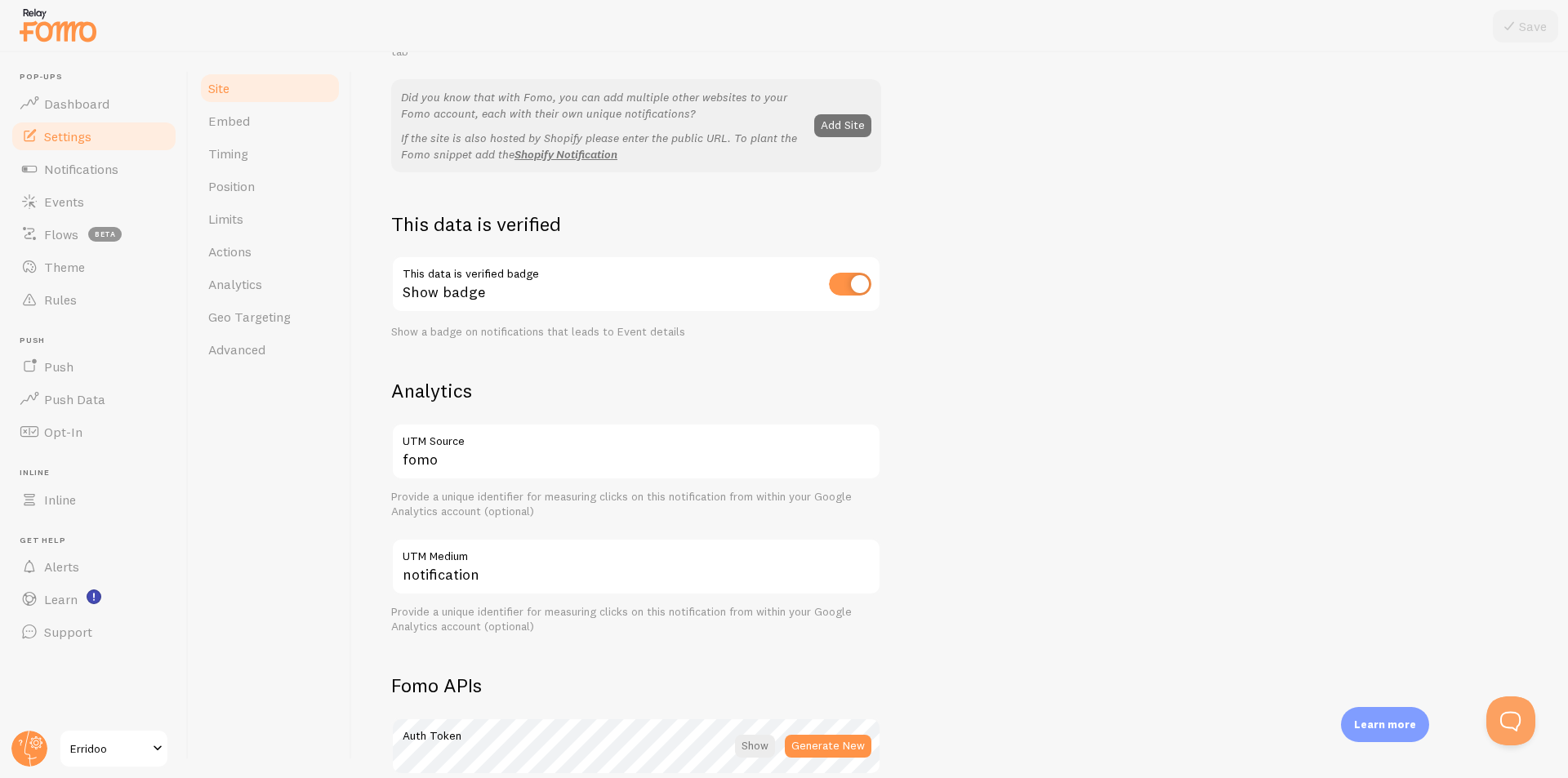
scroll to position [327, 0]
click at [231, 126] on span "Embed" at bounding box center [229, 120] width 42 height 16
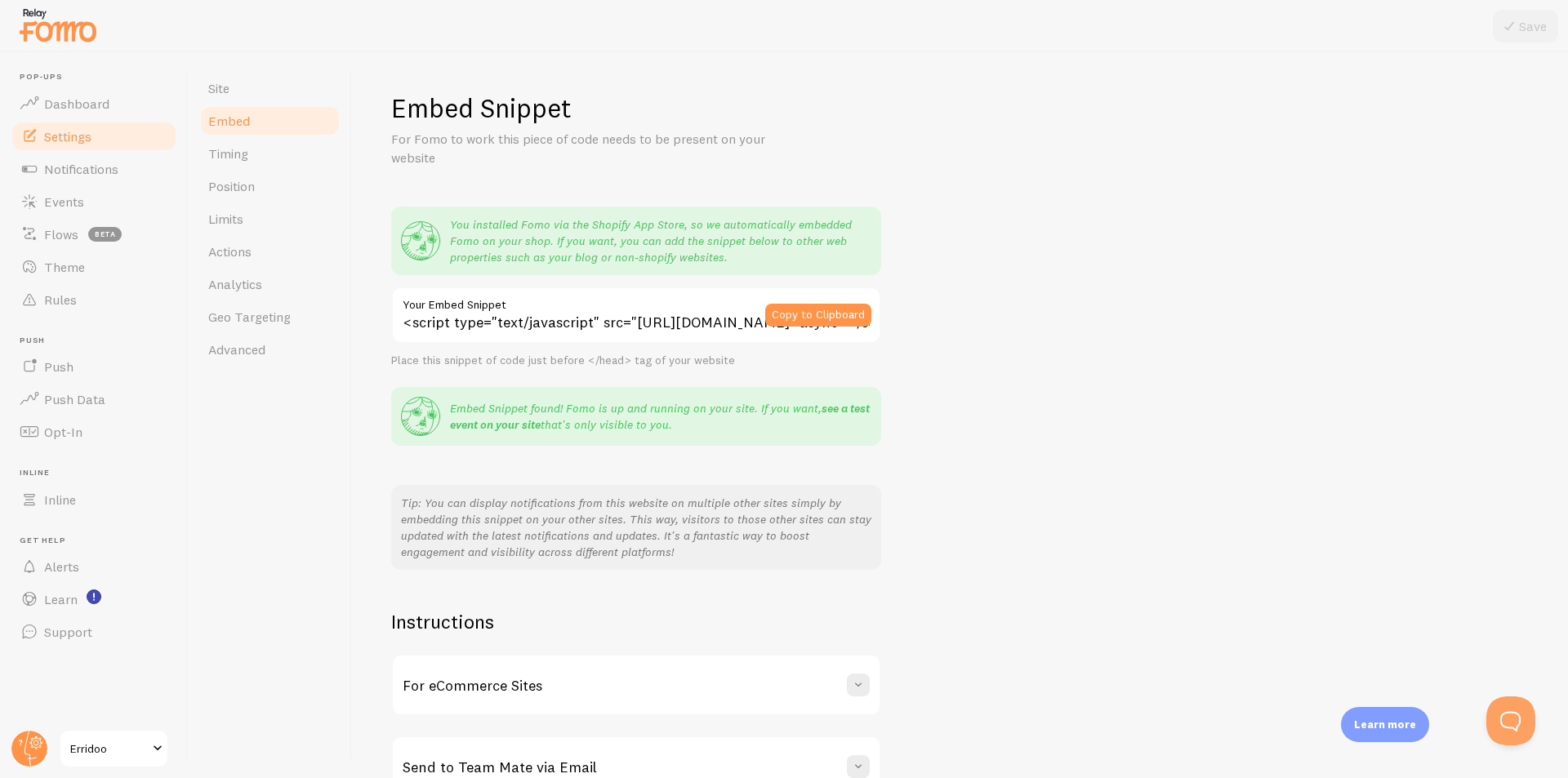
click at [838, 406] on link "see a test event on your site" at bounding box center [659, 416] width 420 height 31
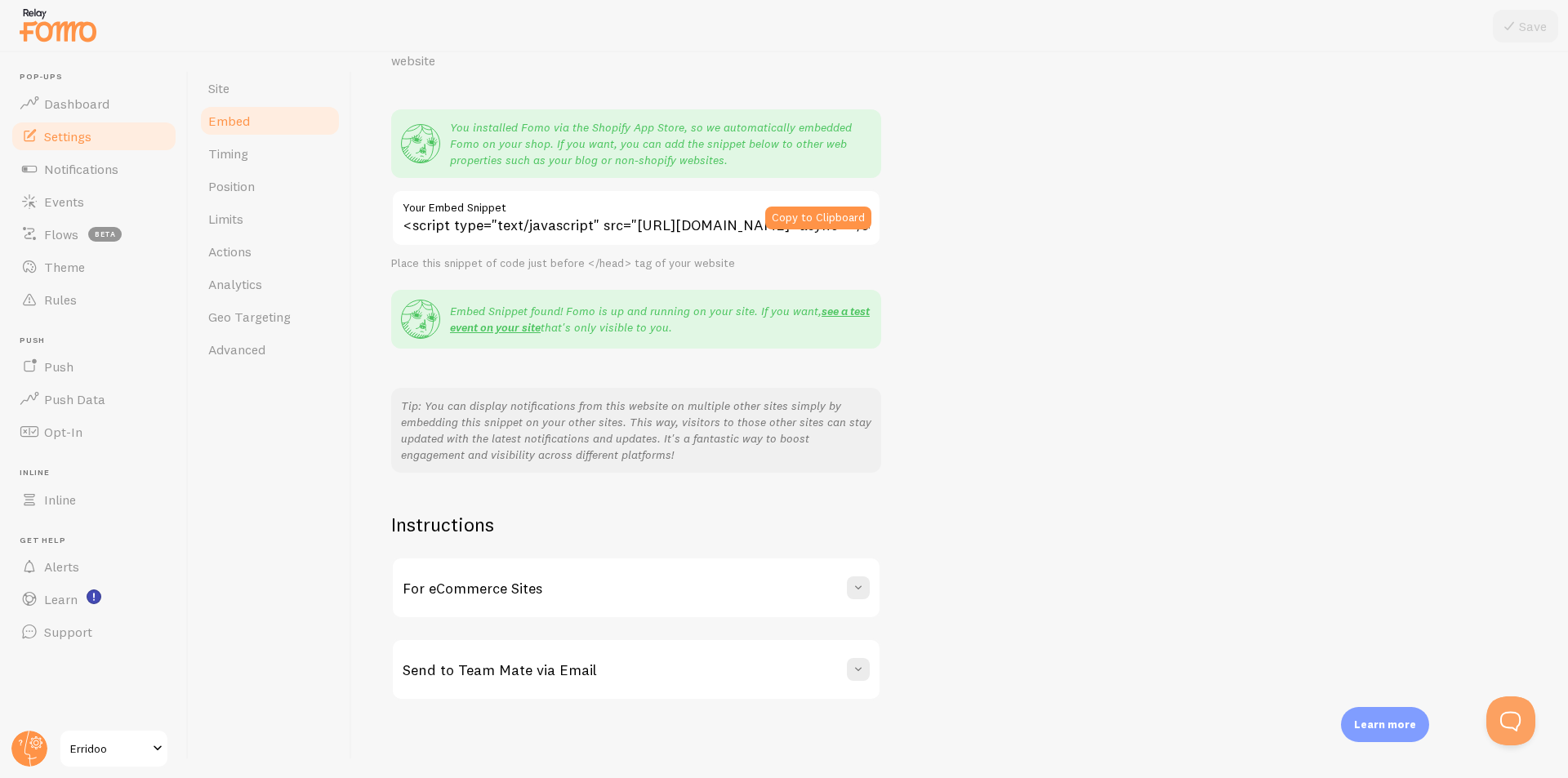
scroll to position [98, 0]
click at [257, 141] on link "Timing" at bounding box center [270, 153] width 143 height 32
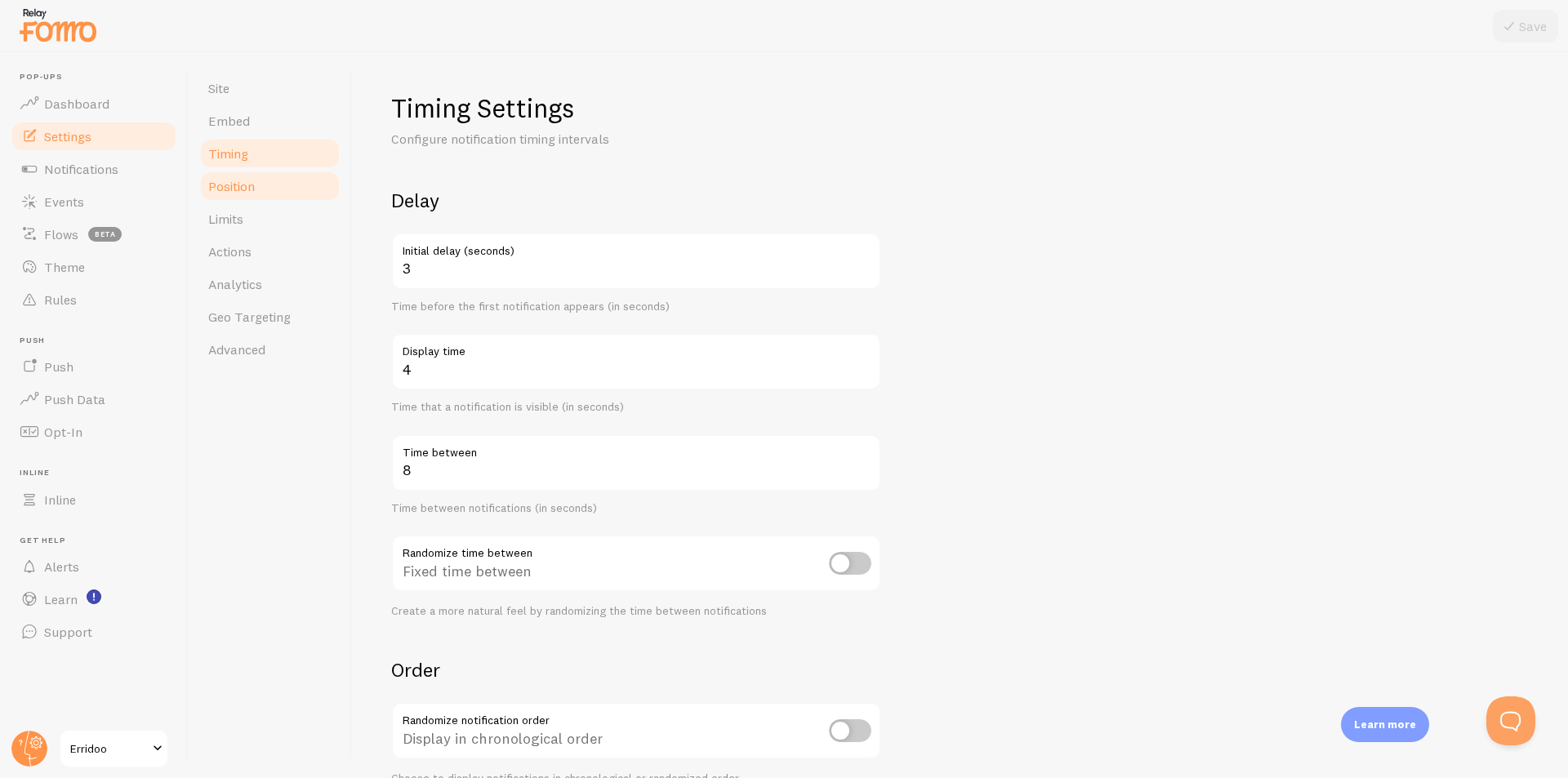
click at [248, 185] on span "Position" at bounding box center [232, 186] width 47 height 16
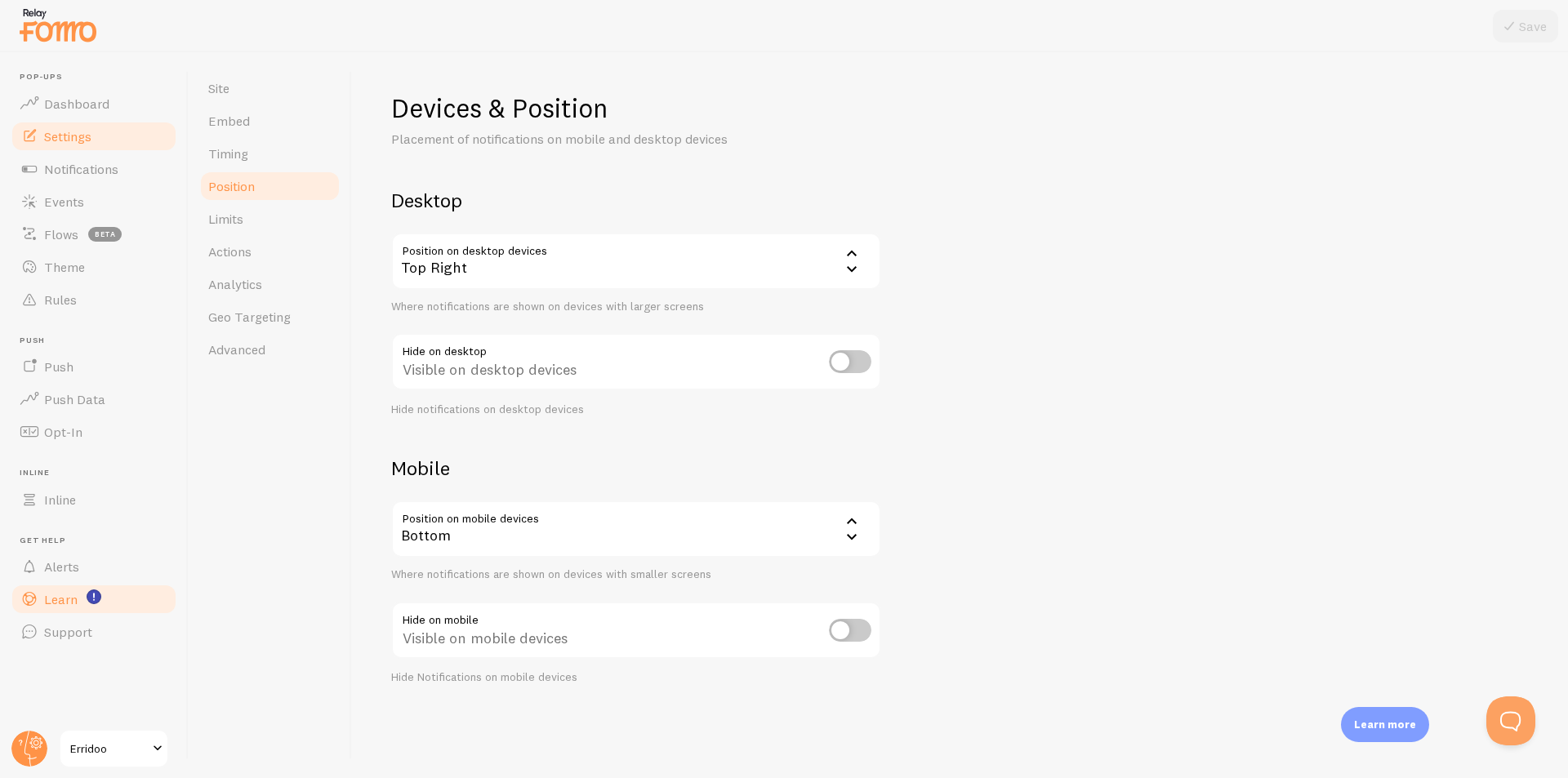
click at [70, 597] on span "Learn" at bounding box center [60, 598] width 33 height 16
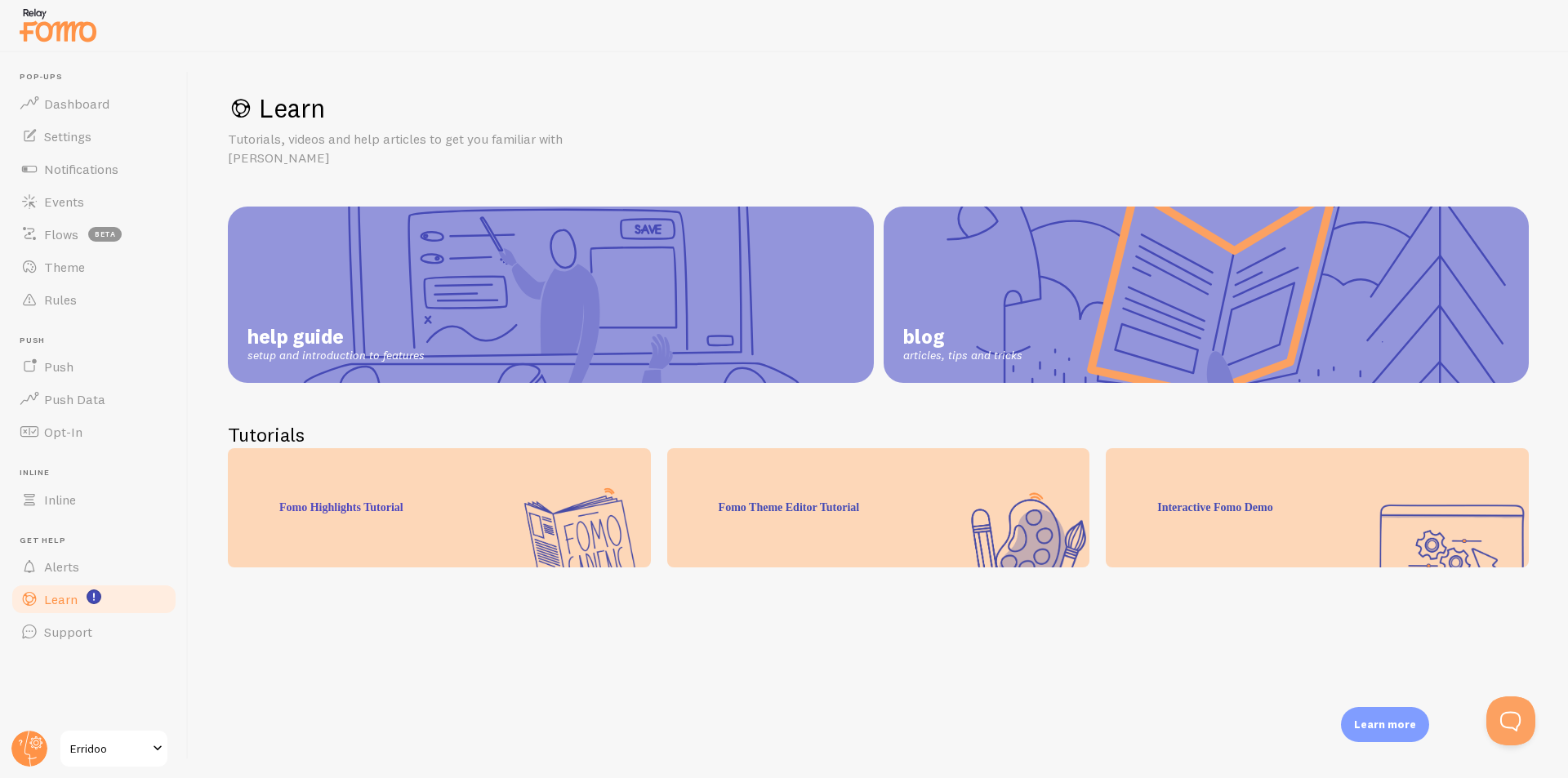
click at [601, 265] on link "help guide setup and introduction to features" at bounding box center [551, 295] width 646 height 176
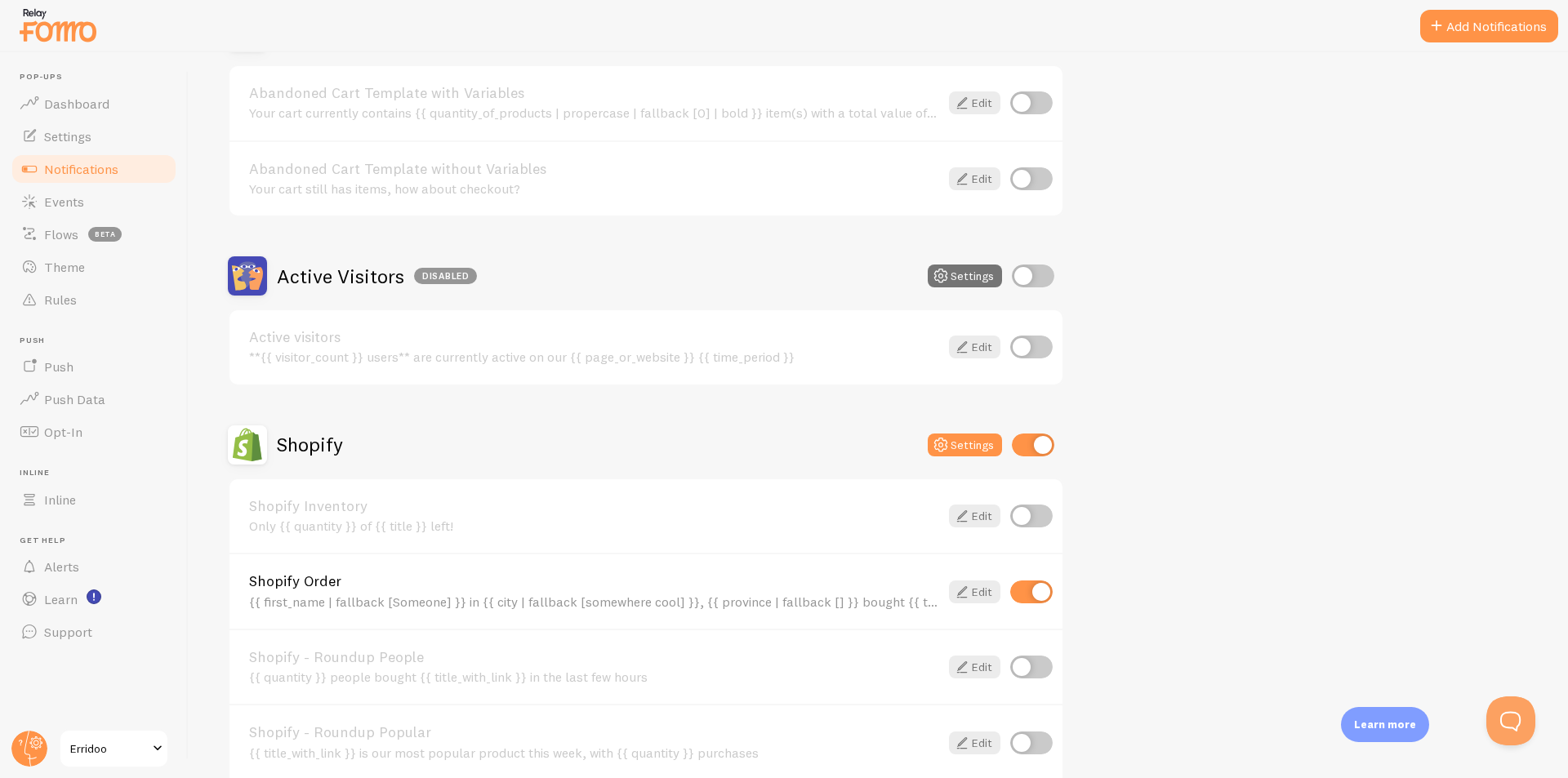
scroll to position [245, 0]
